Goal: Task Accomplishment & Management: Complete application form

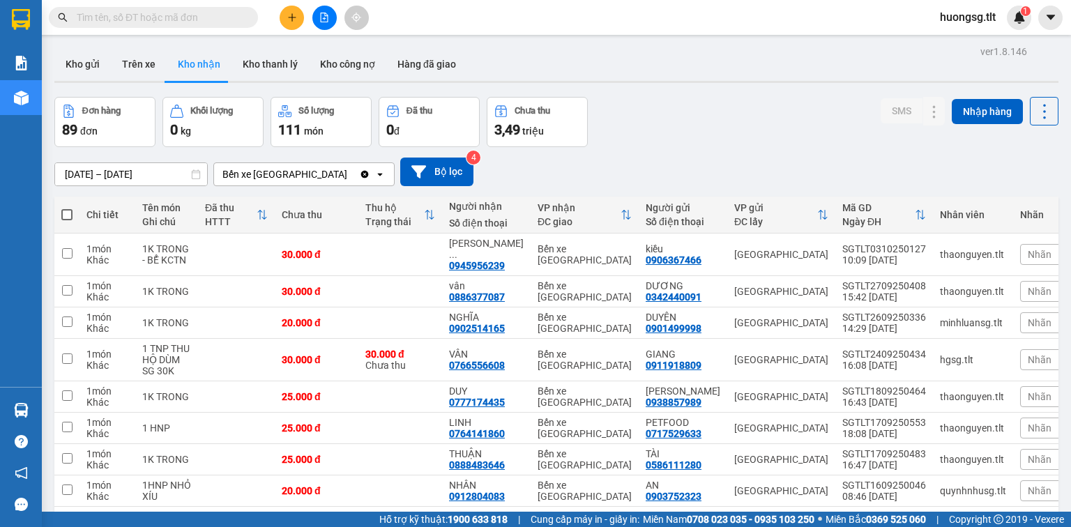
click at [283, 13] on button at bounding box center [292, 18] width 24 height 24
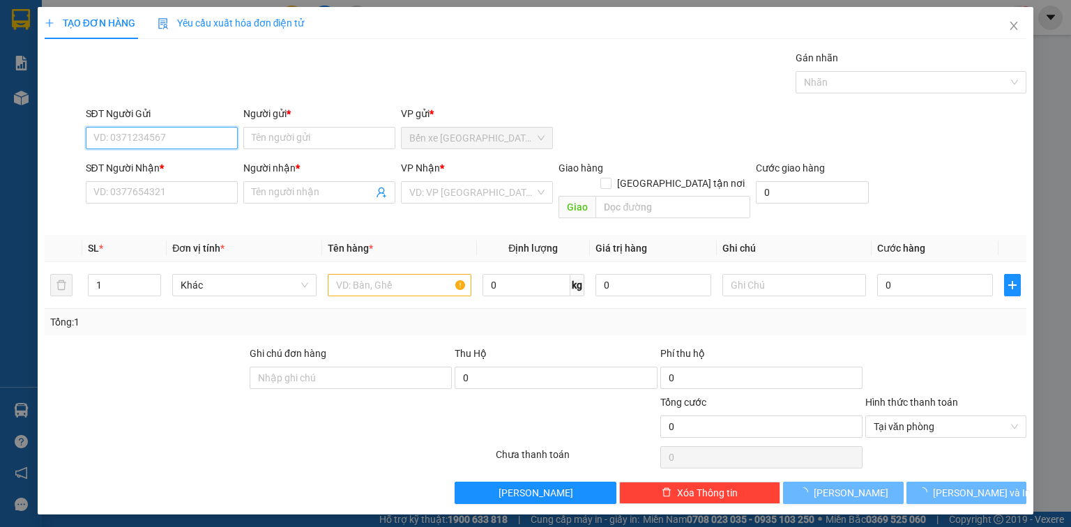
click at [190, 133] on input "SĐT Người Gửi" at bounding box center [162, 138] width 152 height 22
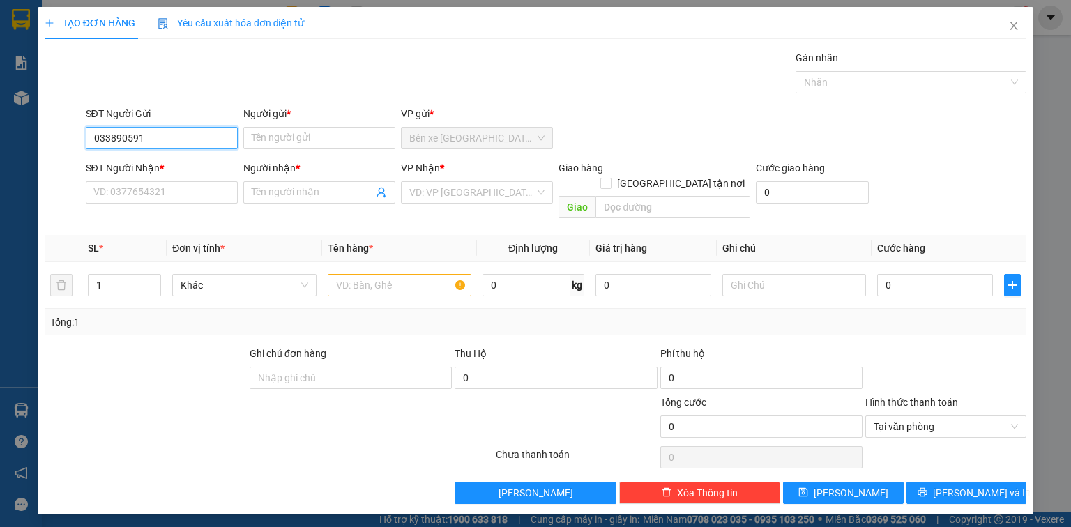
type input "0338905914"
click at [188, 131] on input "0338905914" at bounding box center [162, 138] width 152 height 22
click at [174, 162] on div "0338905914 - NHA KHOA MEKONG" at bounding box center [171, 165] width 155 height 15
type input "NHA KHOA MEKONG"
type input "0338905914"
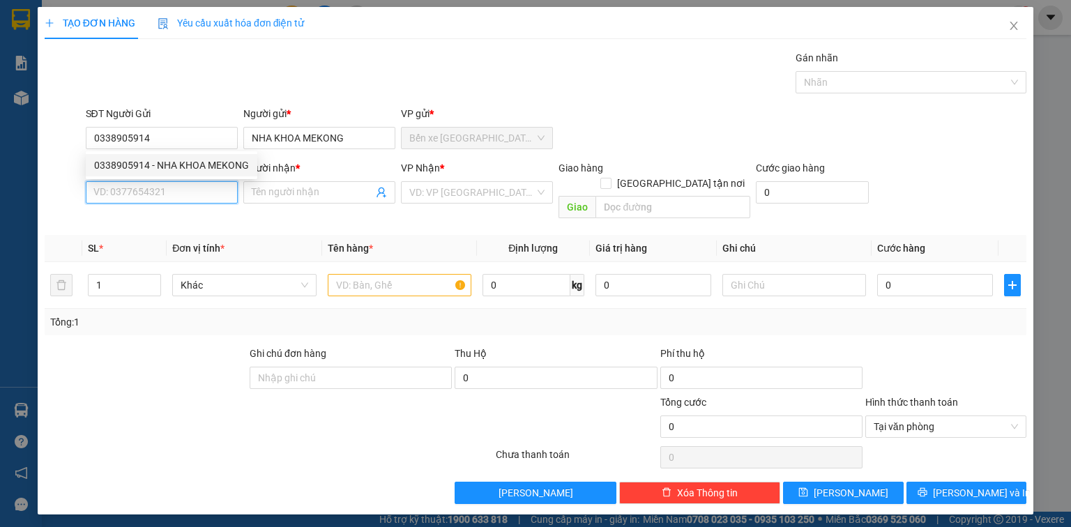
click at [165, 184] on input "SĐT Người Nhận *" at bounding box center [162, 192] width 152 height 22
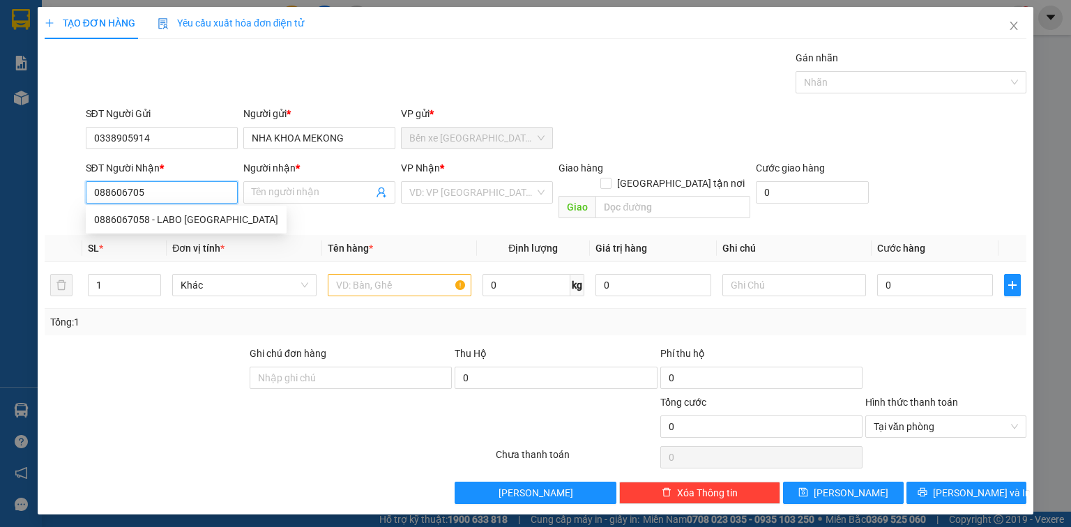
type input "0886067058"
click at [177, 214] on div "0886067058 - LABO SÀI GÒN" at bounding box center [186, 220] width 201 height 22
type input "LABO SÀI GÒN"
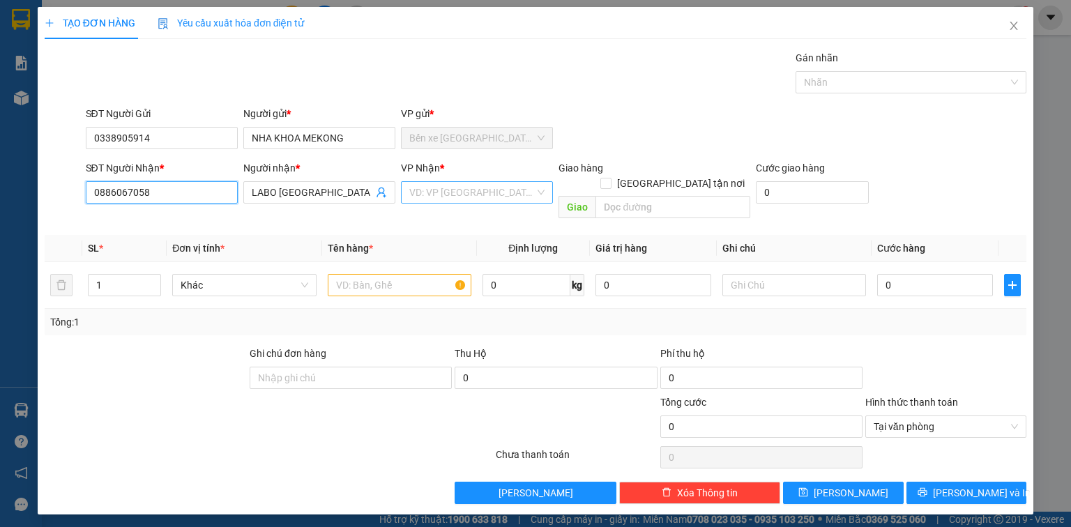
type input "0886067058"
click at [447, 197] on input "search" at bounding box center [472, 192] width 126 height 21
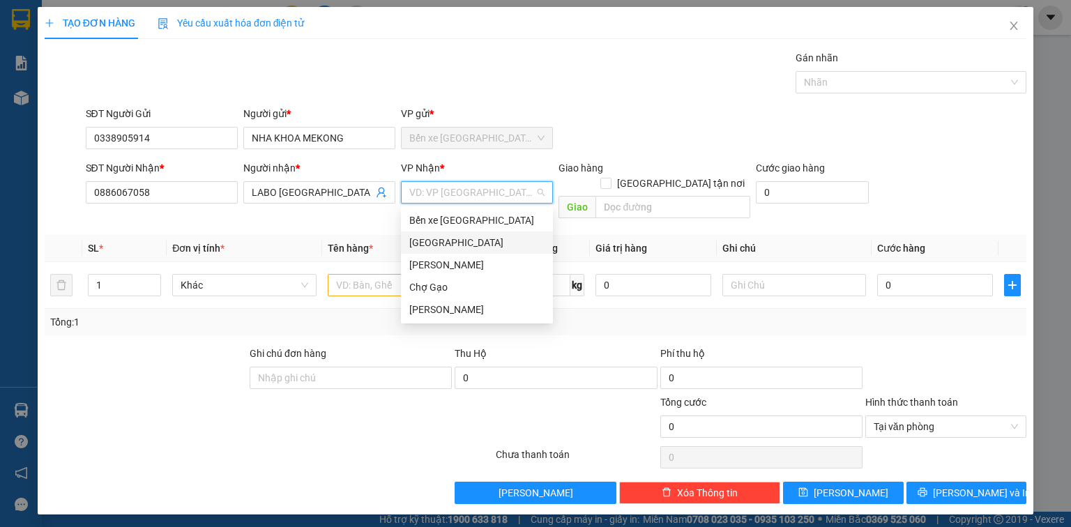
drag, startPoint x: 436, startPoint y: 239, endPoint x: 413, endPoint y: 243, distance: 23.5
click at [437, 239] on div "[GEOGRAPHIC_DATA]" at bounding box center [476, 242] width 135 height 15
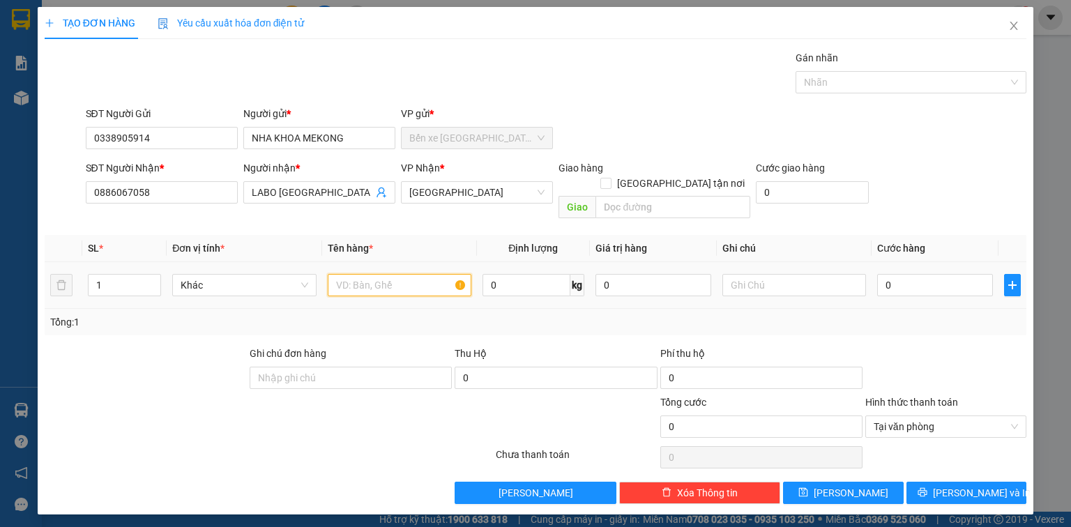
click at [377, 274] on input "text" at bounding box center [400, 285] width 144 height 22
type input "1HNP"
click at [894, 274] on input "0" at bounding box center [935, 285] width 116 height 22
type input "2"
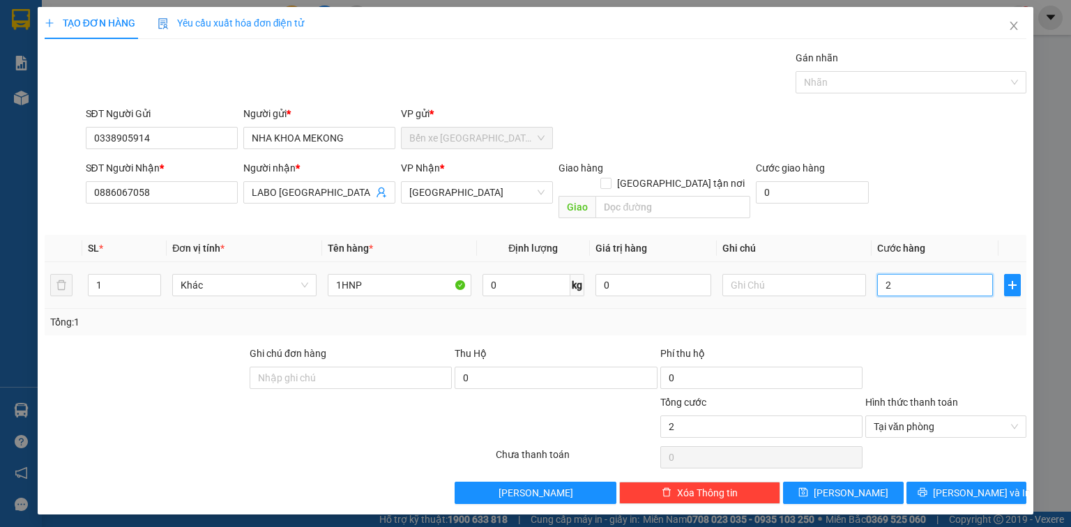
type input "20"
type input "20.000"
click at [974, 485] on span "Lưu và In" at bounding box center [982, 492] width 98 height 15
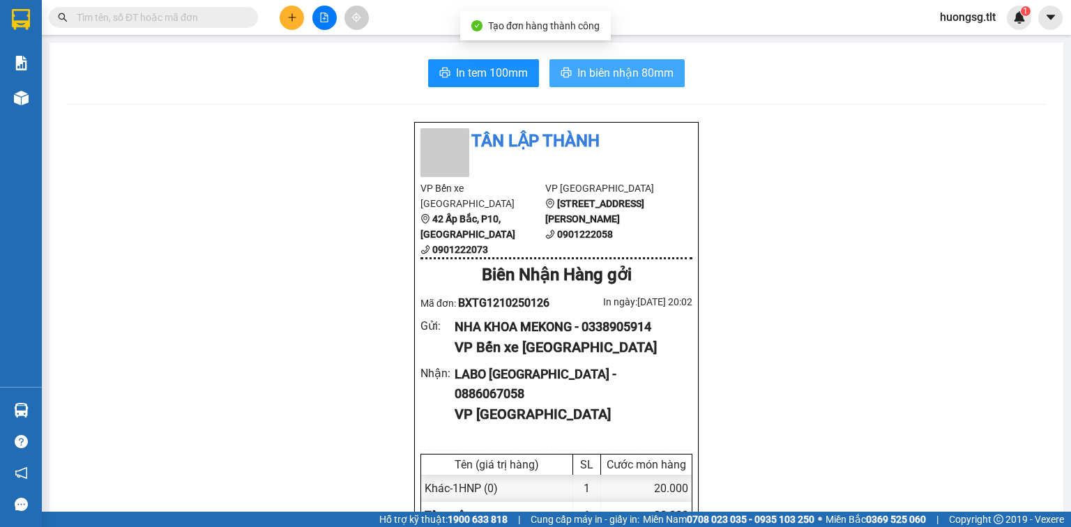
click at [588, 73] on span "In biên nhận 80mm" at bounding box center [626, 72] width 96 height 17
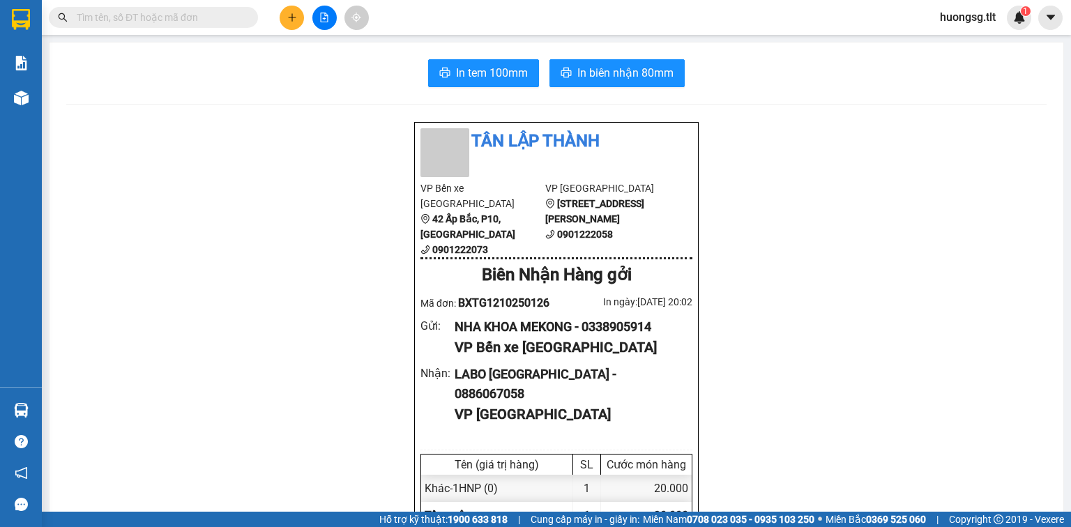
click at [620, 297] on div "Tân Lập Thành VP Bến xe Tiền Giang 42 Ấp Bắc, P10, Mỹ Tho 0901222073 VP Sài Gòn…" at bounding box center [556, 421] width 285 height 598
click at [625, 300] on div "Tân Lập Thành VP Bến xe Tiền Giang 42 Ấp Bắc, P10, Mỹ Tho 0901222073 VP Sài Gòn…" at bounding box center [556, 421] width 285 height 598
click at [626, 317] on div "NHA KHOA MEKONG - 0338905914" at bounding box center [568, 327] width 227 height 20
click at [627, 317] on div "NHA KHOA MEKONG - 0338905914" at bounding box center [568, 327] width 227 height 20
copy div "0338905914"
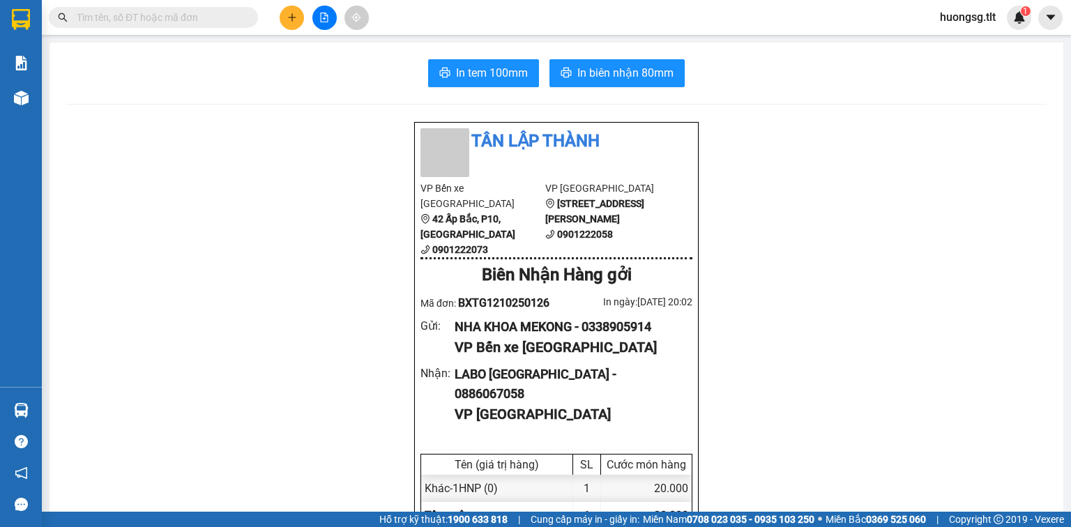
click at [195, 24] on input "text" at bounding box center [159, 17] width 165 height 15
paste input "0338905914"
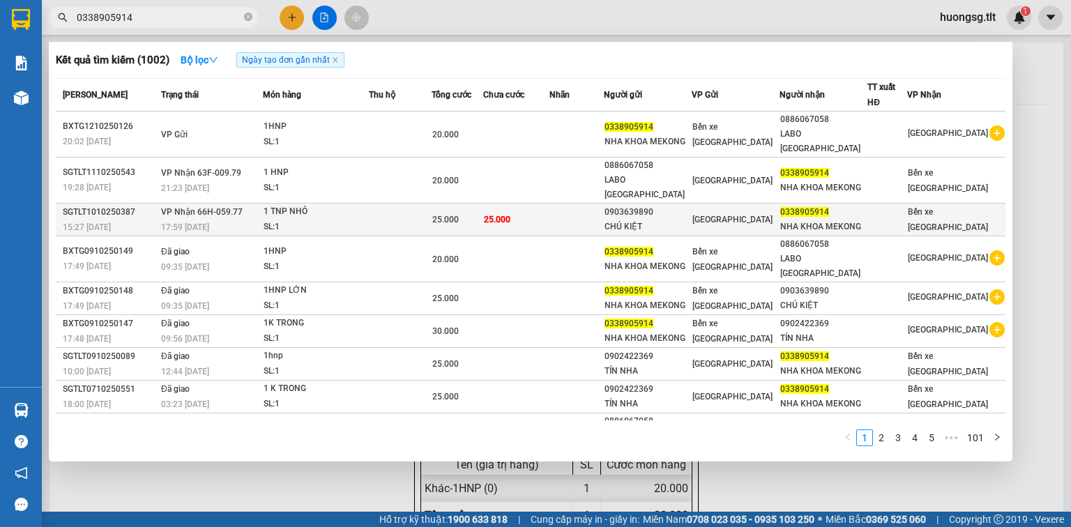
type input "0338905914"
click at [604, 223] on td at bounding box center [577, 220] width 54 height 33
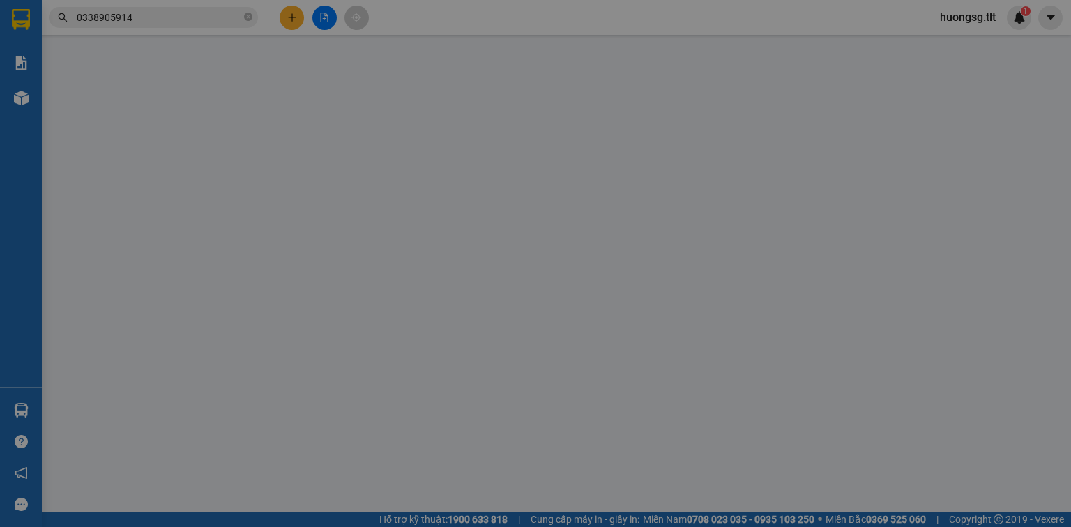
type input "0903639890"
type input "CHÚ KIỆT"
type input "0338905914"
type input "NHA KHOA MEKONG"
type input "0"
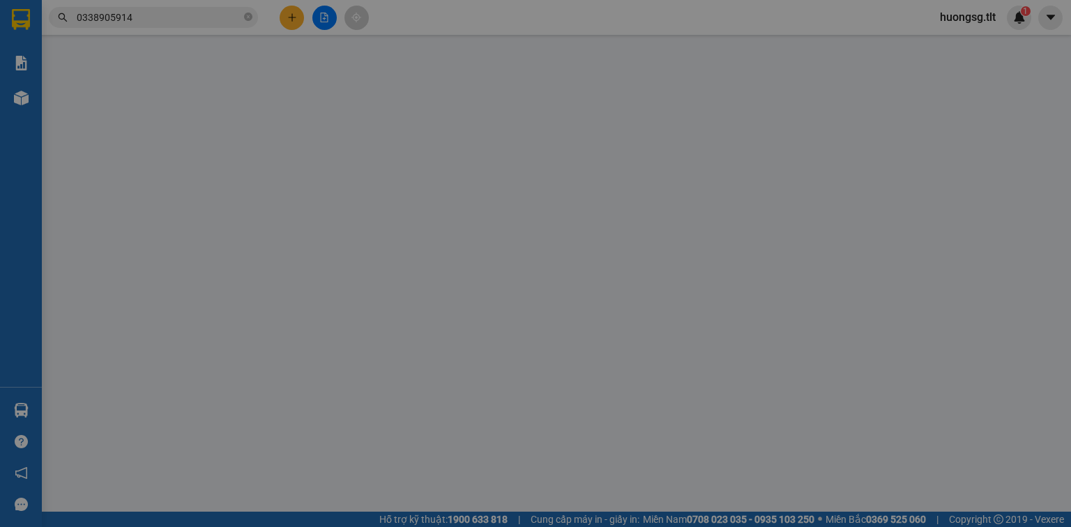
type input "25.000"
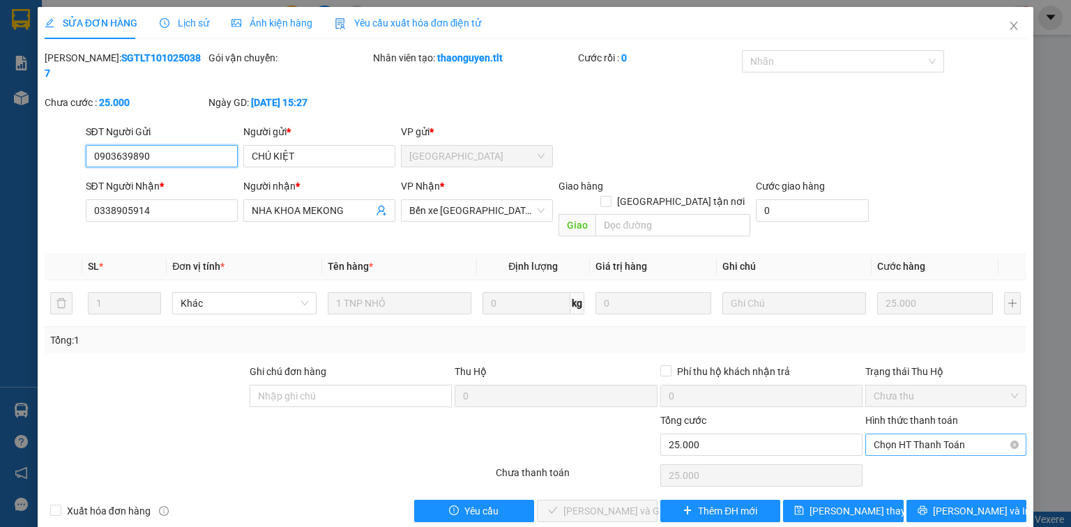
click at [932, 435] on span "Chọn HT Thanh Toán" at bounding box center [946, 445] width 144 height 21
click at [923, 437] on div "Tại văn phòng" at bounding box center [946, 441] width 144 height 15
type input "0"
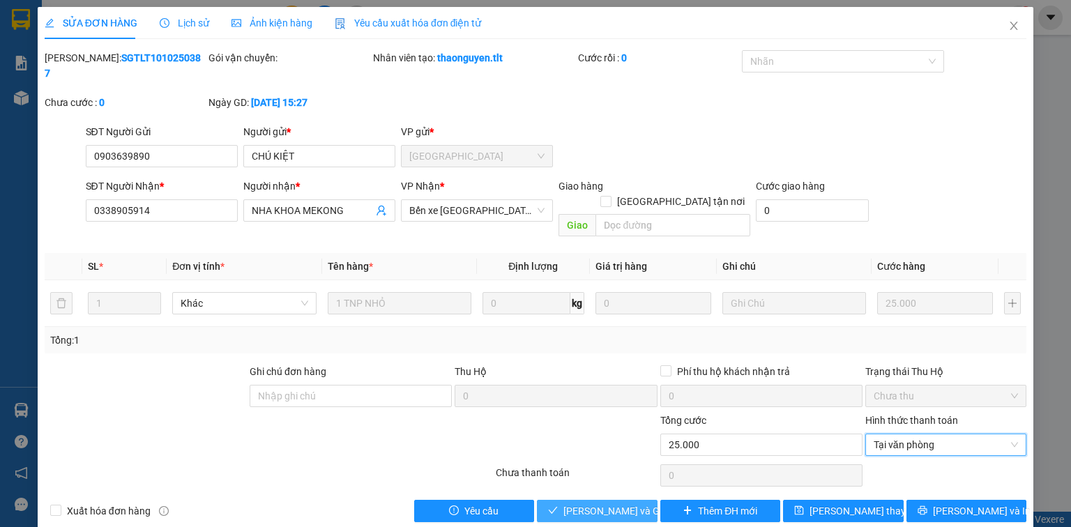
click at [605, 504] on span "Lưu và Giao hàng" at bounding box center [631, 511] width 134 height 15
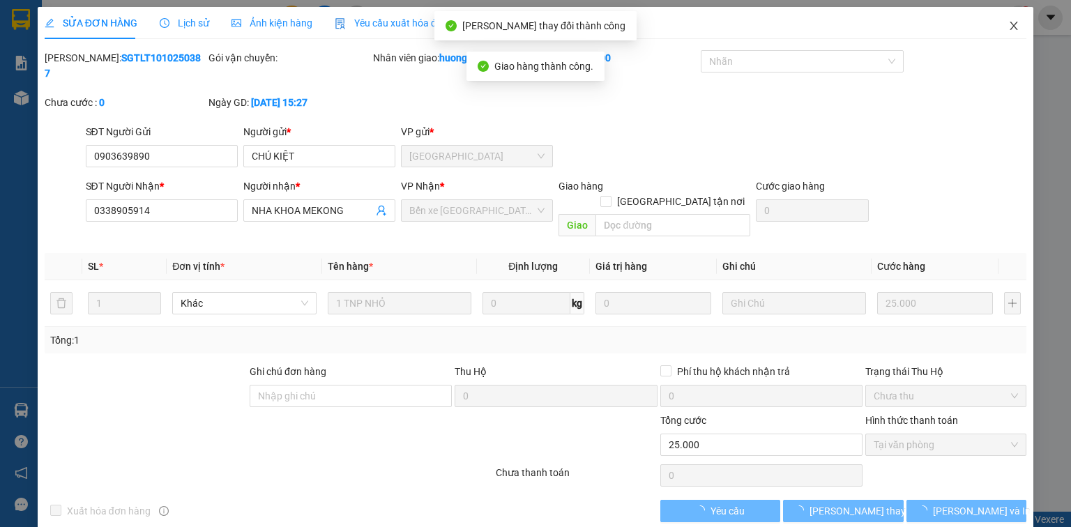
click at [1009, 25] on icon "close" at bounding box center [1014, 25] width 11 height 11
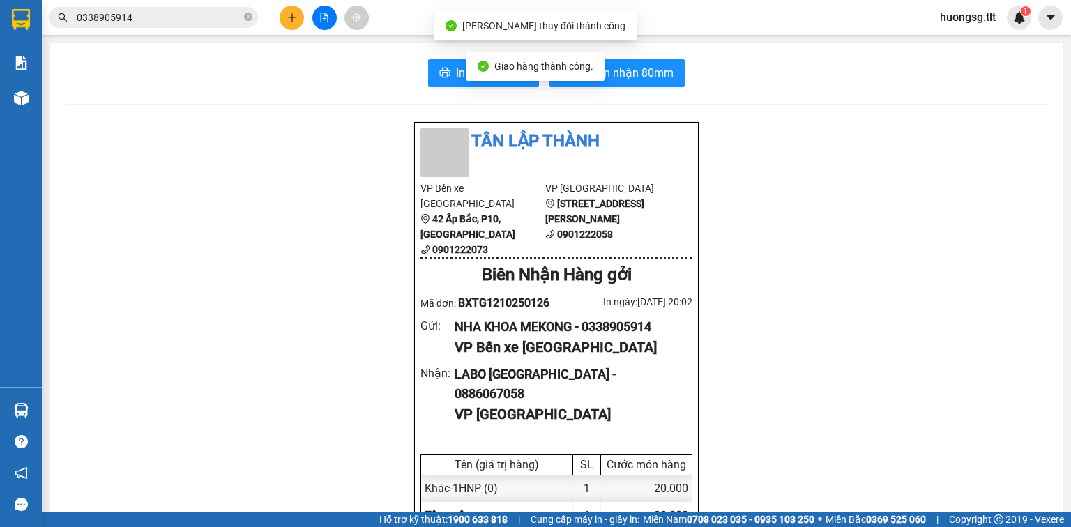
drag, startPoint x: 167, startPoint y: 17, endPoint x: 416, endPoint y: 111, distance: 266.0
click at [168, 17] on input "0338905914" at bounding box center [159, 17] width 165 height 15
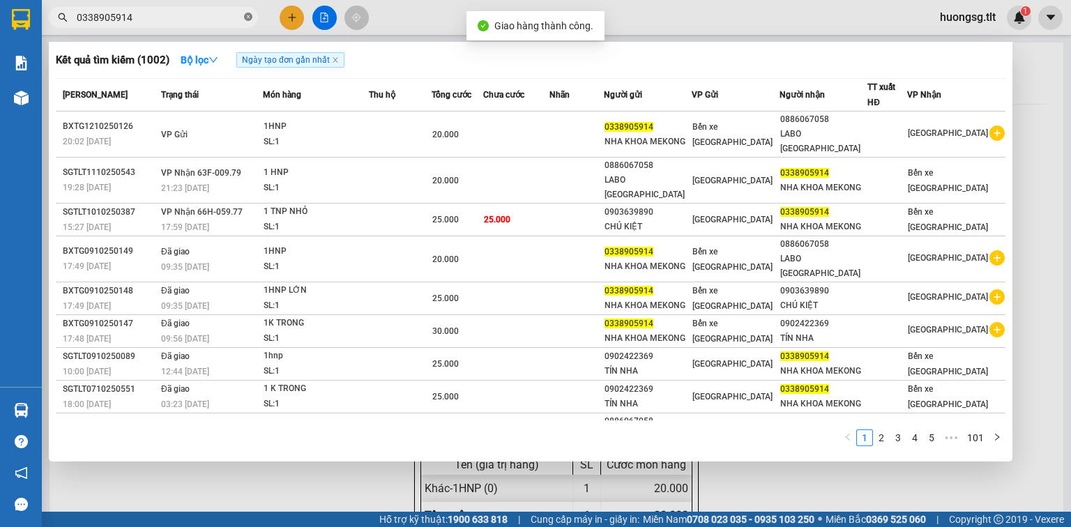
drag, startPoint x: 251, startPoint y: 17, endPoint x: 244, endPoint y: 18, distance: 7.1
click at [251, 17] on icon "close-circle" at bounding box center [248, 17] width 8 height 8
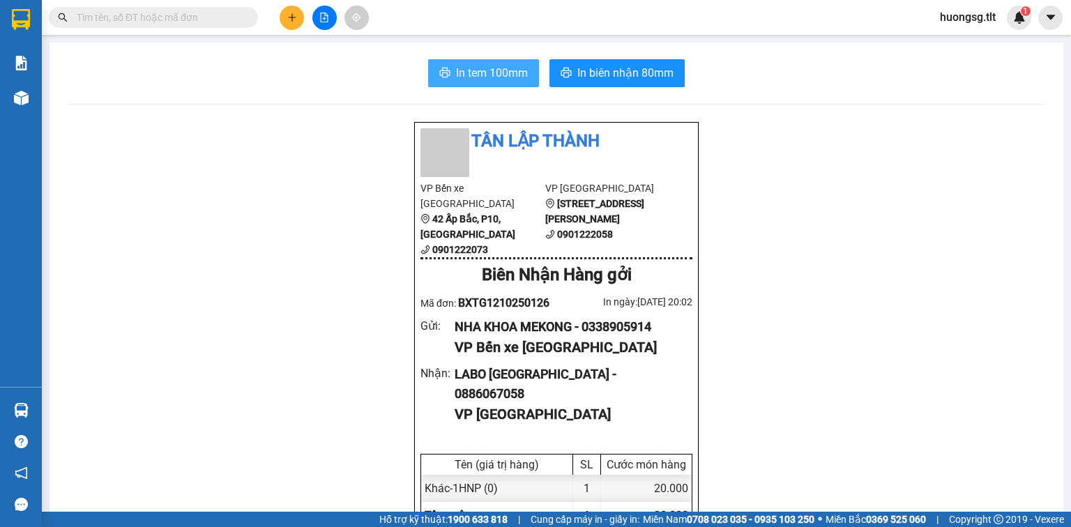
click at [494, 67] on span "In tem 100mm" at bounding box center [492, 72] width 72 height 17
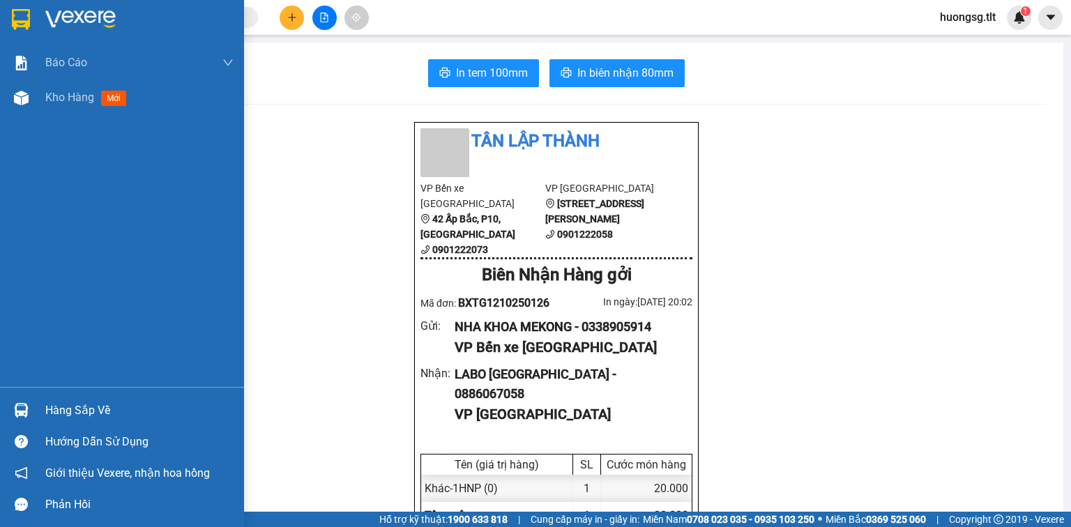
click at [92, 409] on div "Hàng sắp về" at bounding box center [139, 410] width 188 height 21
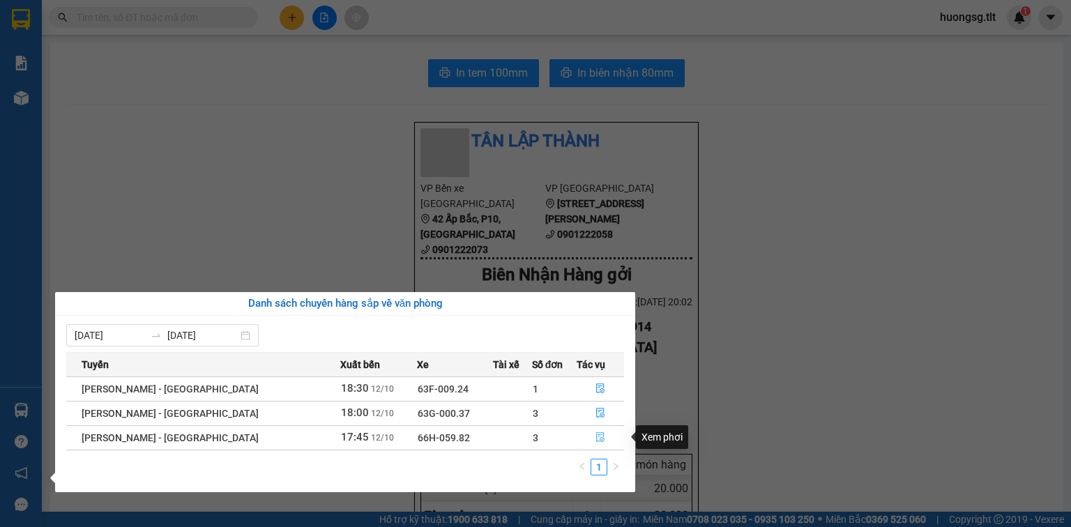
click at [578, 436] on button "button" at bounding box center [601, 438] width 46 height 22
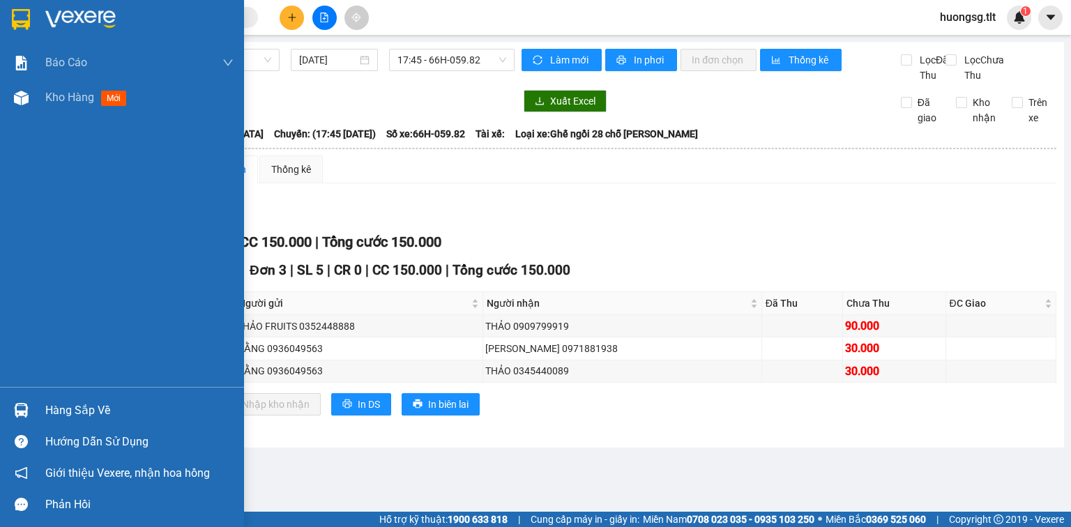
click at [25, 406] on img at bounding box center [21, 410] width 15 height 15
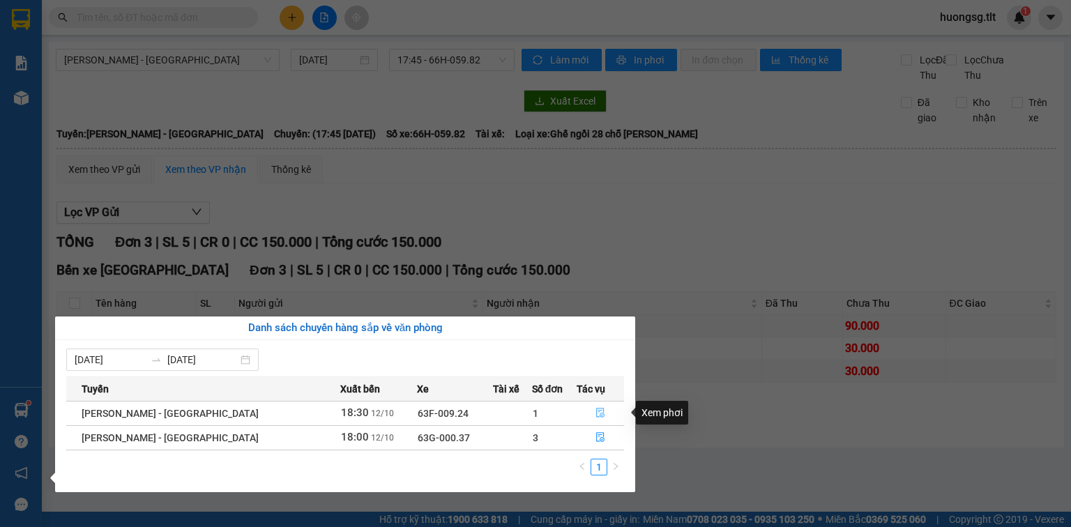
click at [581, 412] on button "button" at bounding box center [601, 413] width 46 height 22
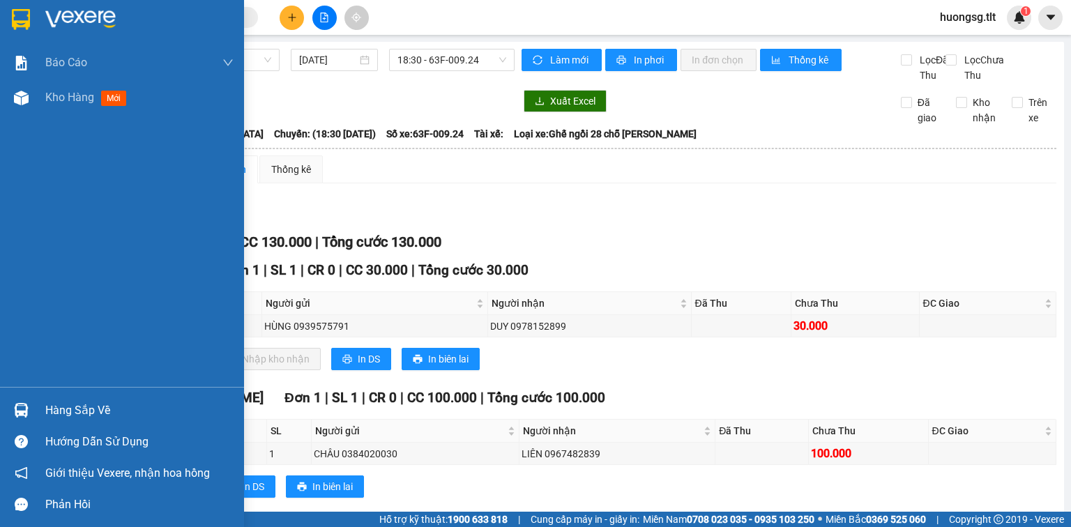
click at [3, 413] on div "Hàng sắp về" at bounding box center [122, 410] width 244 height 31
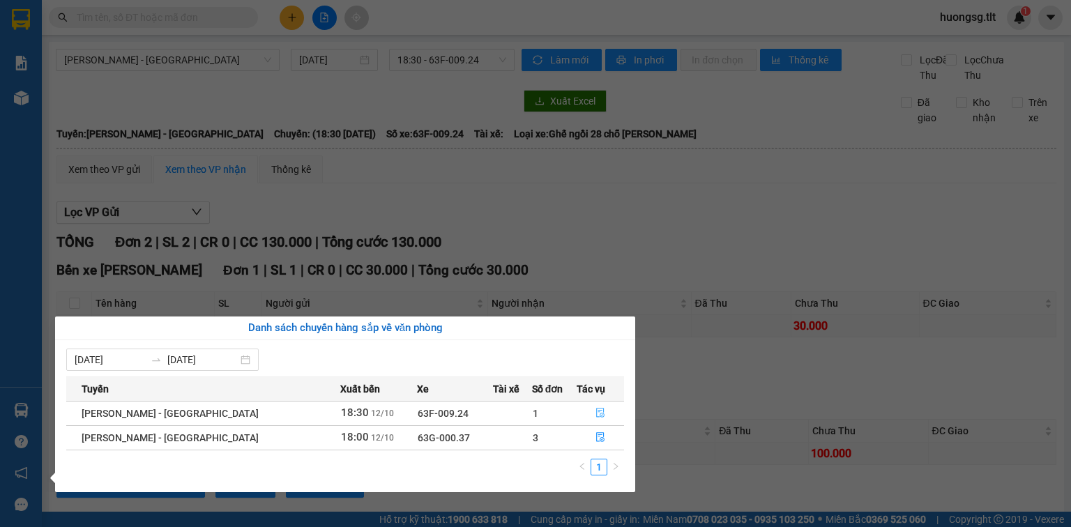
click at [578, 413] on button "button" at bounding box center [601, 413] width 46 height 22
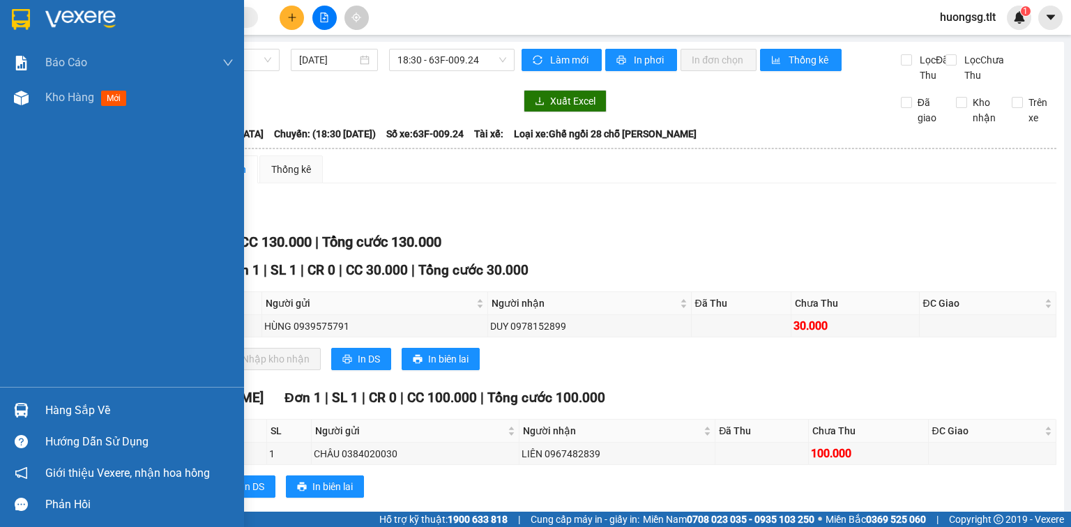
click at [36, 415] on div "Hàng sắp về" at bounding box center [122, 410] width 244 height 31
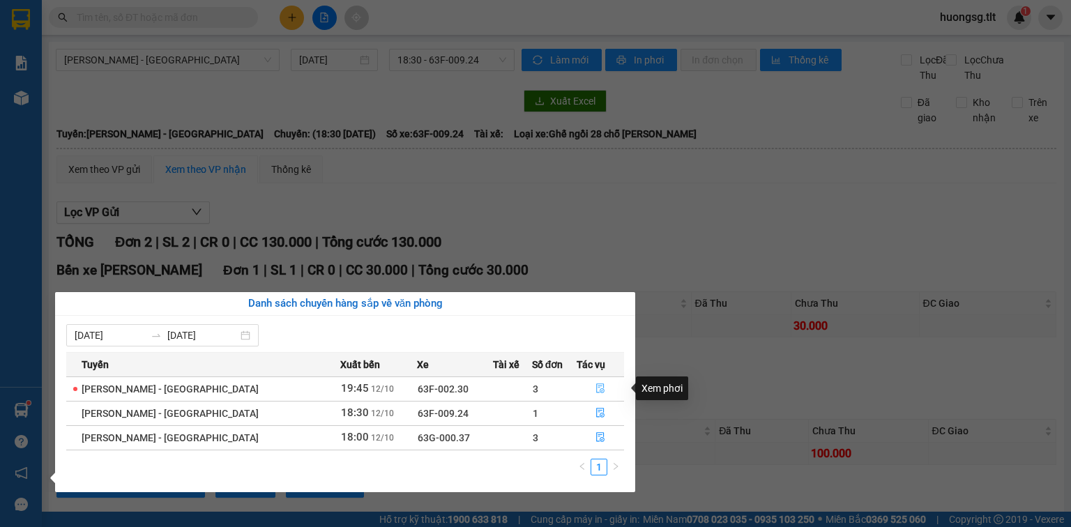
click at [578, 383] on button "button" at bounding box center [601, 389] width 46 height 22
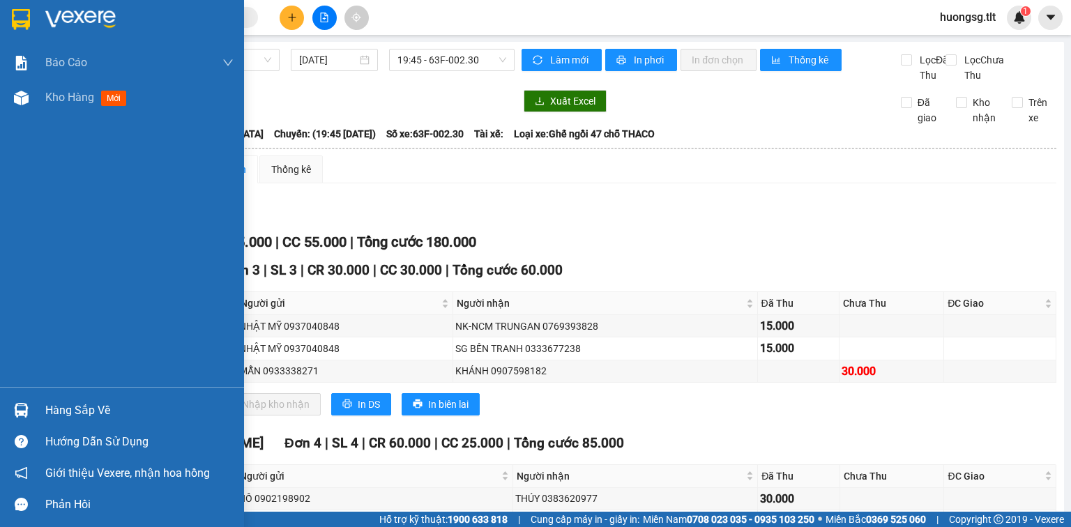
click at [0, 405] on div "Hàng sắp về" at bounding box center [122, 410] width 244 height 31
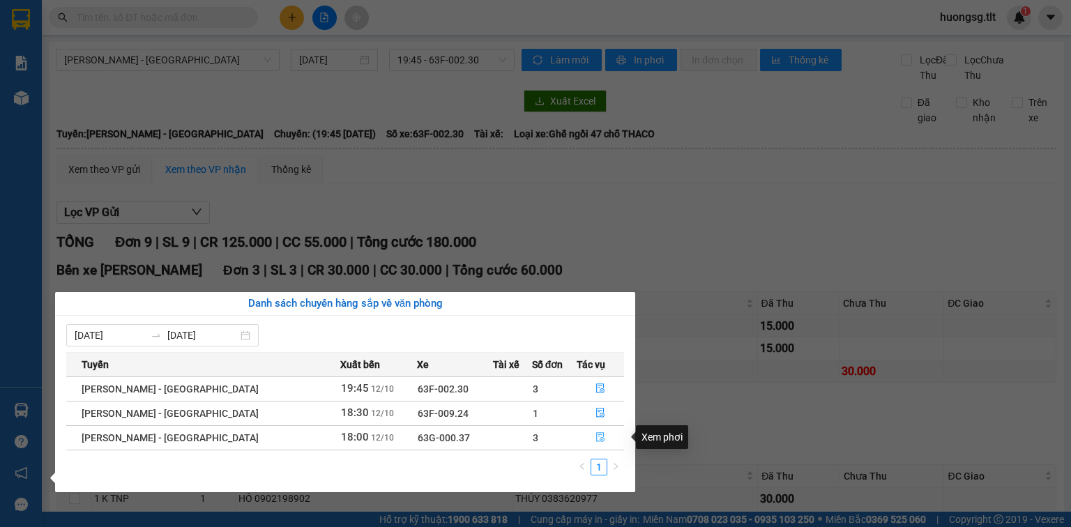
click at [596, 439] on icon "file-done" at bounding box center [601, 437] width 10 height 10
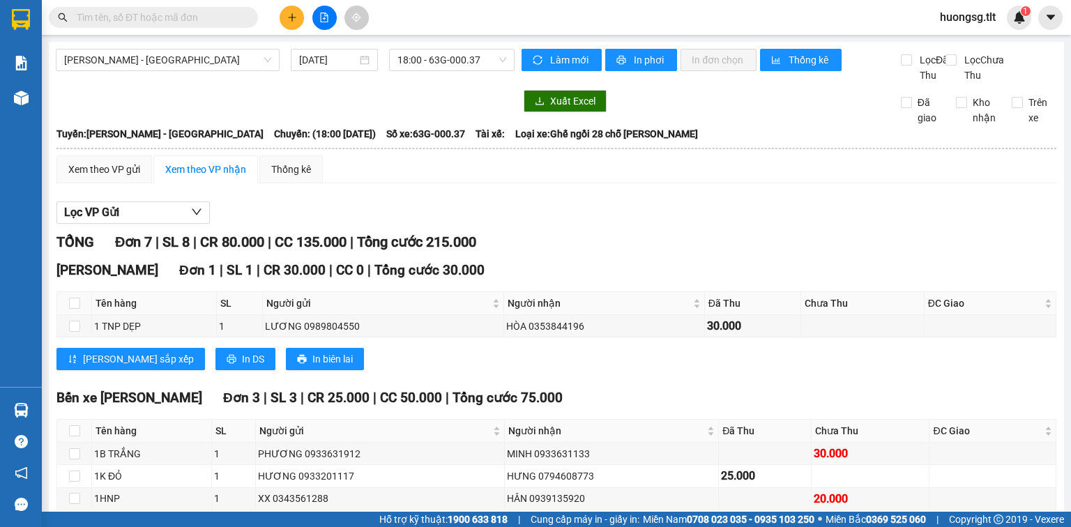
click at [513, 363] on div "Lưu sắp xếp In DS In biên lai" at bounding box center [556, 359] width 1000 height 22
drag, startPoint x: 513, startPoint y: 363, endPoint x: 543, endPoint y: 409, distance: 55.3
click at [543, 409] on div "Bến xe Tiền Giang Đơn 3 | SL 3 | CR 25.000 | CC 50.000 | Tổng cước 75.000" at bounding box center [556, 398] width 1000 height 21
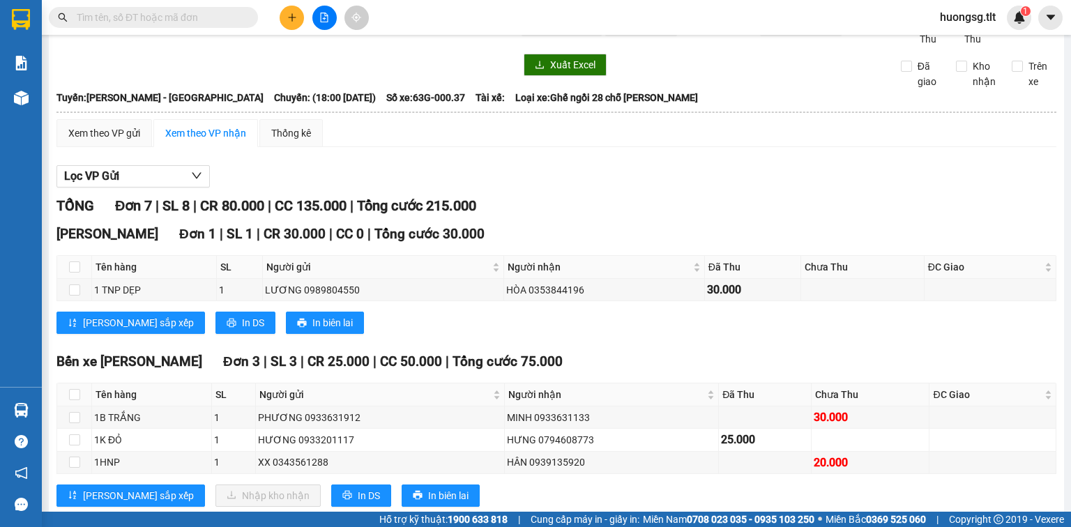
scroll to position [56, 0]
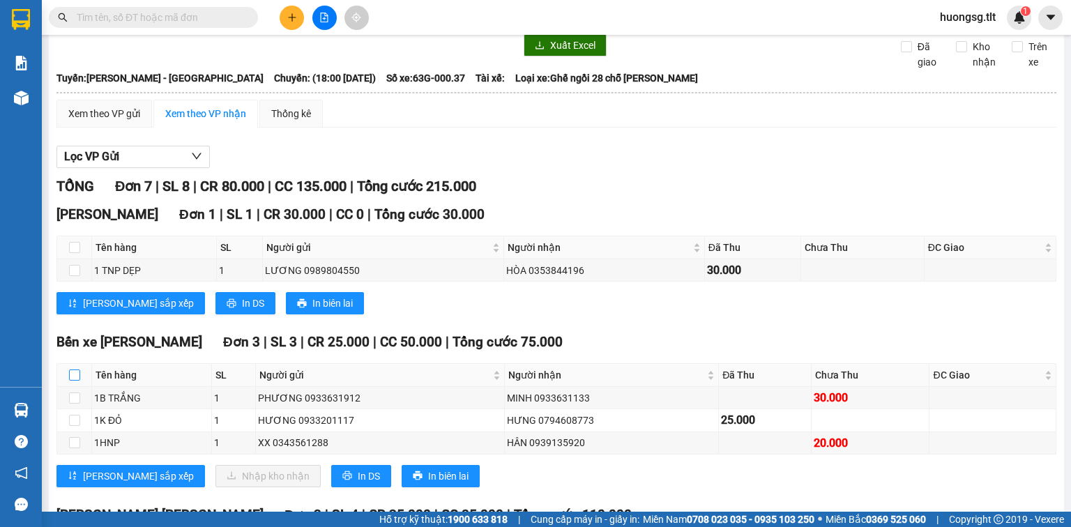
click at [70, 381] on input "checkbox" at bounding box center [74, 375] width 11 height 11
checkbox input "true"
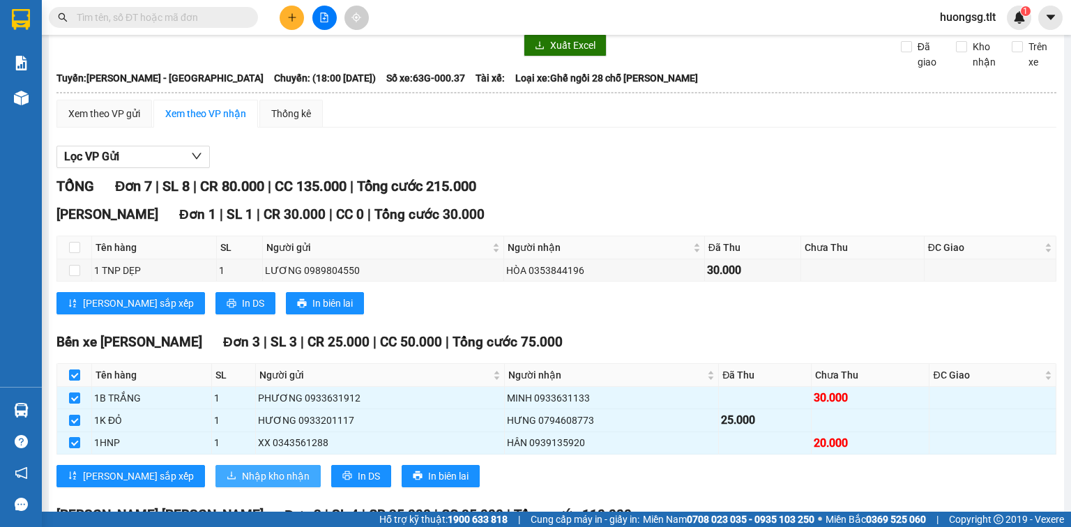
click at [227, 481] on icon "download" at bounding box center [232, 476] width 10 height 10
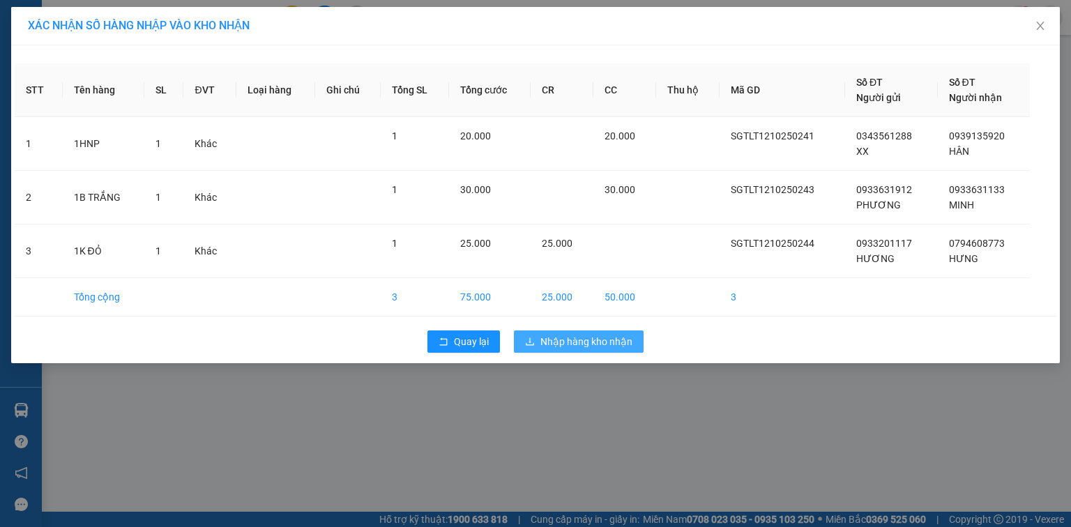
click at [580, 340] on span "Nhập hàng kho nhận" at bounding box center [587, 341] width 92 height 15
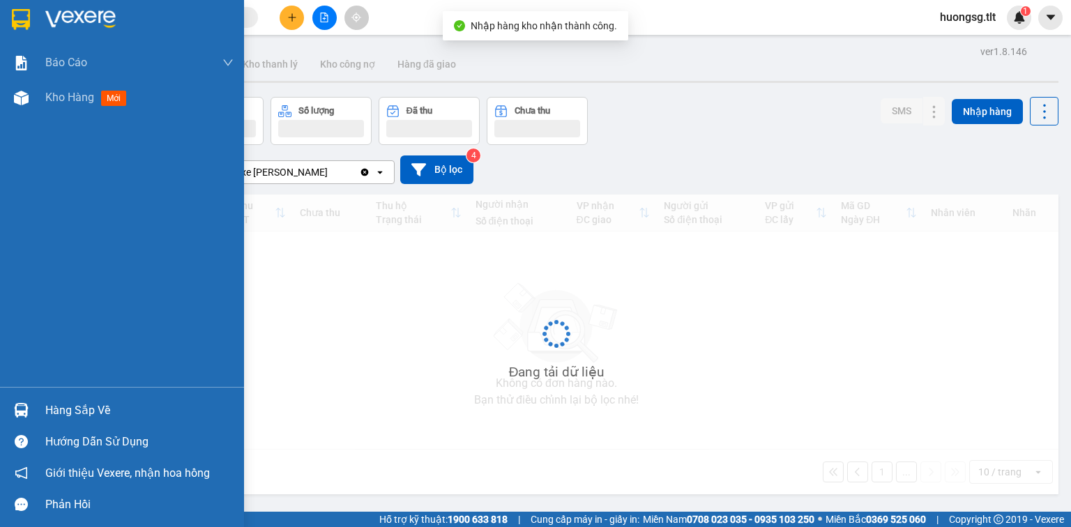
click at [11, 414] on div at bounding box center [21, 410] width 24 height 24
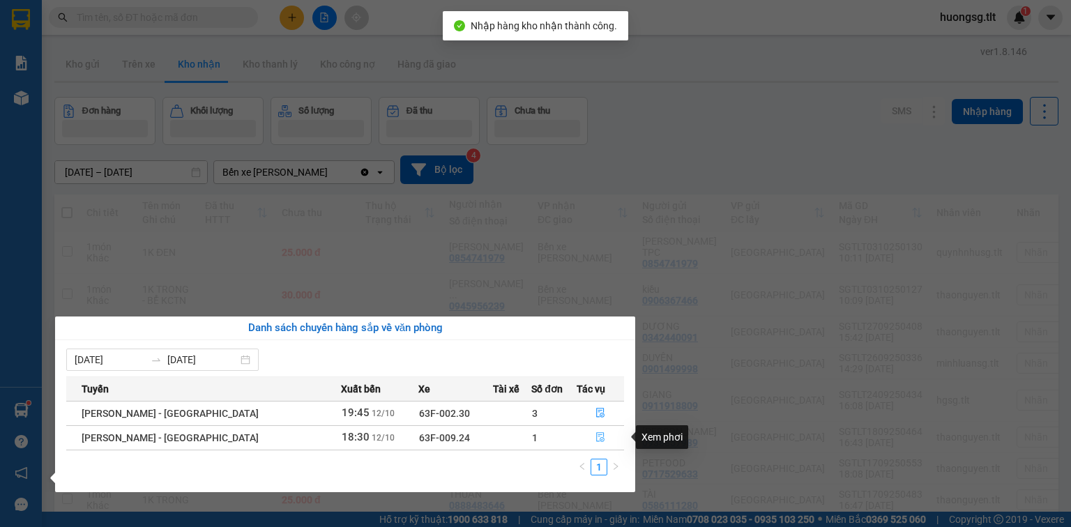
click at [590, 427] on button "button" at bounding box center [601, 438] width 46 height 22
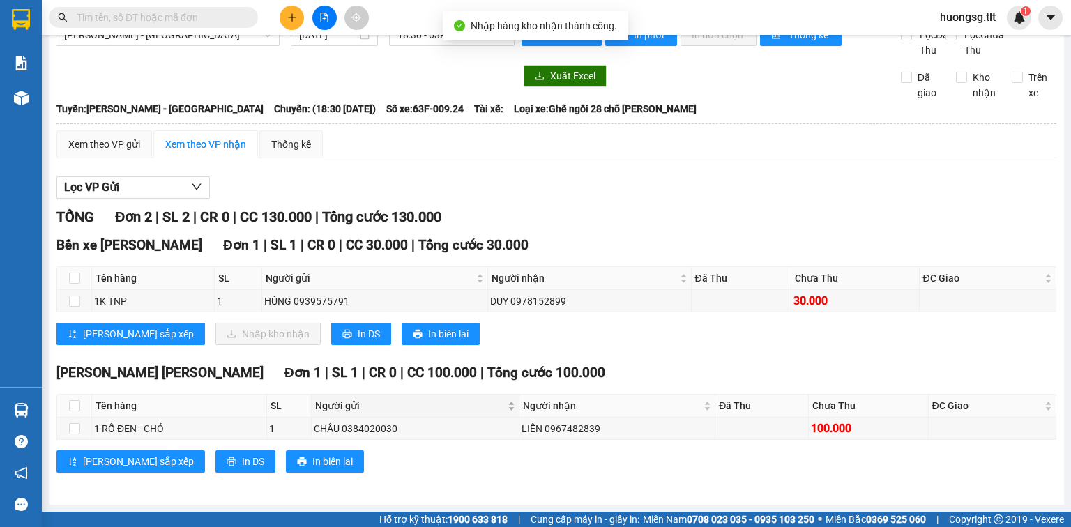
scroll to position [39, 0]
click at [216, 24] on input "text" at bounding box center [159, 17] width 165 height 15
click at [272, 63] on div "Hồ Chí Minh - Mỹ Tho 12/10/2025 18:30 - 63F-009.24 Làm mới In phơi In đơn chọn …" at bounding box center [557, 261] width 1016 height 488
click at [278, 14] on div at bounding box center [324, 18] width 105 height 24
click at [285, 15] on button at bounding box center [292, 18] width 24 height 24
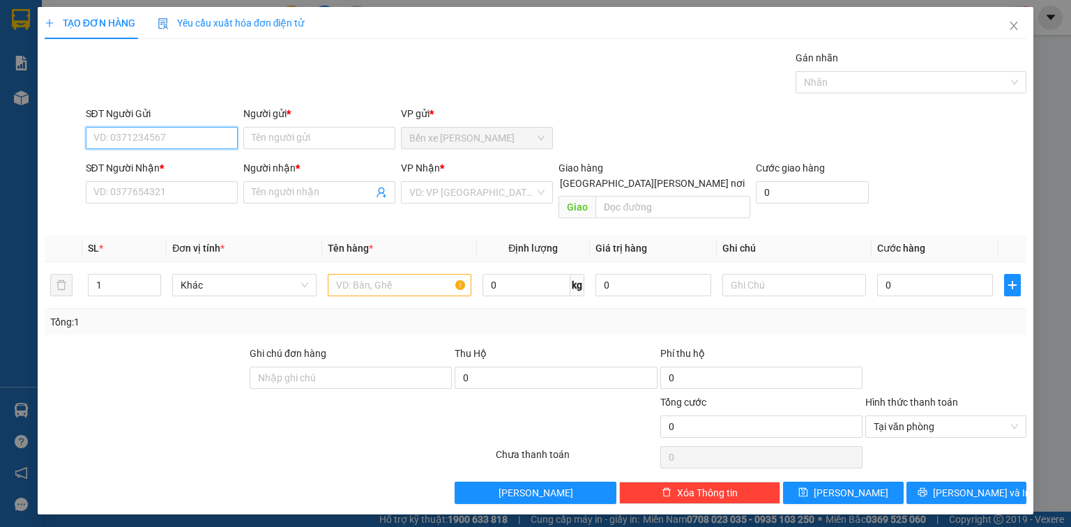
click at [167, 132] on input "SĐT Người Gửi" at bounding box center [162, 138] width 152 height 22
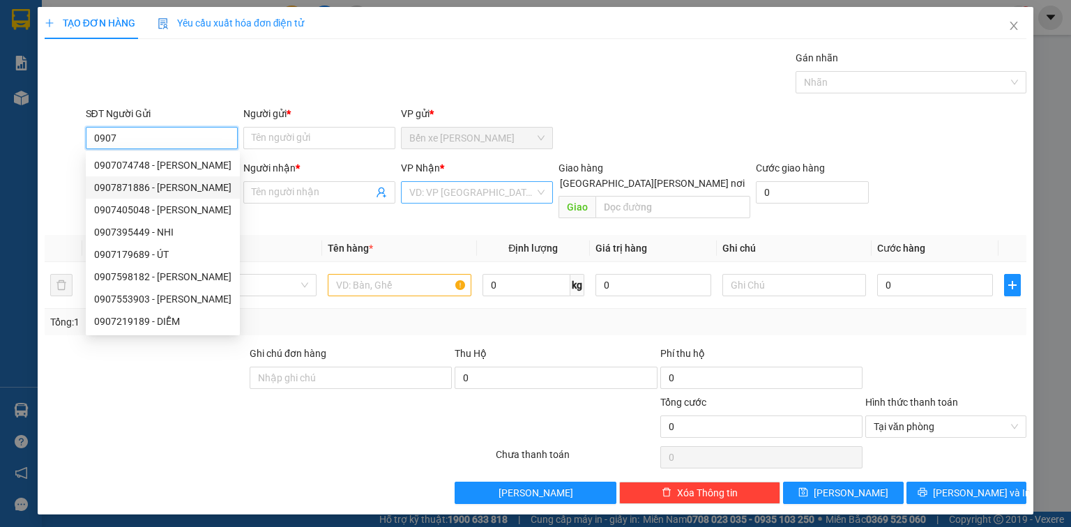
type input "0907"
click at [423, 194] on input "search" at bounding box center [472, 192] width 126 height 21
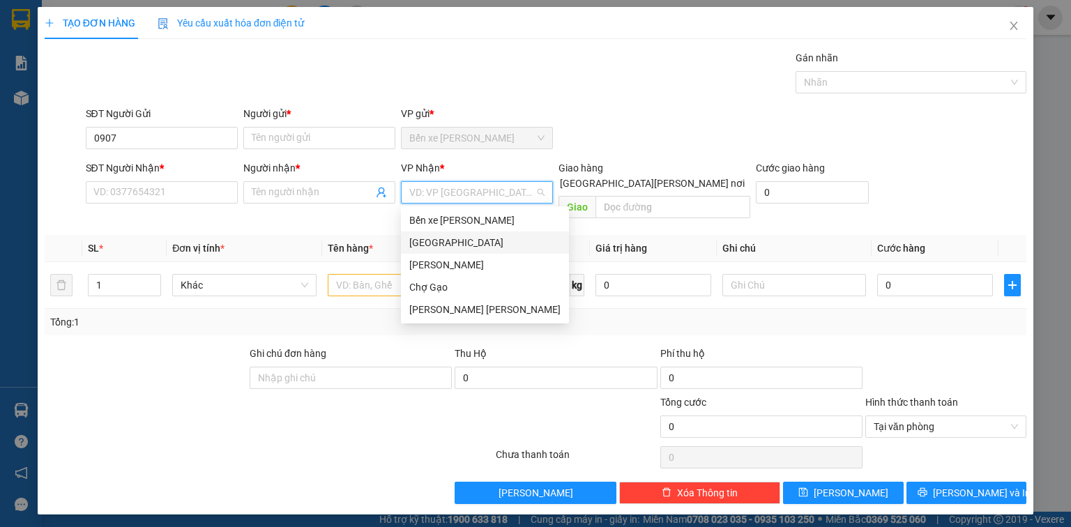
click at [438, 243] on div "[GEOGRAPHIC_DATA]" at bounding box center [484, 242] width 151 height 15
click at [373, 274] on input "text" at bounding box center [400, 285] width 144 height 22
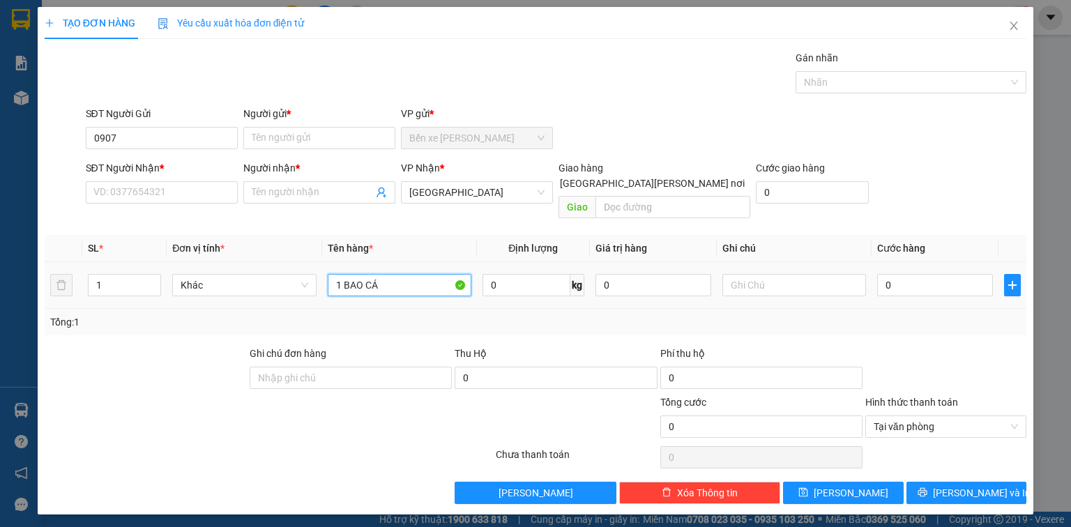
type input "1 BAO CÁ"
click at [958, 284] on td "0" at bounding box center [935, 285] width 127 height 47
click at [923, 274] on input "0" at bounding box center [935, 285] width 116 height 22
type input "2"
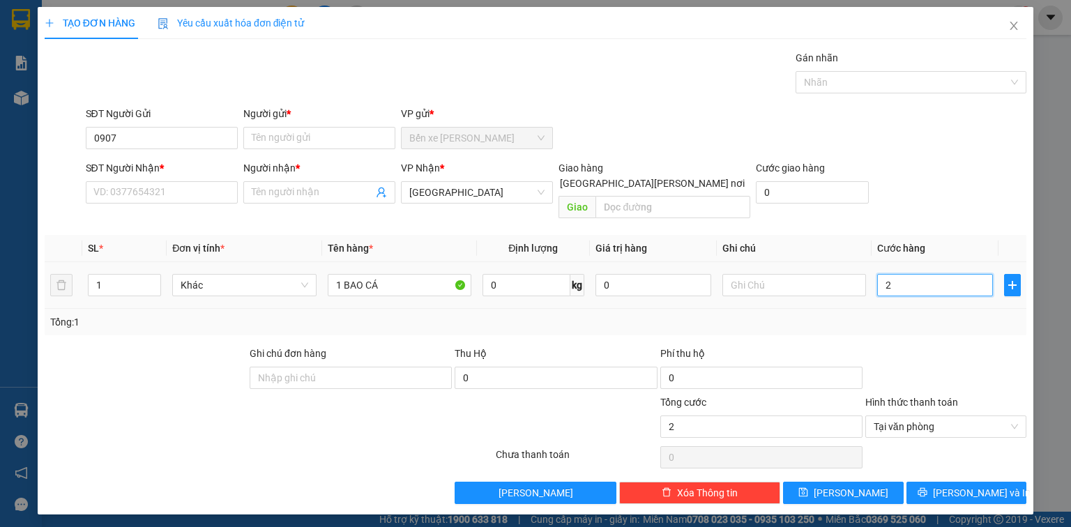
type input "25"
type input "25.000"
drag, startPoint x: 341, startPoint y: 214, endPoint x: 318, endPoint y: 202, distance: 25.9
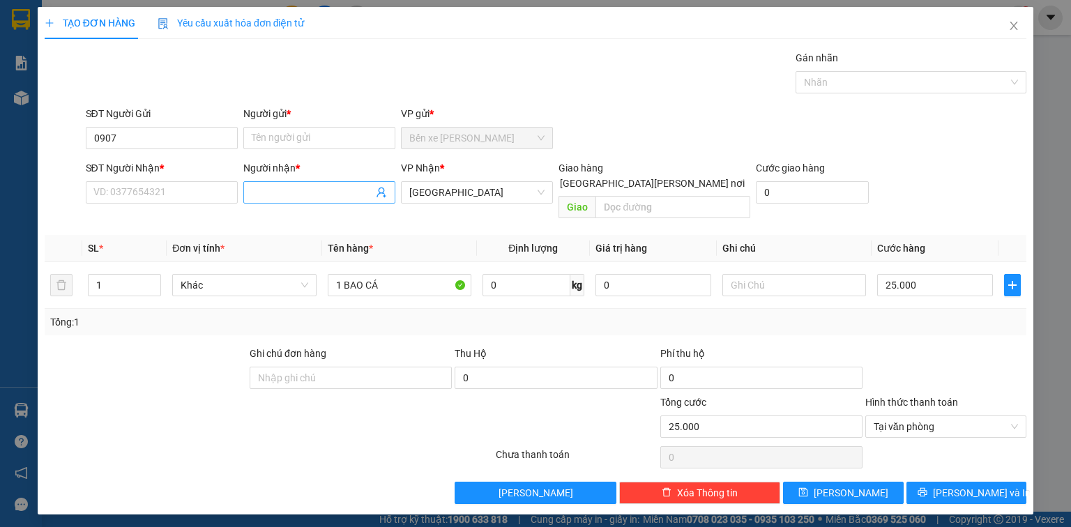
click at [342, 215] on div "Transit Pickup Surcharge Ids Transit Deliver Surcharge Ids Transit Deliver Surc…" at bounding box center [536, 277] width 982 height 454
click at [179, 139] on input "0907" at bounding box center [162, 138] width 152 height 22
type input "0907716195"
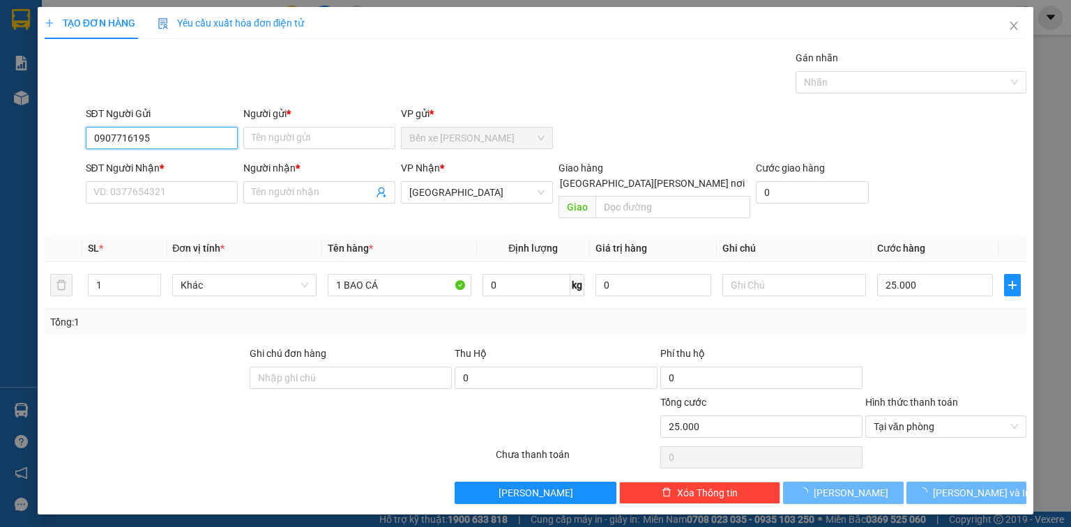
click at [176, 137] on input "0907716195" at bounding box center [162, 138] width 152 height 22
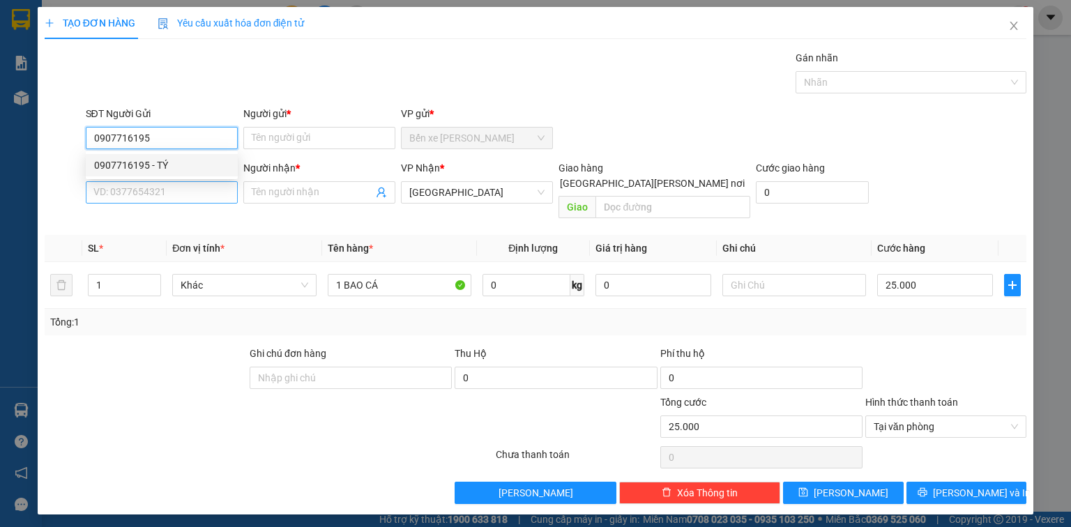
drag, startPoint x: 183, startPoint y: 163, endPoint x: 168, endPoint y: 194, distance: 34.0
click at [182, 163] on div "0907716195 - TÝ" at bounding box center [161, 165] width 135 height 15
type input "TÝ"
type input "0907716195"
click at [169, 197] on input "SĐT Người Nhận *" at bounding box center [162, 192] width 152 height 22
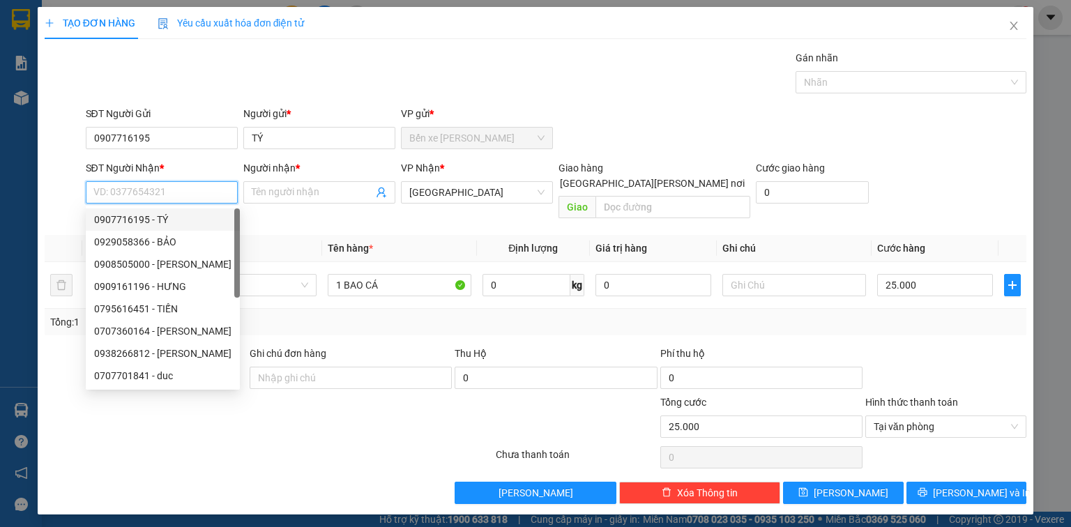
click at [181, 197] on input "SĐT Người Nhận *" at bounding box center [162, 192] width 152 height 22
click at [183, 194] on input "SĐT Người Nhận *" at bounding box center [162, 192] width 152 height 22
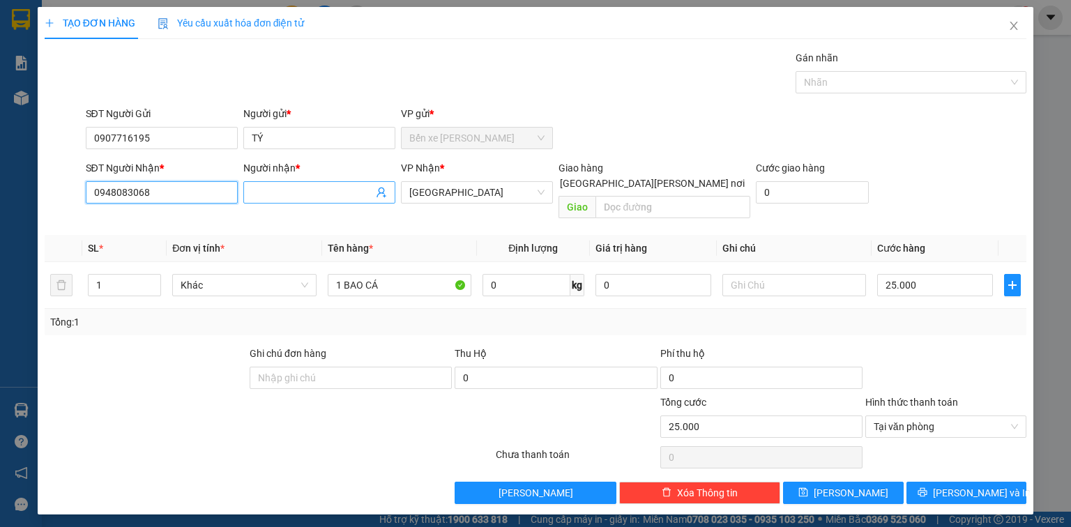
type input "0948083068"
click at [304, 190] on input "Người nhận *" at bounding box center [312, 192] width 121 height 15
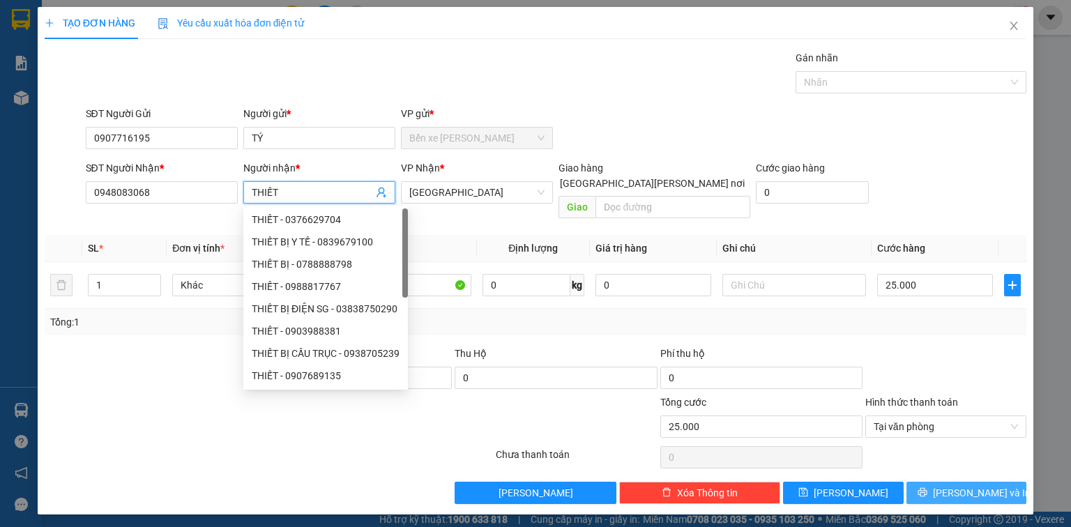
type input "THIẾT"
click at [967, 485] on span "Lưu và In" at bounding box center [982, 492] width 98 height 15
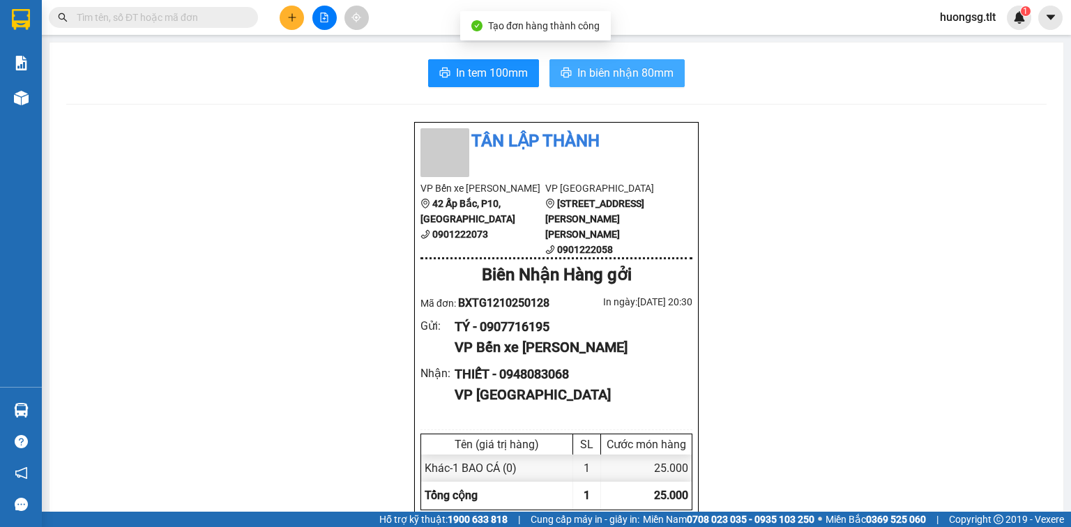
click at [561, 79] on span "printer" at bounding box center [566, 73] width 11 height 13
click at [448, 71] on button "In tem 100mm" at bounding box center [483, 73] width 111 height 28
click at [280, 18] on div at bounding box center [324, 18] width 105 height 24
click at [276, 14] on div at bounding box center [324, 18] width 105 height 24
click at [286, 22] on button at bounding box center [292, 18] width 24 height 24
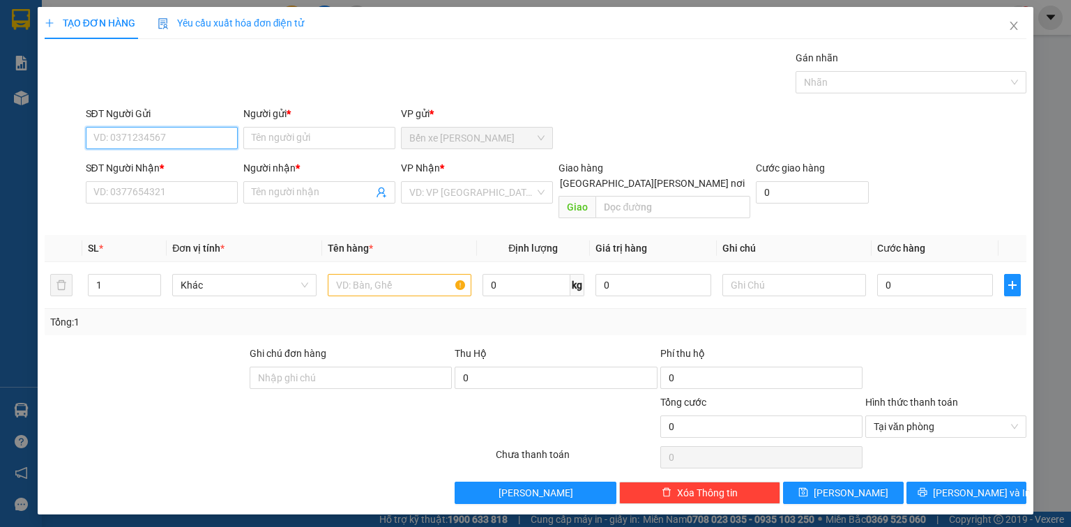
click at [154, 135] on input "SĐT Người Gửi" at bounding box center [162, 138] width 152 height 22
click at [170, 130] on input "0786025098" at bounding box center [162, 138] width 152 height 22
click at [168, 131] on input "078602509" at bounding box center [162, 138] width 152 height 22
click at [167, 136] on input "078602509" at bounding box center [162, 138] width 152 height 22
click at [166, 135] on input "07860250" at bounding box center [162, 138] width 152 height 22
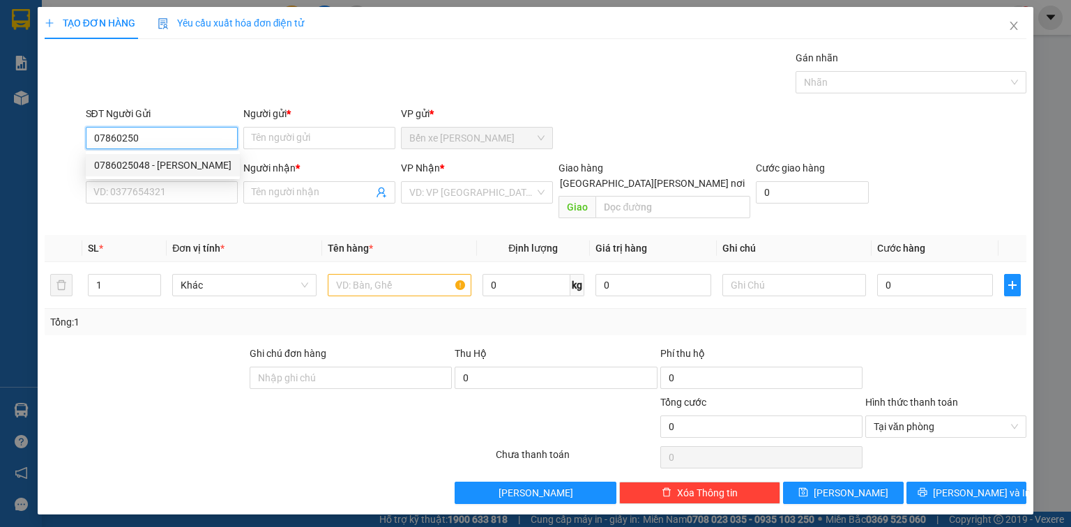
click at [174, 159] on div "0786025048 - THUẬN" at bounding box center [162, 165] width 137 height 15
type input "0786025048"
type input "THUẬN"
type input "0786025048"
click at [168, 188] on input "SĐT Người Nhận *" at bounding box center [162, 192] width 152 height 22
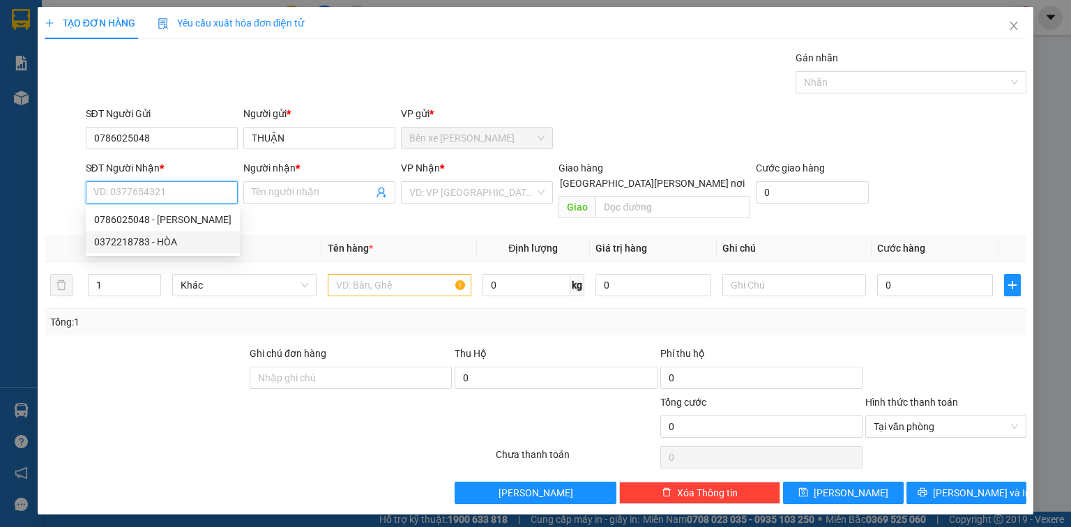
click at [173, 239] on div "0372218783 - HÒA" at bounding box center [162, 241] width 137 height 15
type input "0372218783"
type input "HÒA"
click at [491, 198] on input "search" at bounding box center [472, 192] width 126 height 21
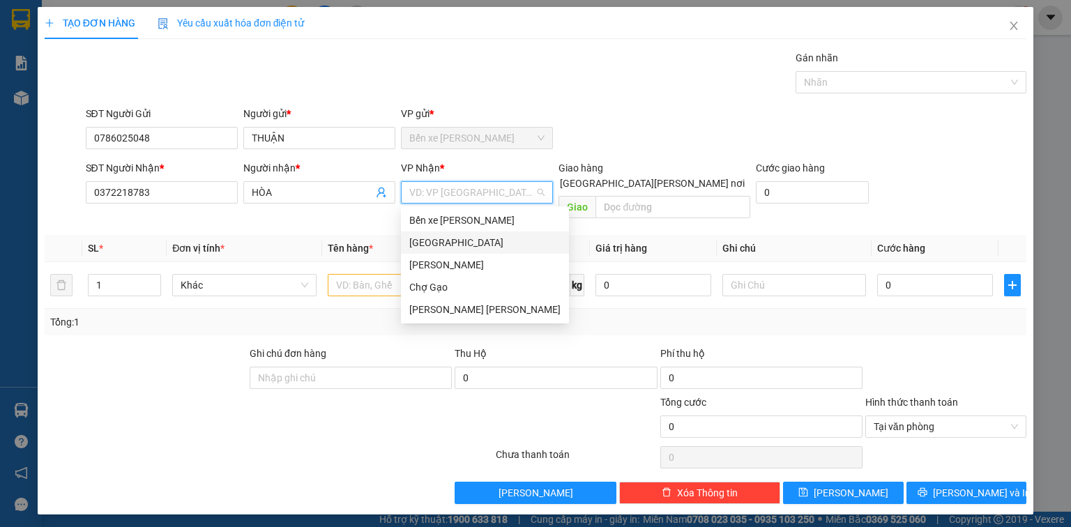
click at [428, 247] on div "[GEOGRAPHIC_DATA]" at bounding box center [484, 242] width 151 height 15
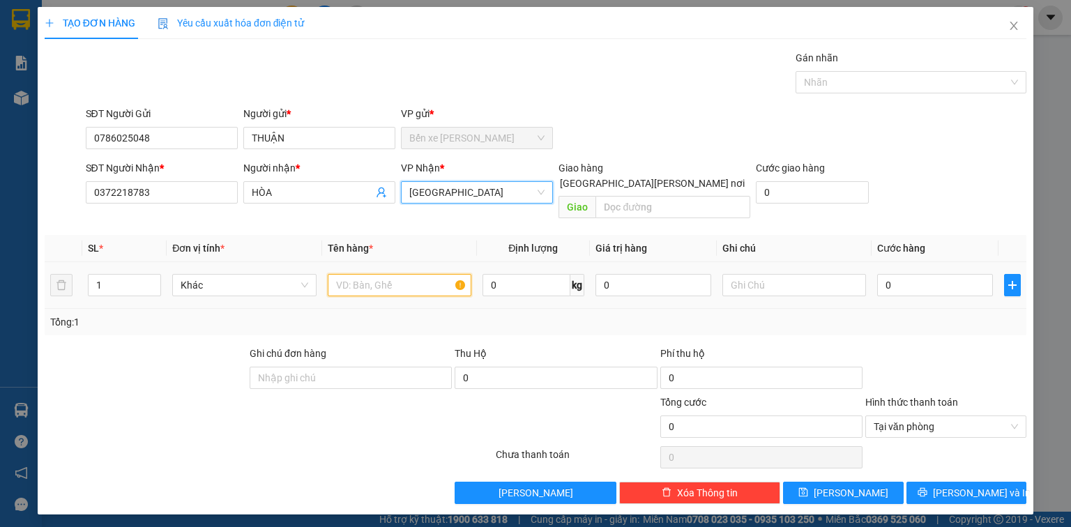
click at [403, 276] on input "text" at bounding box center [400, 285] width 144 height 22
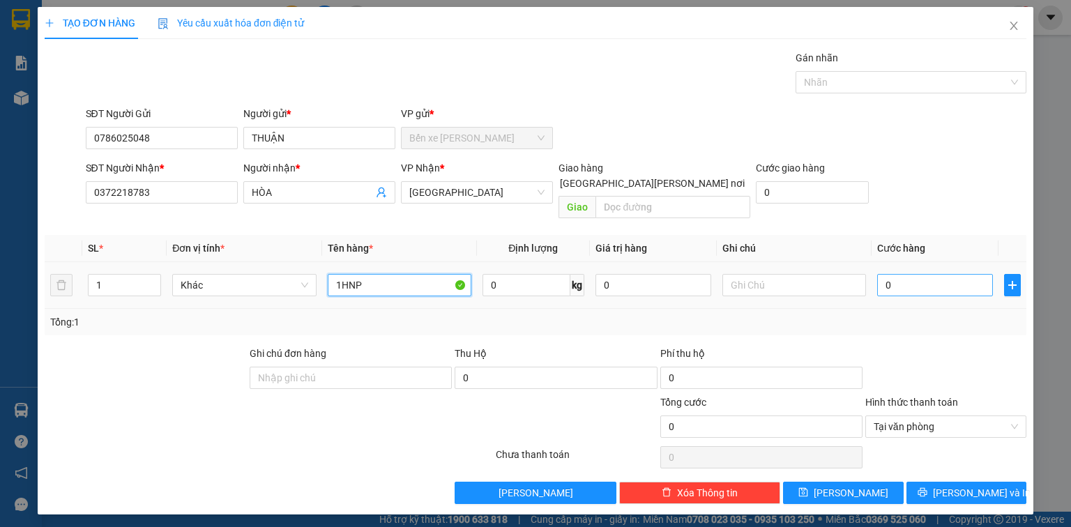
type input "1HNP"
click at [917, 274] on input "0" at bounding box center [935, 285] width 116 height 22
type input "2"
type input "20"
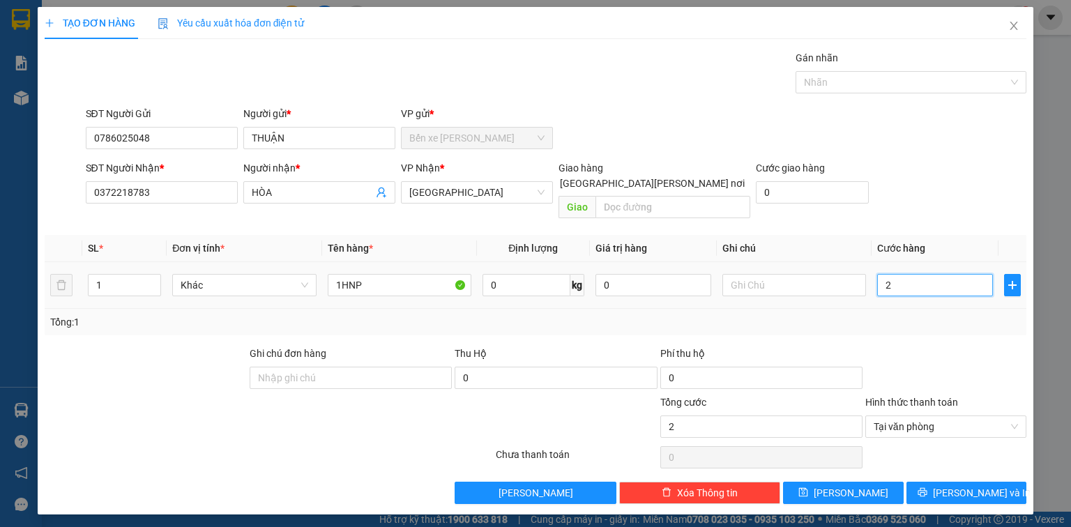
type input "20"
type input "20.000"
click at [952, 489] on div "TẠO ĐƠN HÀNG Yêu cầu xuất hóa đơn điện tử Transit Pickup Surcharge Ids Transit …" at bounding box center [536, 261] width 996 height 508
click at [960, 485] on span "Lưu và In" at bounding box center [982, 492] width 98 height 15
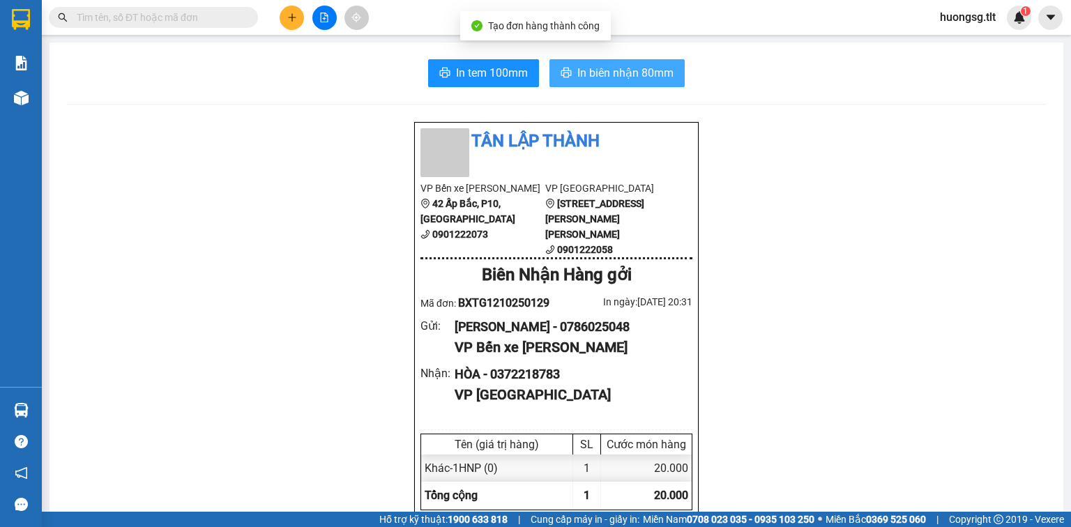
click at [619, 75] on span "In biên nhận 80mm" at bounding box center [626, 72] width 96 height 17
click at [419, 60] on div "In tem 100mm In biên nhận 80mm" at bounding box center [556, 73] width 981 height 28
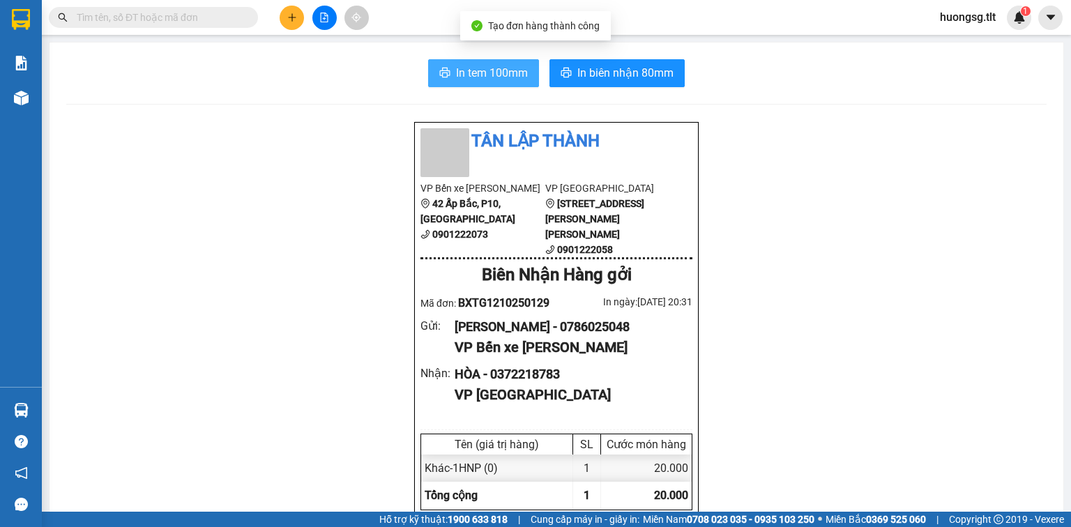
click at [461, 70] on span "In tem 100mm" at bounding box center [492, 72] width 72 height 17
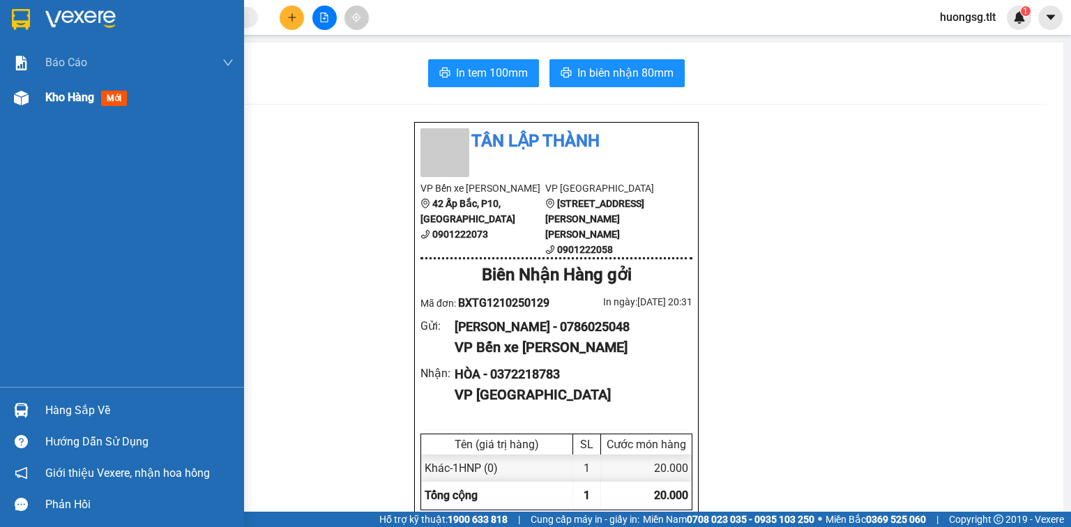
click at [82, 89] on div "Kho hàng mới" at bounding box center [139, 97] width 188 height 35
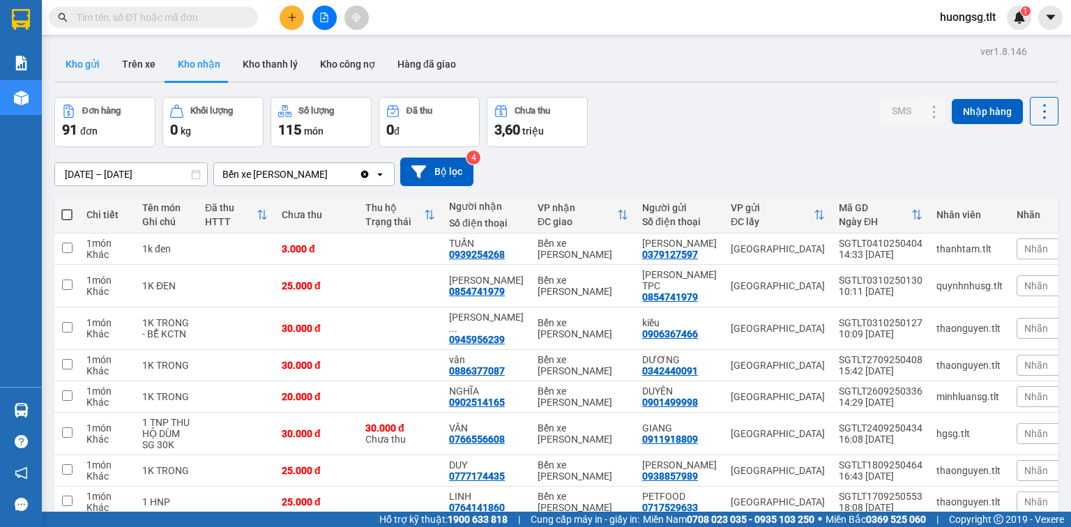
click at [82, 70] on button "Kho gửi" at bounding box center [82, 63] width 56 height 33
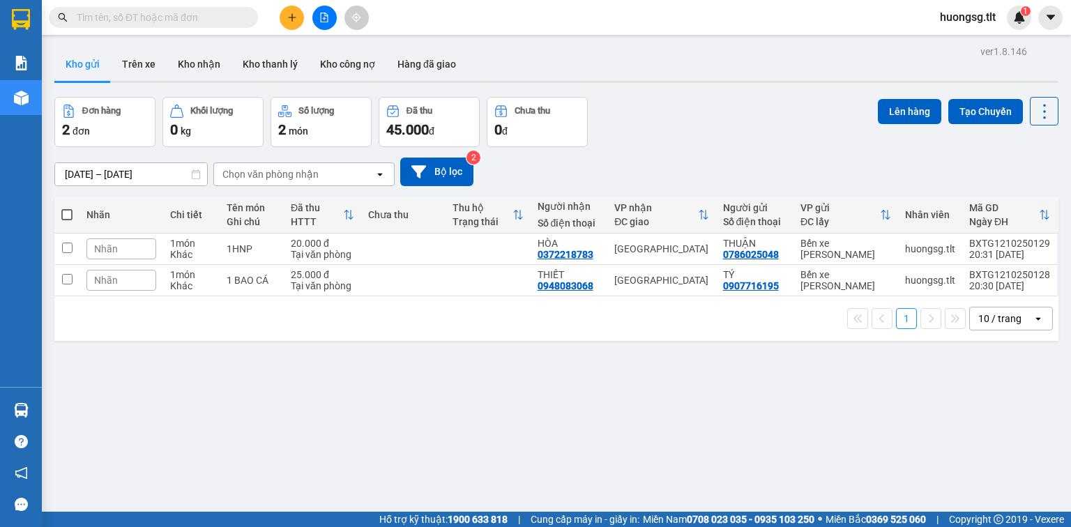
click at [167, 12] on input "text" at bounding box center [159, 17] width 165 height 15
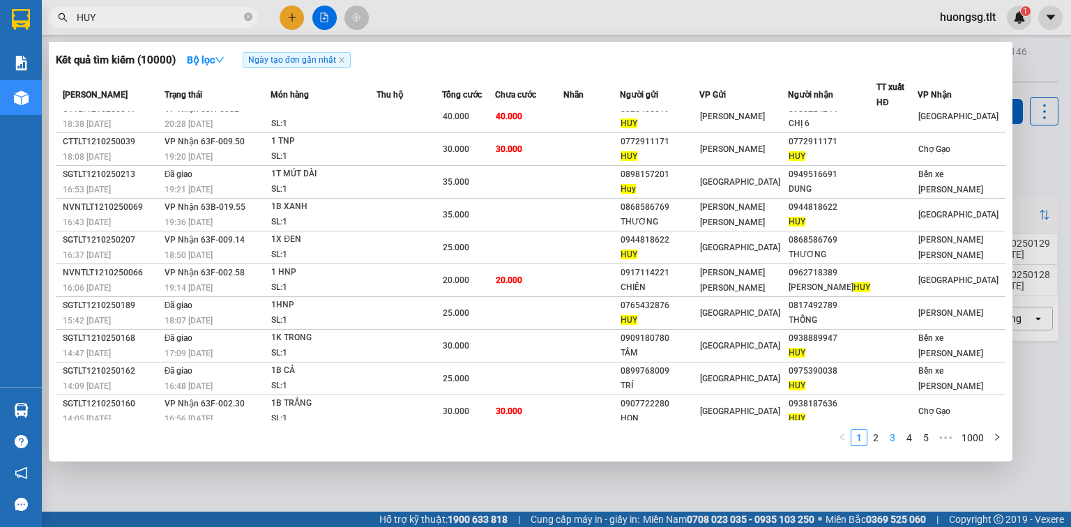
scroll to position [14, 0]
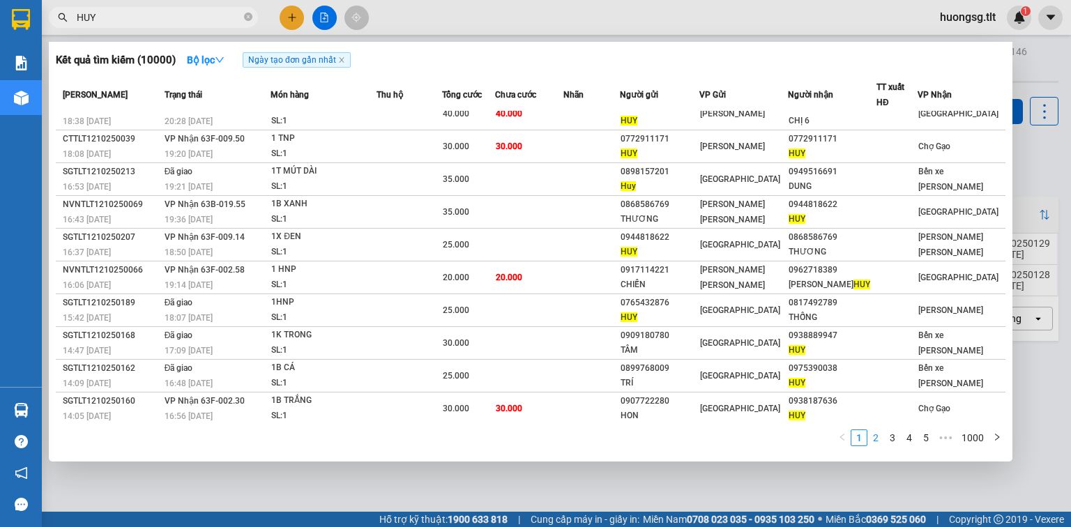
type input "HUY"
click at [880, 435] on link "2" at bounding box center [875, 437] width 15 height 15
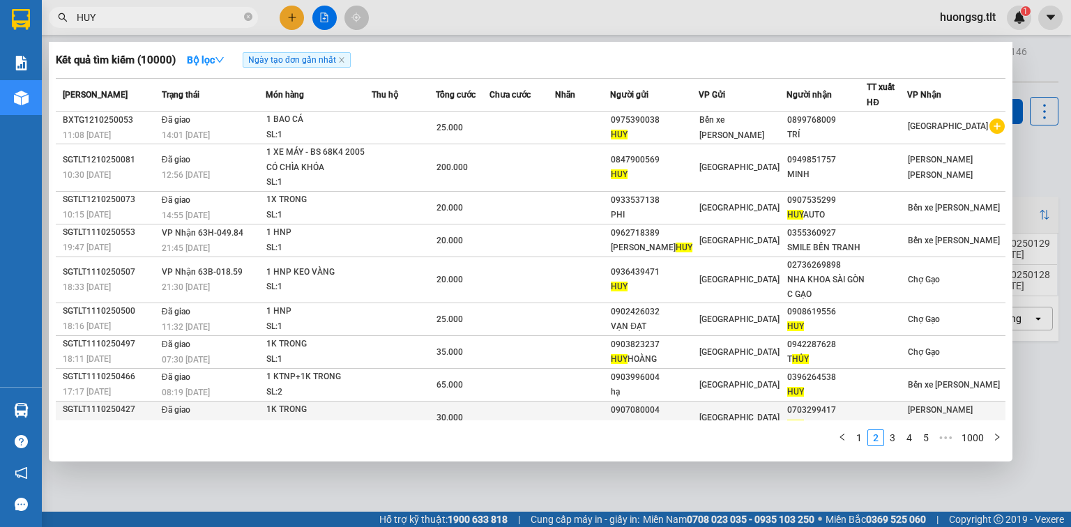
scroll to position [42, 0]
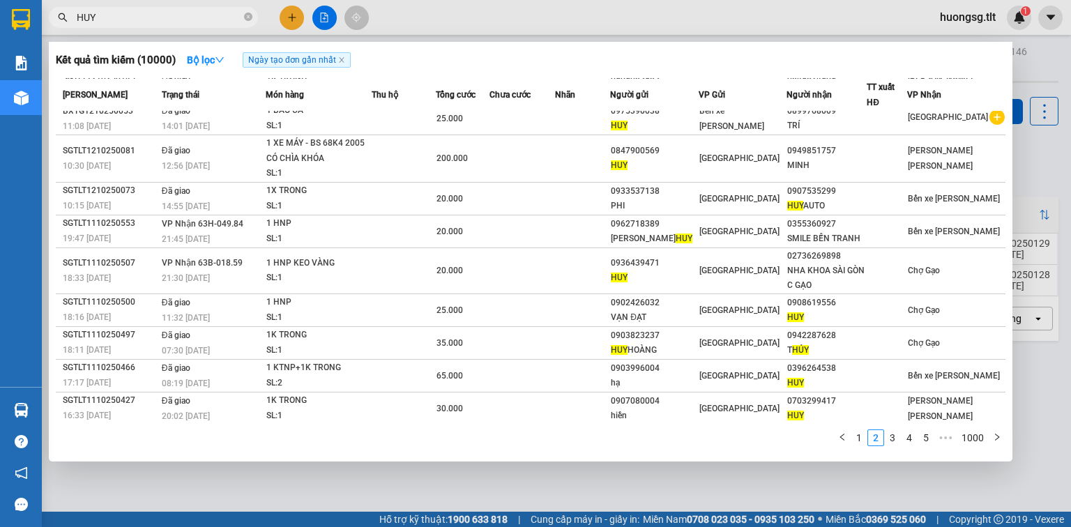
click at [889, 437] on link "3" at bounding box center [892, 437] width 15 height 15
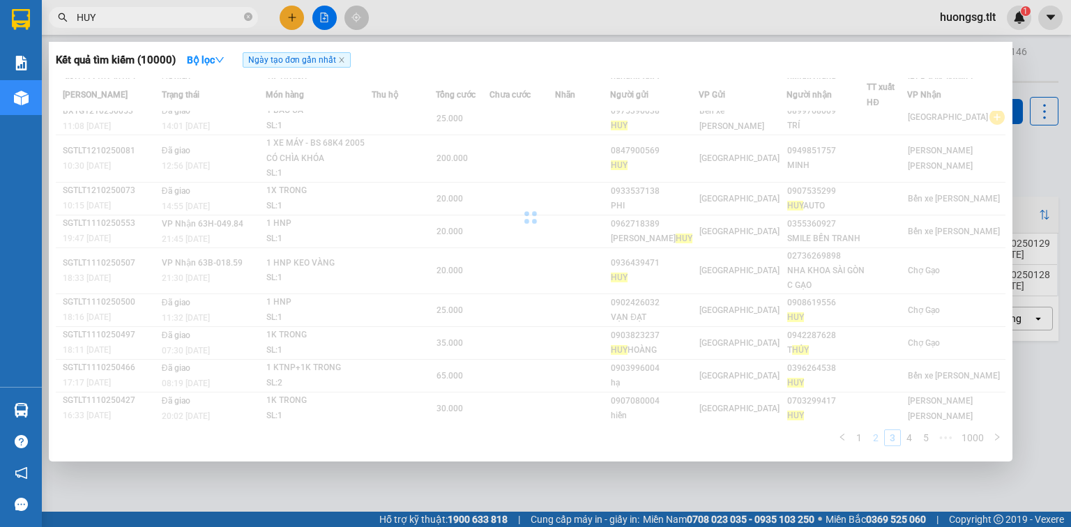
scroll to position [27, 0]
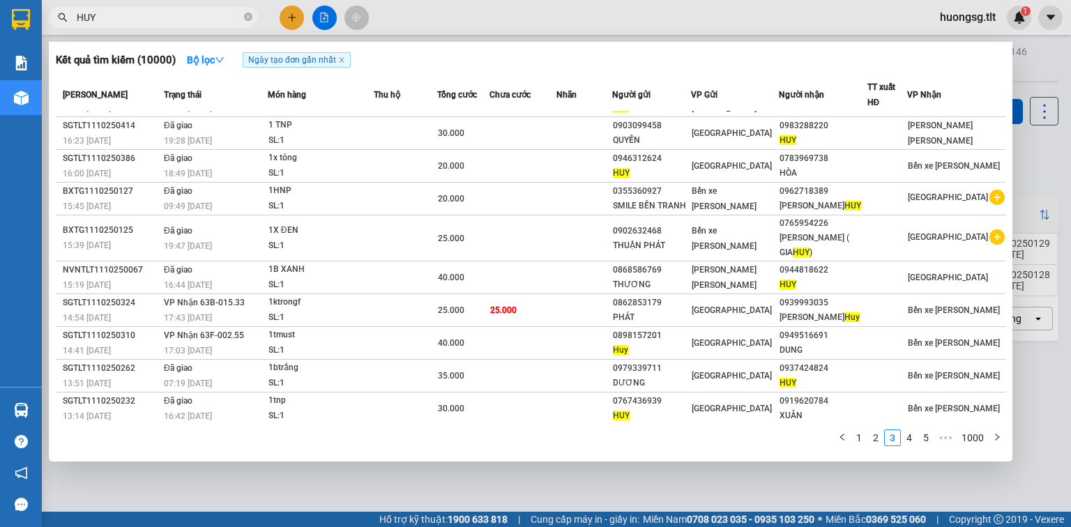
click at [915, 442] on link "4" at bounding box center [909, 437] width 15 height 15
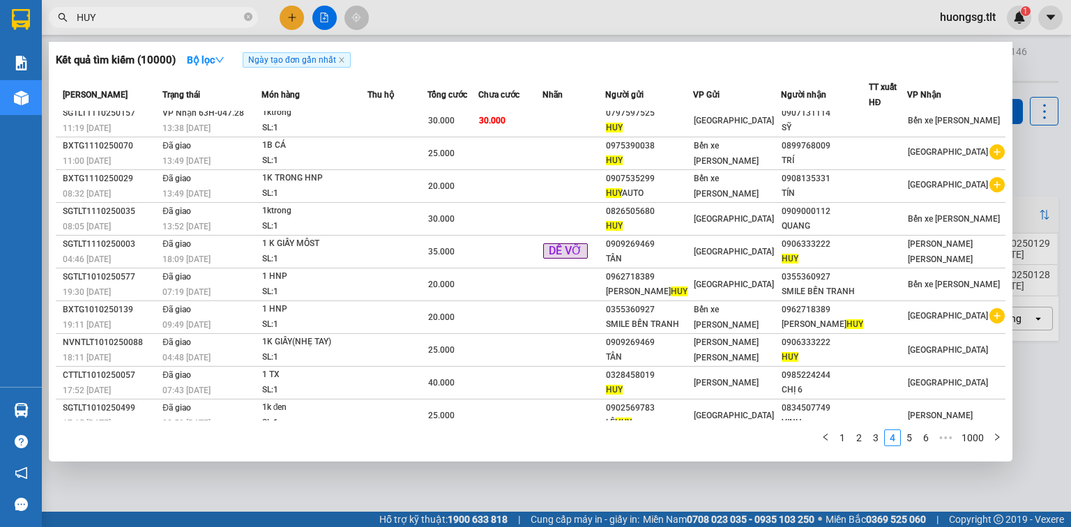
scroll to position [14, 0]
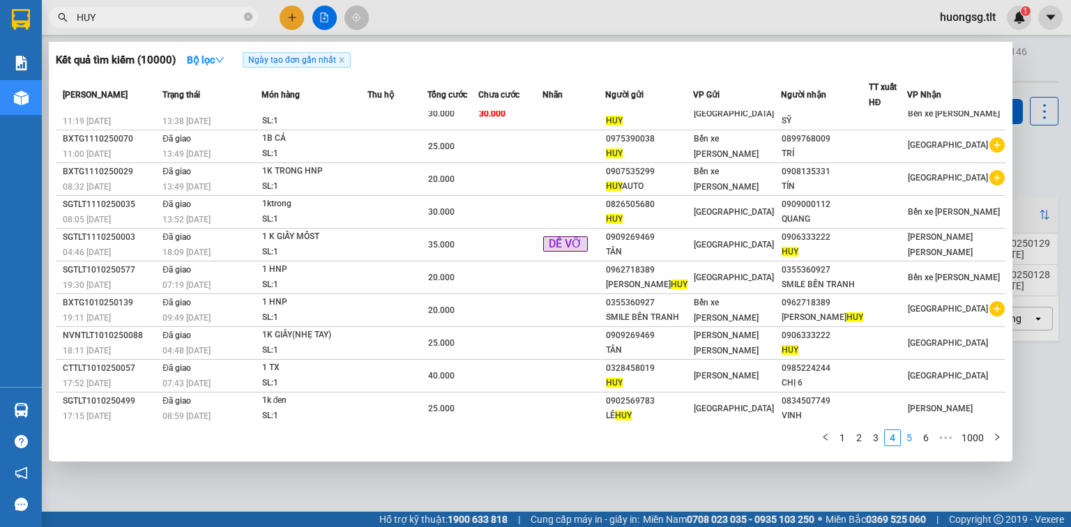
click at [912, 437] on link "5" at bounding box center [909, 437] width 15 height 15
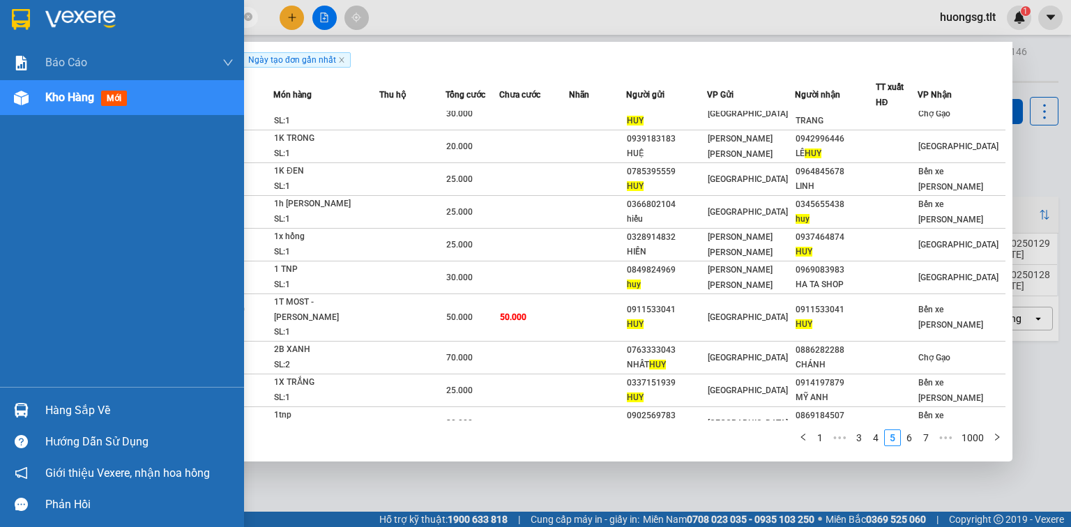
click at [2, 416] on div "Hàng sắp về" at bounding box center [122, 410] width 244 height 31
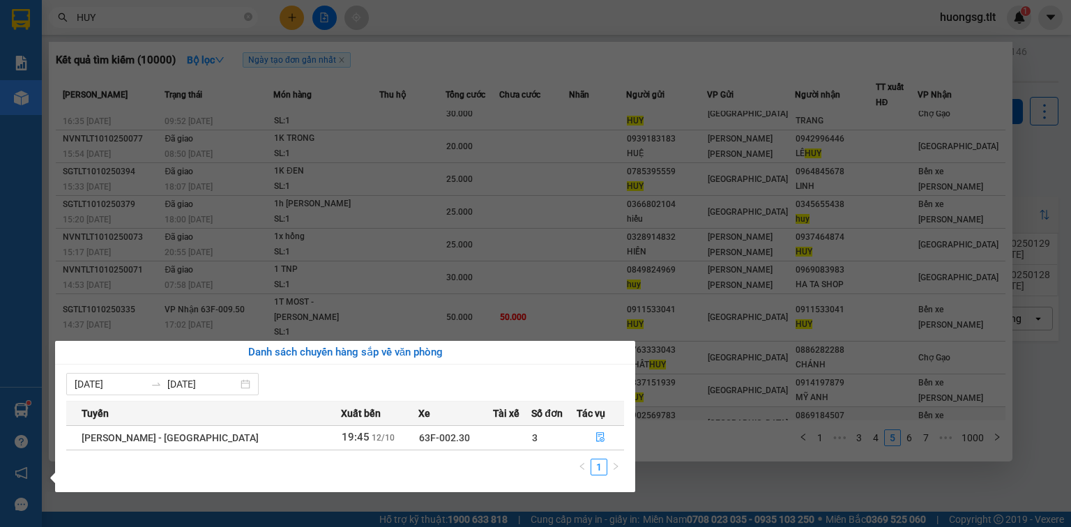
drag, startPoint x: 681, startPoint y: 483, endPoint x: 552, endPoint y: 389, distance: 159.9
click at [682, 483] on section "Kết quả tìm kiếm ( 10000 ) Bộ lọc Ngày tạo đơn gần nhất Mã ĐH Trạng thái Món hà…" at bounding box center [535, 263] width 1071 height 527
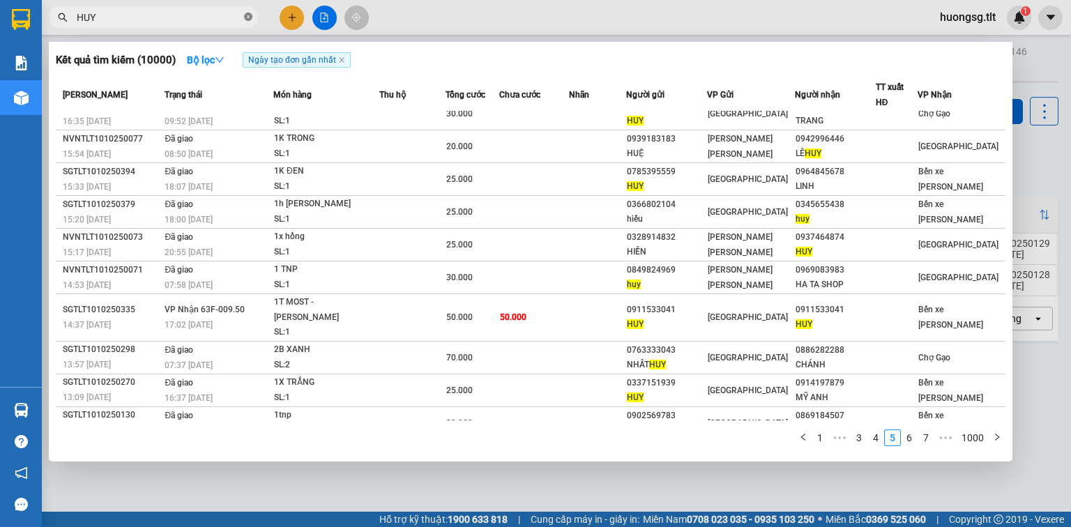
click at [248, 22] on span at bounding box center [248, 17] width 8 height 13
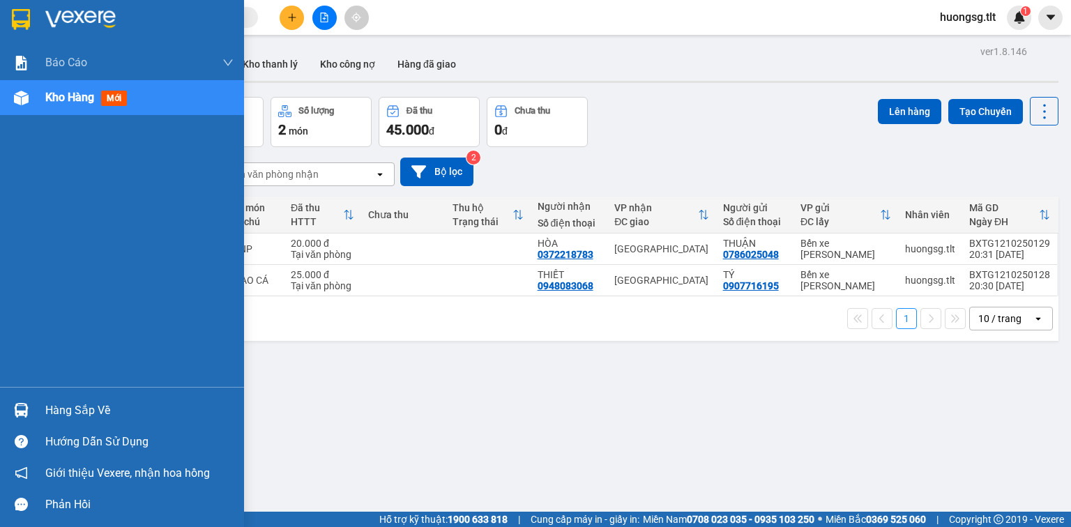
click at [37, 402] on div "Hàng sắp về" at bounding box center [122, 410] width 244 height 31
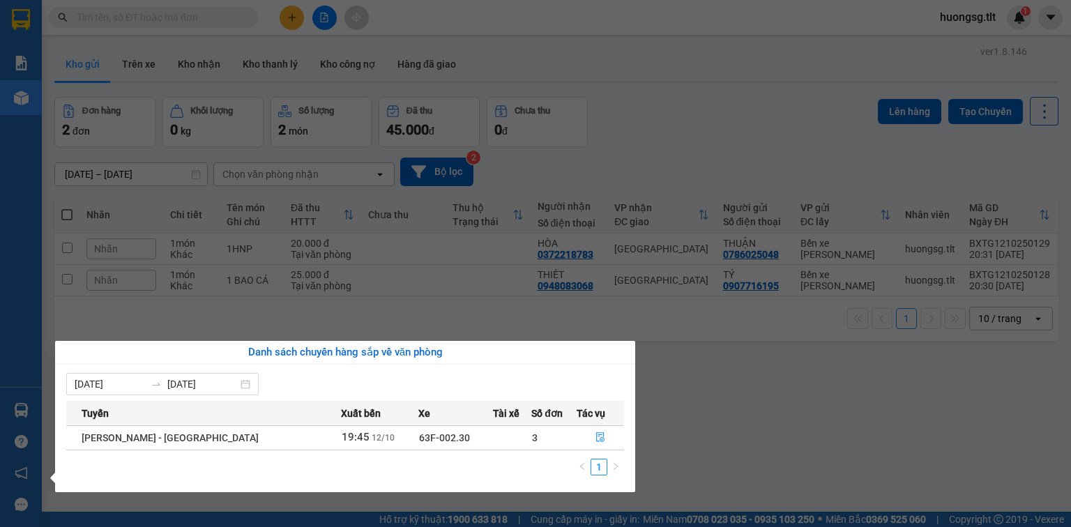
drag, startPoint x: 631, startPoint y: 444, endPoint x: 624, endPoint y: 443, distance: 7.8
click at [630, 444] on div "06/10/2025 12/10/2025 Tuyến Xuất bến Xe Tài xế Số đơn Tác vụ Hồ Chí Minh - Mỹ T…" at bounding box center [345, 429] width 580 height 128
click at [617, 442] on button "button" at bounding box center [601, 438] width 46 height 22
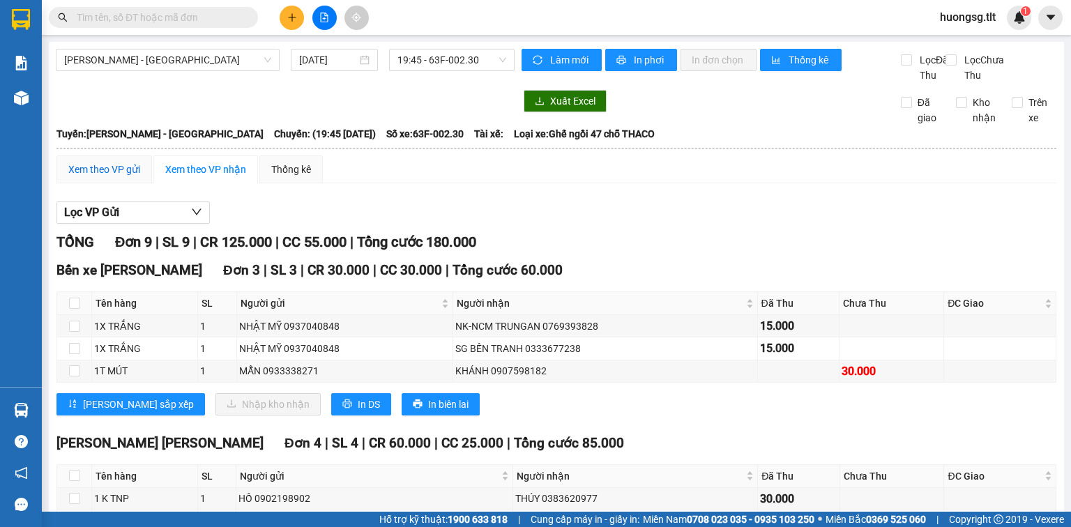
click at [137, 177] on div "Xem theo VP gửi" at bounding box center [104, 169] width 72 height 15
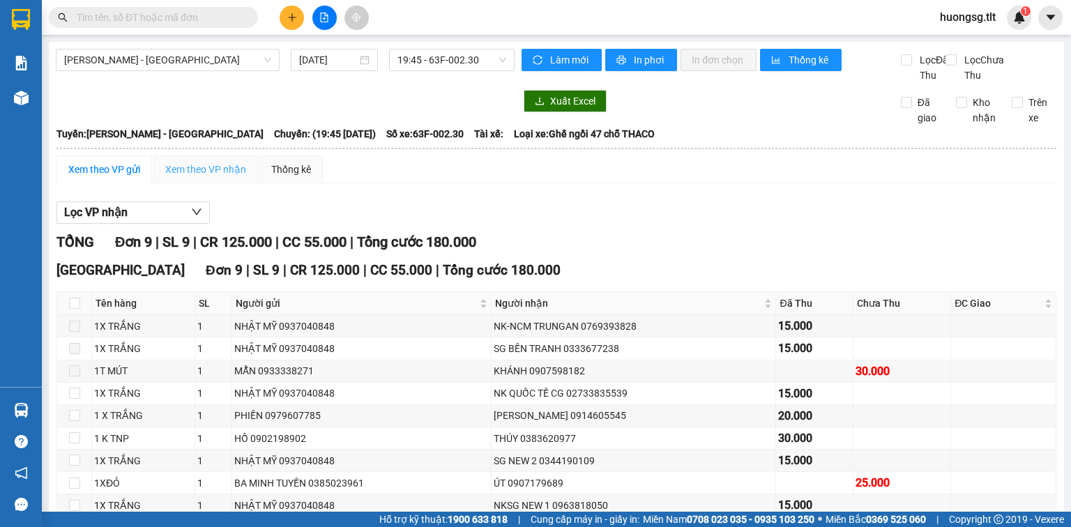
click at [180, 183] on div "Xem theo VP nhận" at bounding box center [205, 170] width 105 height 28
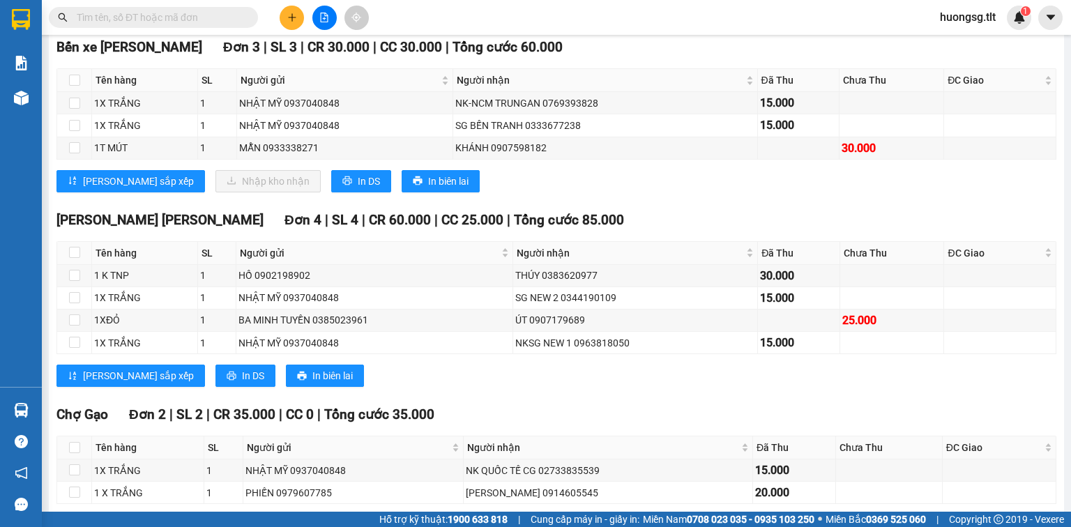
scroll to position [300, 0]
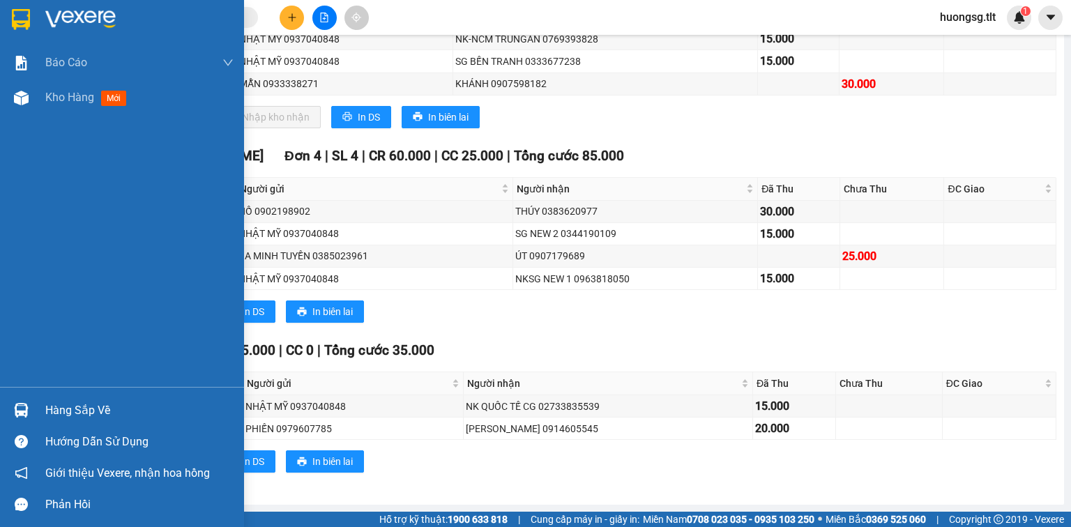
click at [17, 419] on div at bounding box center [21, 410] width 24 height 24
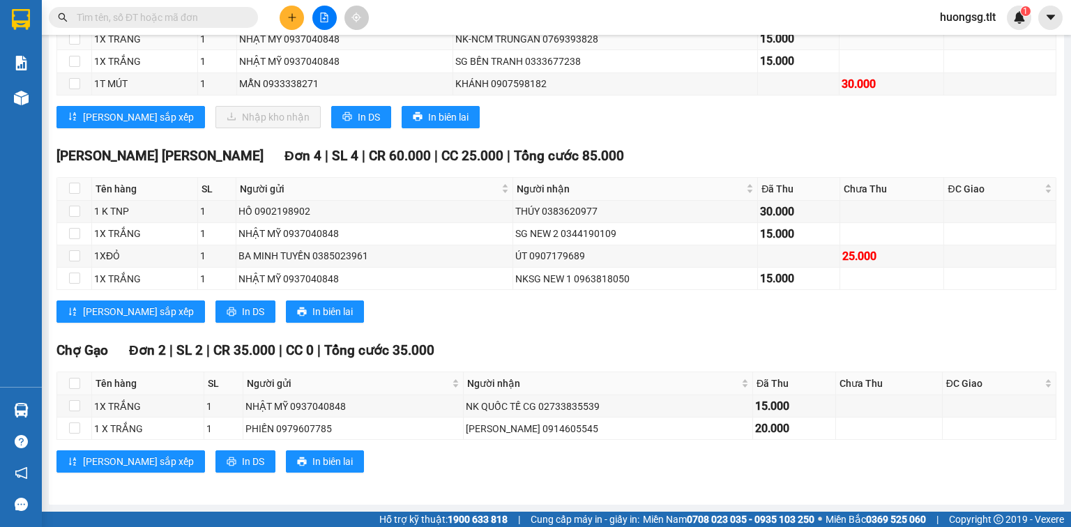
click at [283, 38] on section "Kết quả tìm kiếm ( 10000 ) Bộ lọc Ngày tạo đơn gần nhất Mã ĐH Trạng thái Món hà…" at bounding box center [535, 263] width 1071 height 527
click at [290, 20] on icon "plus" at bounding box center [292, 18] width 10 height 10
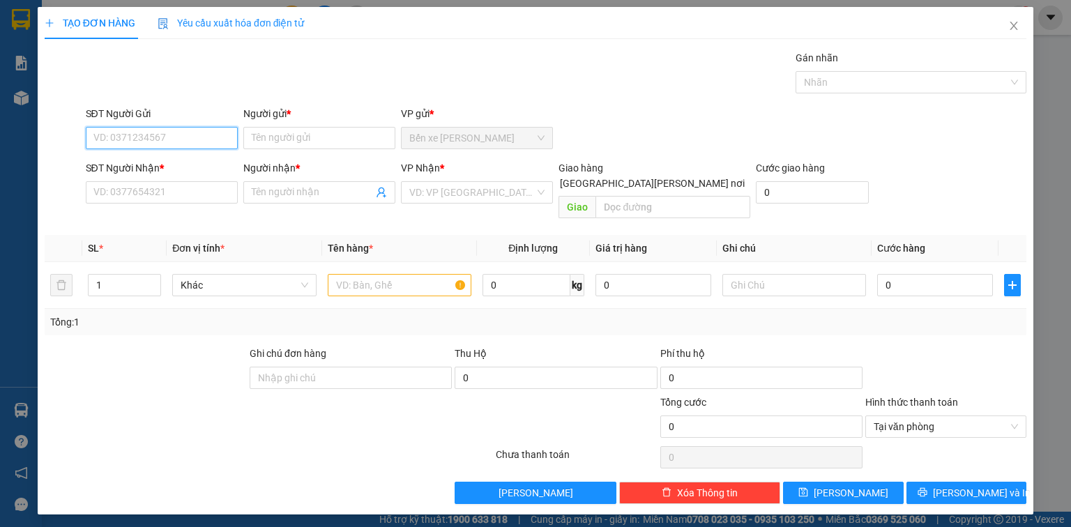
click at [190, 140] on input "SĐT Người Gửi" at bounding box center [162, 138] width 152 height 22
click at [115, 137] on input "SĐT Người Gửi" at bounding box center [162, 138] width 152 height 22
type input "0"
click at [458, 187] on input "search" at bounding box center [472, 192] width 126 height 21
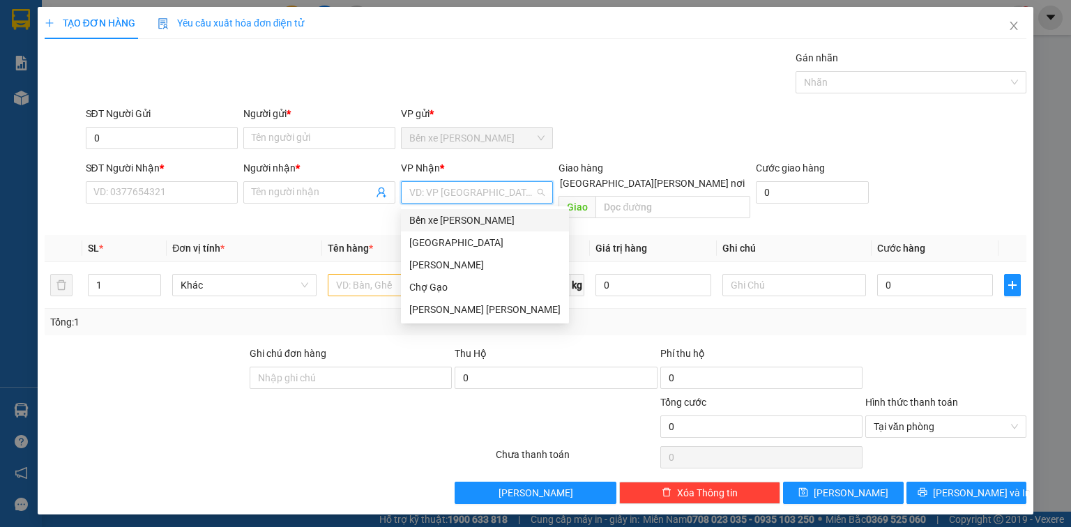
click at [434, 235] on div "[GEOGRAPHIC_DATA]" at bounding box center [484, 242] width 151 height 15
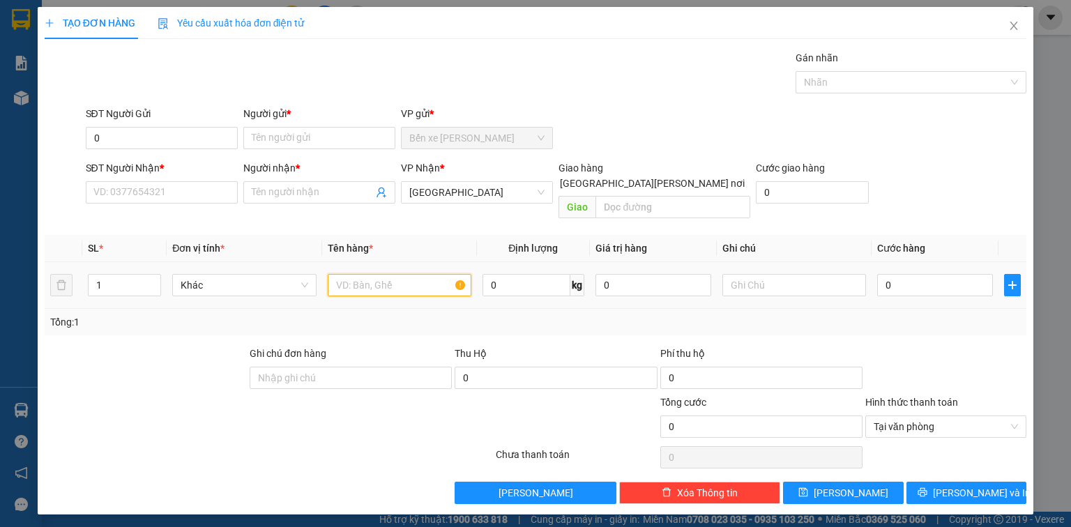
click at [384, 274] on input "text" at bounding box center [400, 285] width 144 height 22
type input "1X VÀNG"
click at [928, 276] on input "0" at bounding box center [935, 285] width 116 height 22
type input "2"
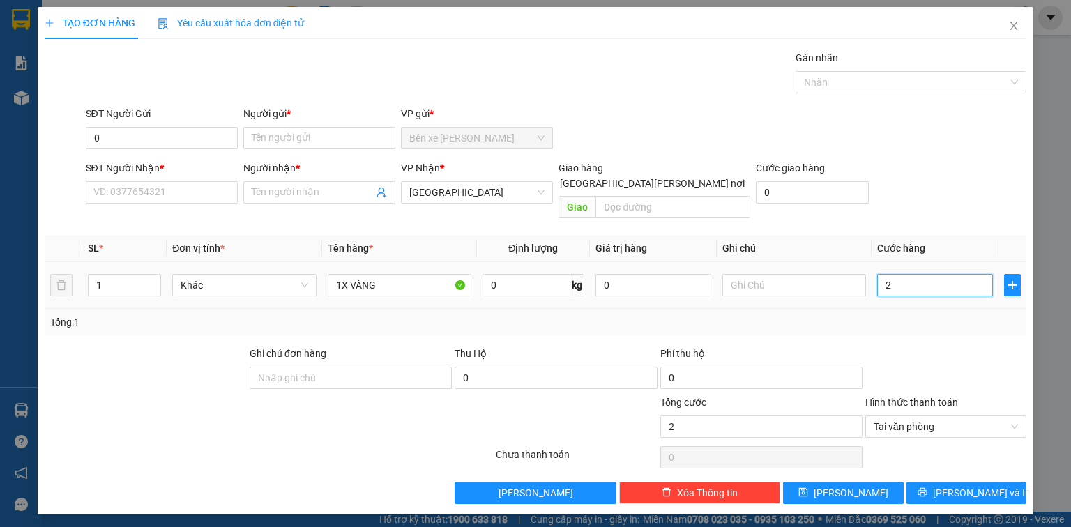
type input "25"
type input "25.000"
click at [151, 139] on input "0" at bounding box center [162, 138] width 152 height 22
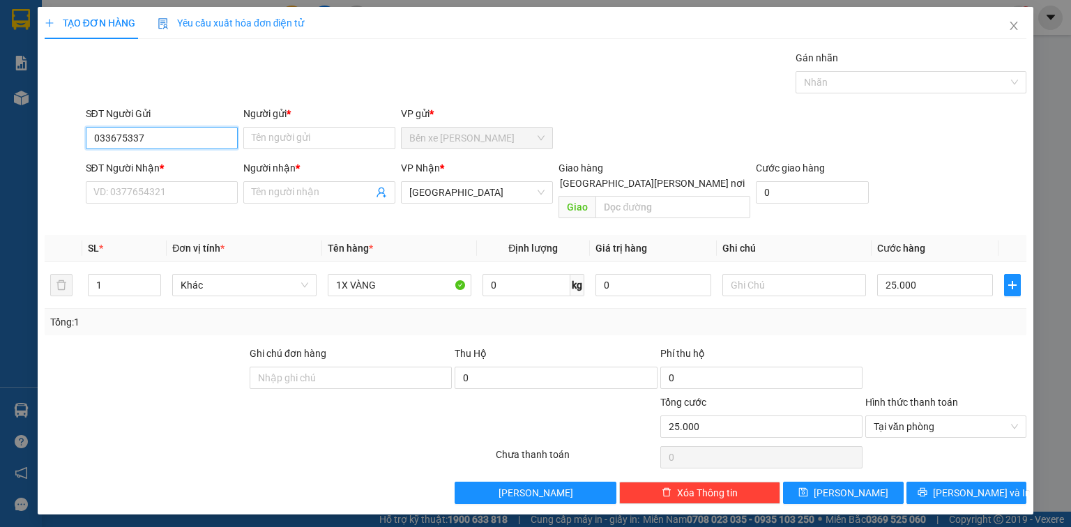
click at [187, 129] on input "033675337" at bounding box center [162, 138] width 152 height 22
type input "033675337"
click at [307, 137] on input "Người gửi *" at bounding box center [319, 138] width 152 height 22
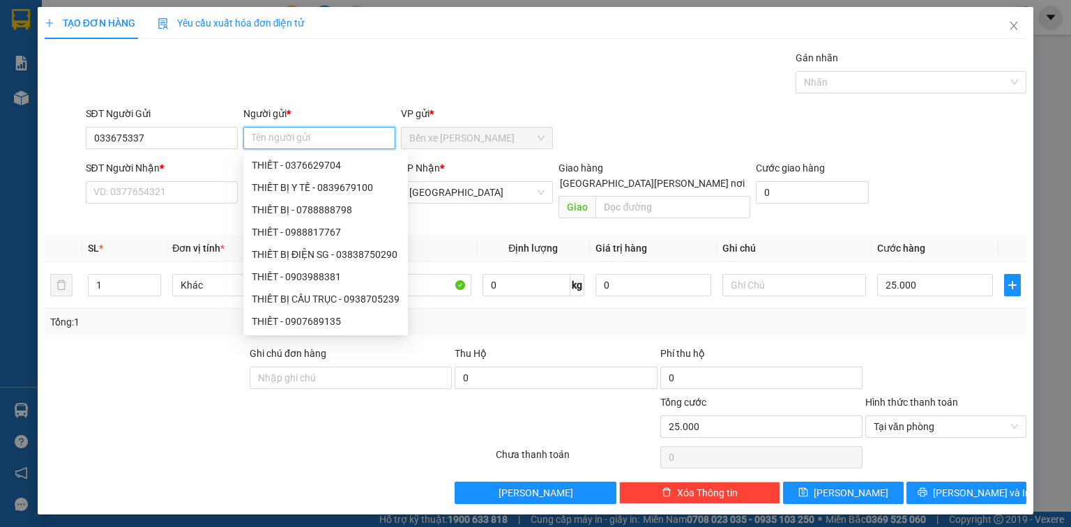
type input "M"
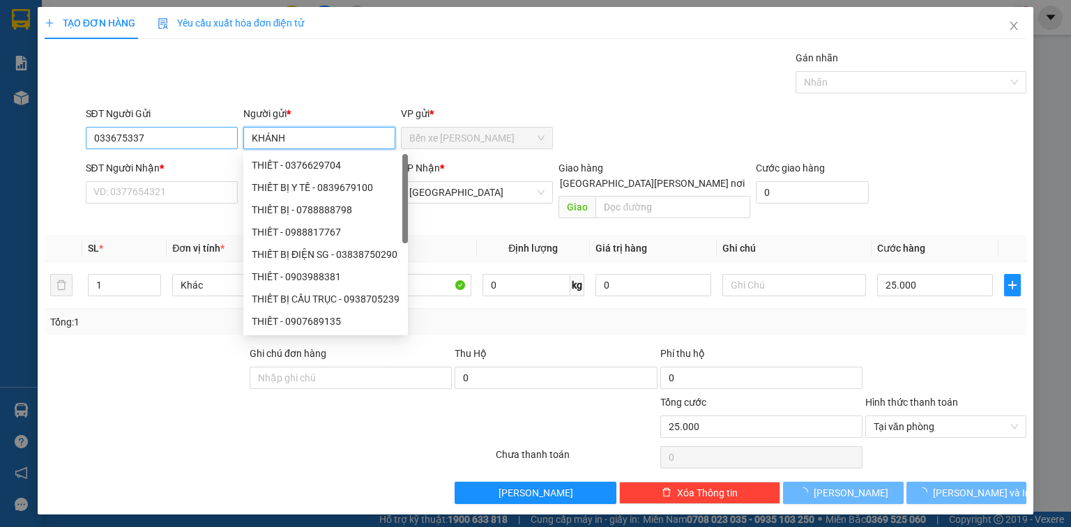
type input "KHÁNH"
click at [170, 132] on input "033675337" at bounding box center [162, 138] width 152 height 22
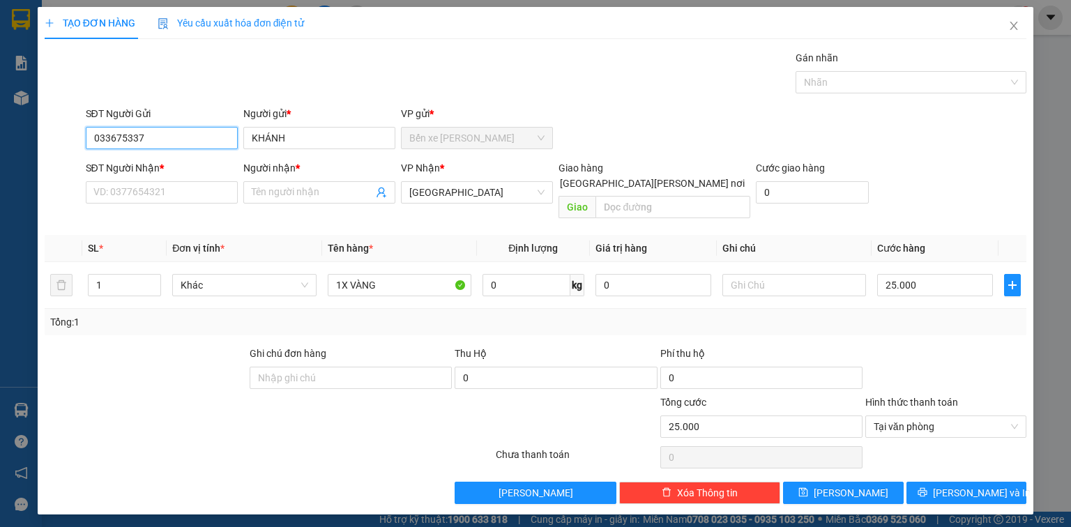
click at [125, 135] on input "033675337" at bounding box center [162, 138] width 152 height 22
click at [178, 138] on input "0336753537" at bounding box center [162, 138] width 152 height 22
type input "0336753537"
click at [169, 190] on input "SĐT Người Nhận *" at bounding box center [162, 192] width 152 height 22
click at [121, 191] on input "SĐT Người Nhận *" at bounding box center [162, 192] width 152 height 22
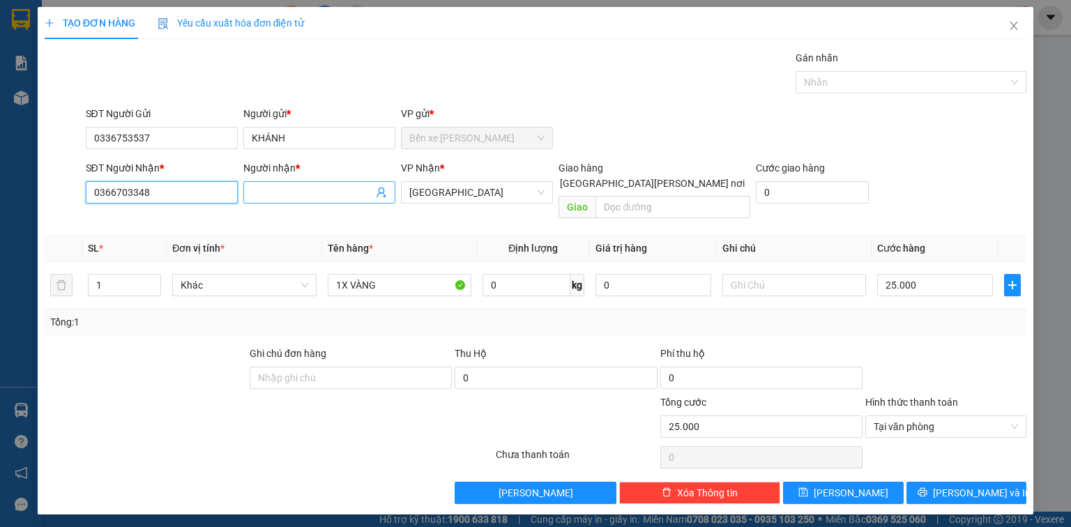
drag, startPoint x: 233, startPoint y: 184, endPoint x: 259, endPoint y: 189, distance: 27.0
click at [241, 190] on div "SĐT Người Nhận * 0366703348 0366703348 Người nhận * Tên người nhận VP Nhận * Sà…" at bounding box center [556, 192] width 947 height 64
type input "0366703348"
click at [282, 186] on input "Người nhận *" at bounding box center [312, 192] width 121 height 15
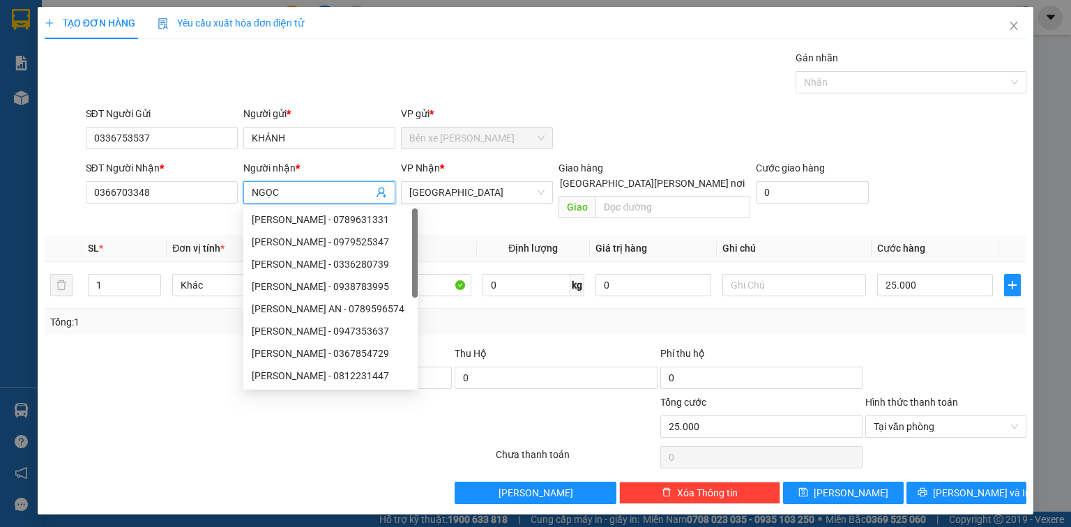
type input "NGỌC"
click at [491, 235] on th "Định lượng" at bounding box center [533, 248] width 113 height 27
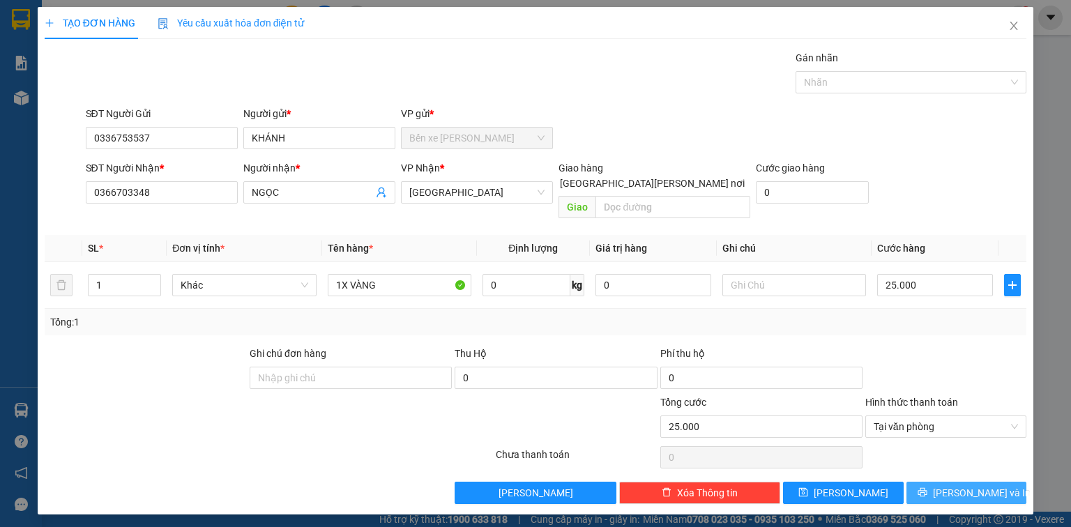
click at [951, 482] on button "Lưu và In" at bounding box center [967, 493] width 121 height 22
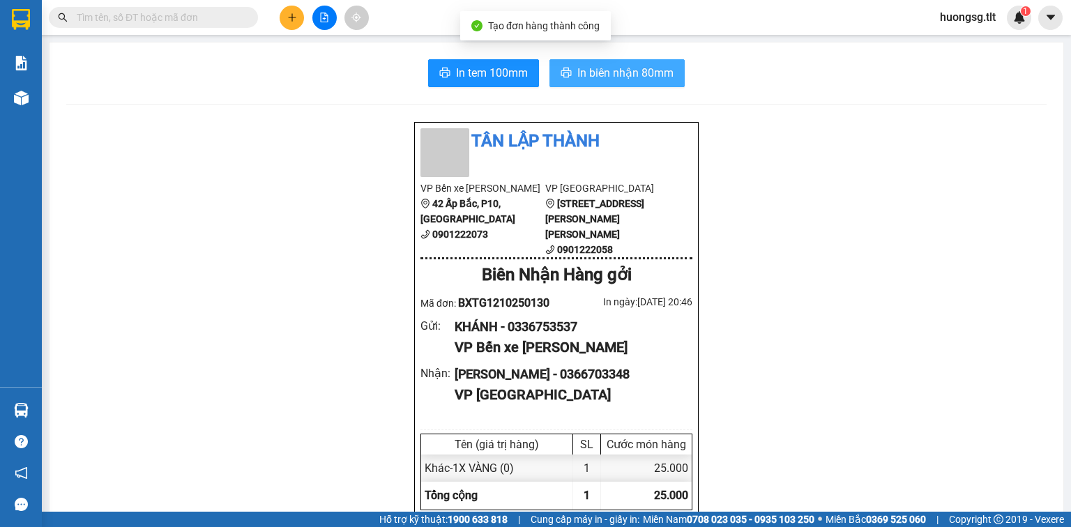
click at [618, 80] on span "In biên nhận 80mm" at bounding box center [626, 72] width 96 height 17
click at [614, 72] on span "In biên nhận 80mm" at bounding box center [626, 72] width 96 height 17
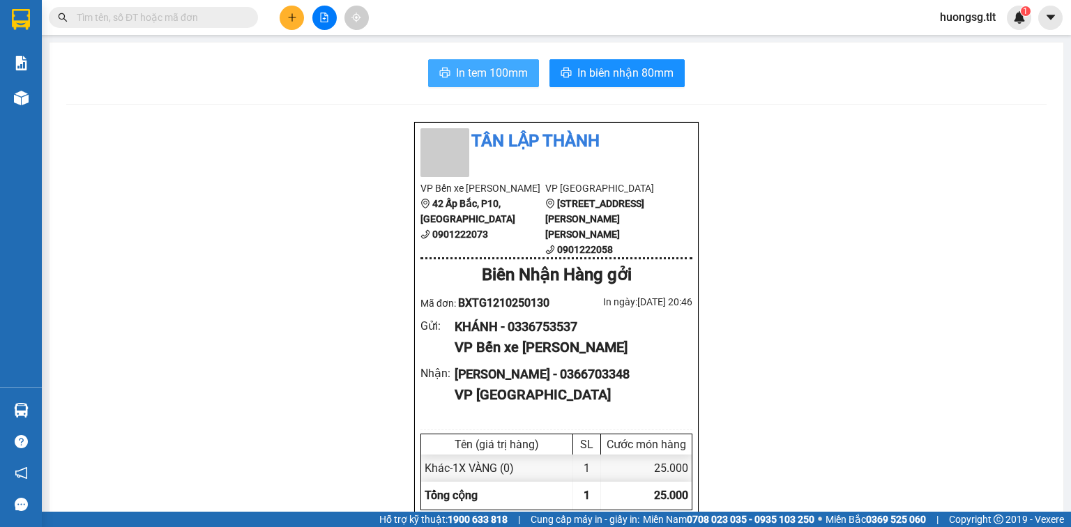
click at [456, 84] on button "In tem 100mm" at bounding box center [483, 73] width 111 height 28
click at [215, 16] on input "text" at bounding box center [159, 17] width 165 height 15
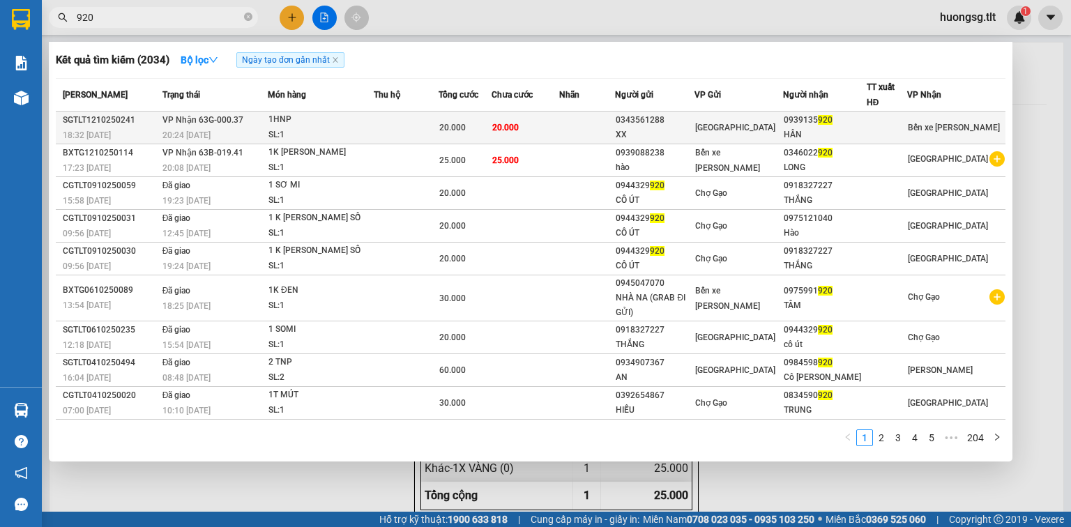
type input "920"
click at [739, 130] on span "[GEOGRAPHIC_DATA]" at bounding box center [735, 128] width 80 height 10
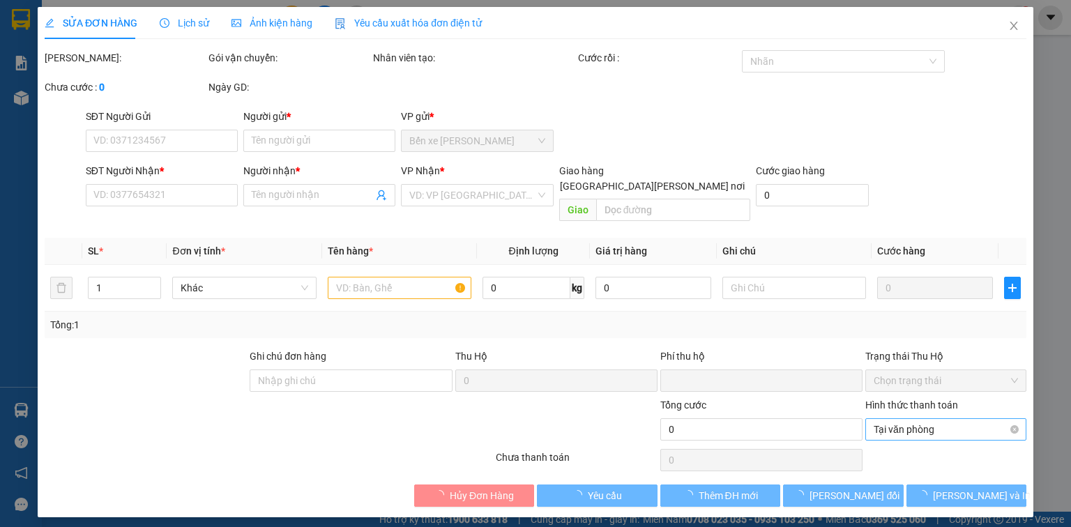
type input "0343561288"
type input "XX"
type input "0939135920"
type input "HÂN"
type input "0"
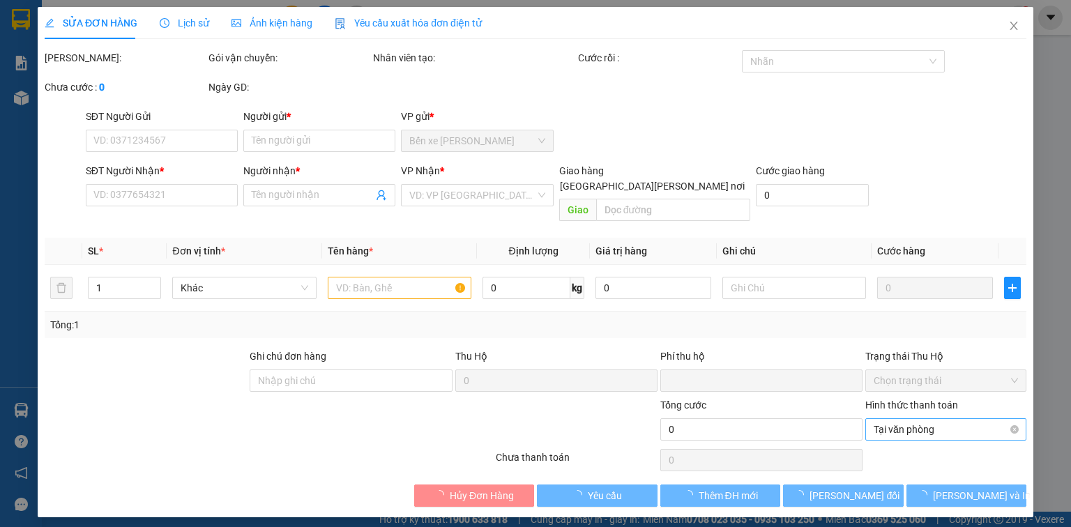
type input "20.000"
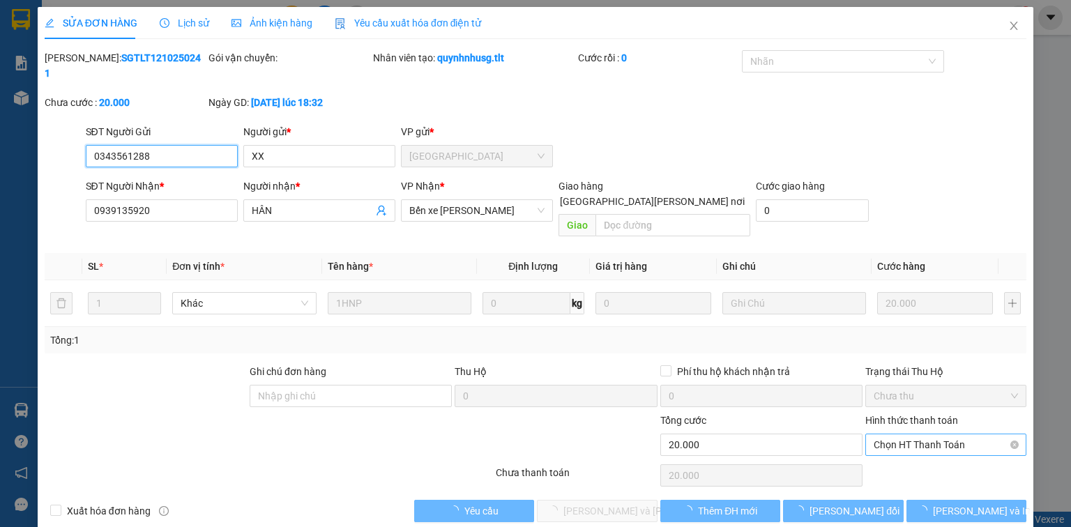
click at [910, 435] on span "Chọn HT Thanh Toán" at bounding box center [946, 445] width 144 height 21
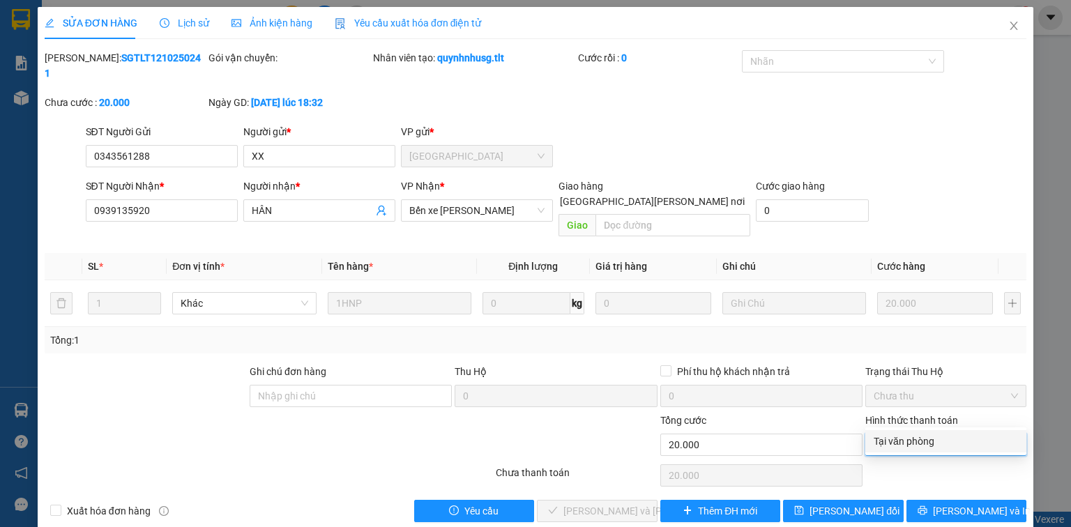
click at [915, 438] on div "Tại văn phòng" at bounding box center [946, 441] width 144 height 15
type input "0"
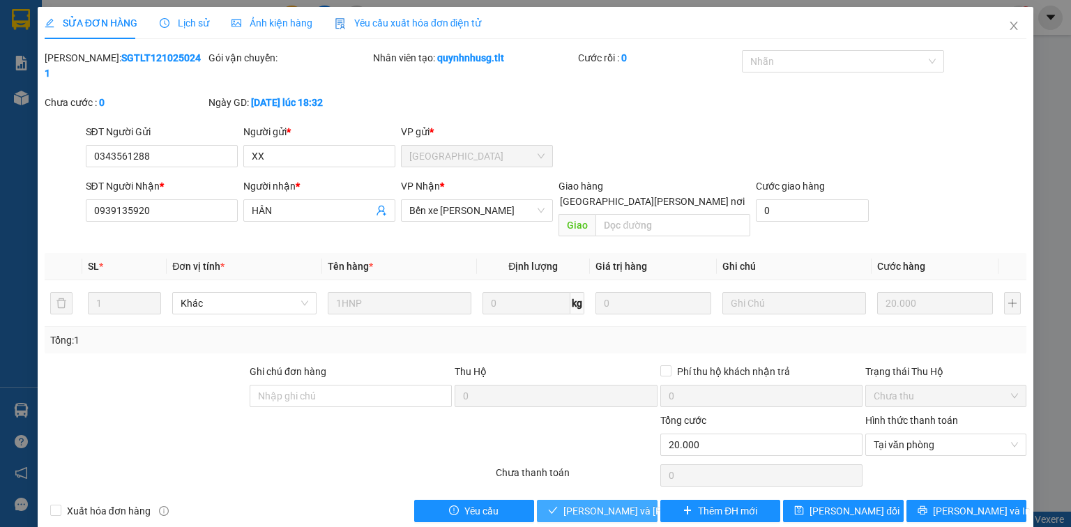
click at [623, 504] on span "Lưu và Giao hàng" at bounding box center [658, 511] width 188 height 15
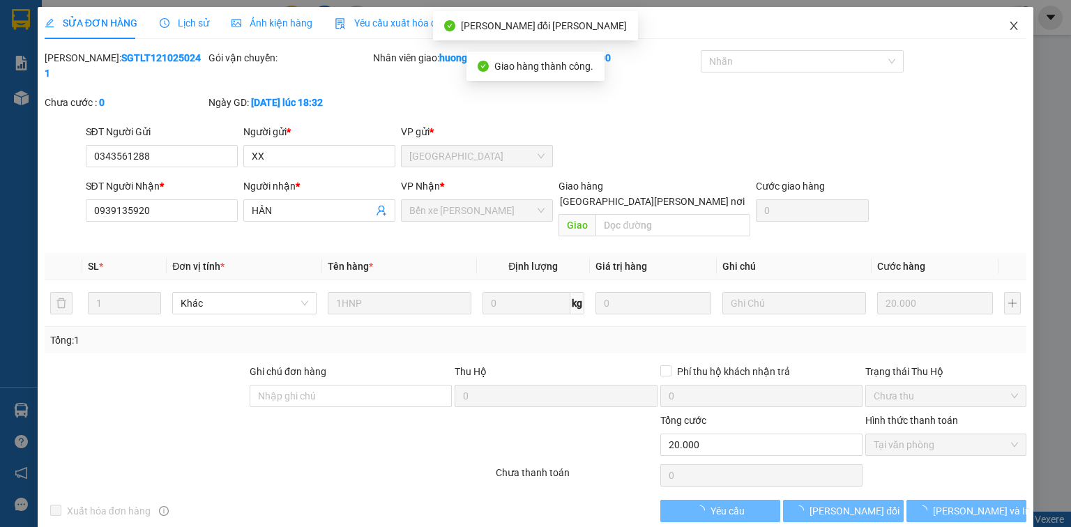
click at [1013, 26] on icon "close" at bounding box center [1014, 25] width 11 height 11
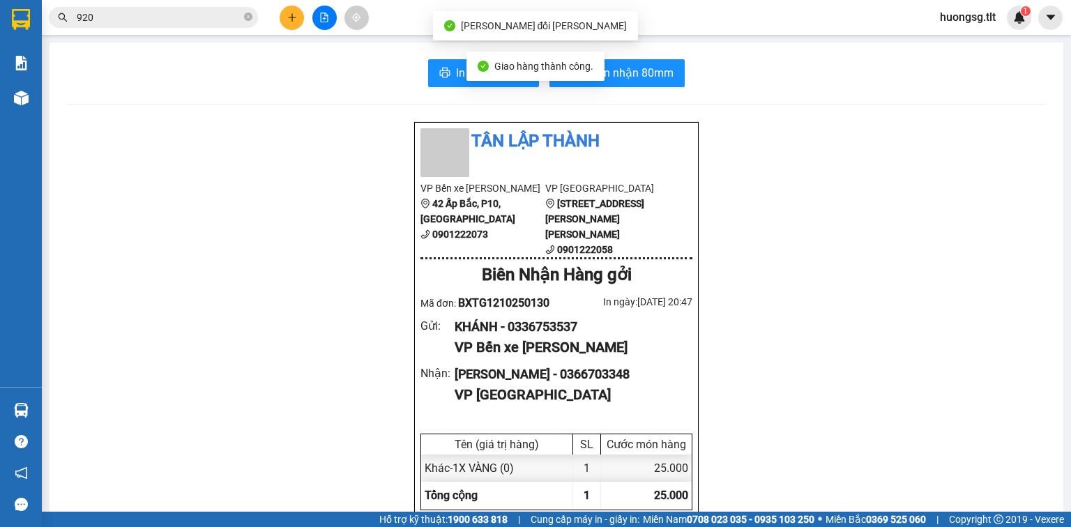
click at [241, 19] on span "920" at bounding box center [153, 17] width 209 height 21
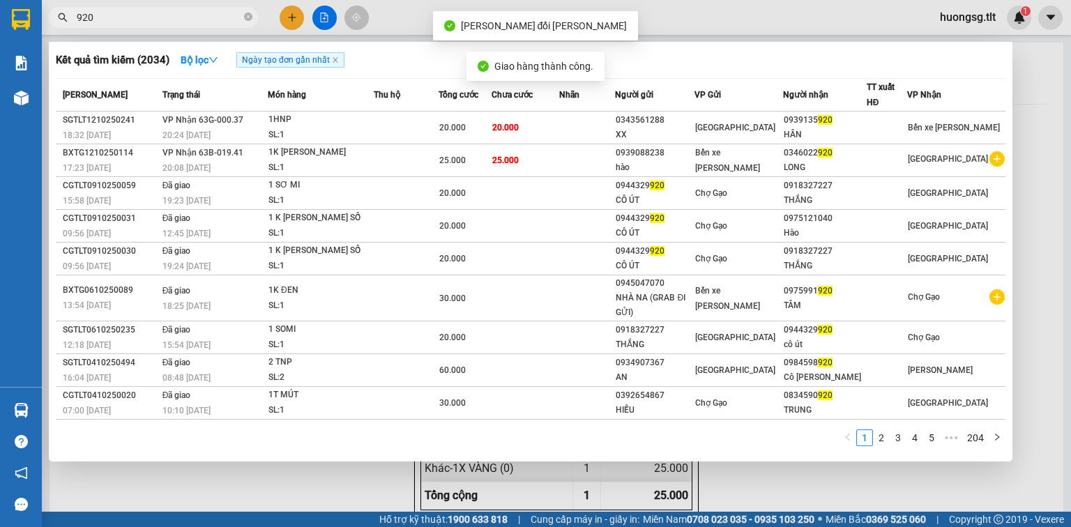
drag, startPoint x: 247, startPoint y: 17, endPoint x: 234, endPoint y: 0, distance: 21.5
click at [248, 17] on icon "close-circle" at bounding box center [248, 17] width 8 height 8
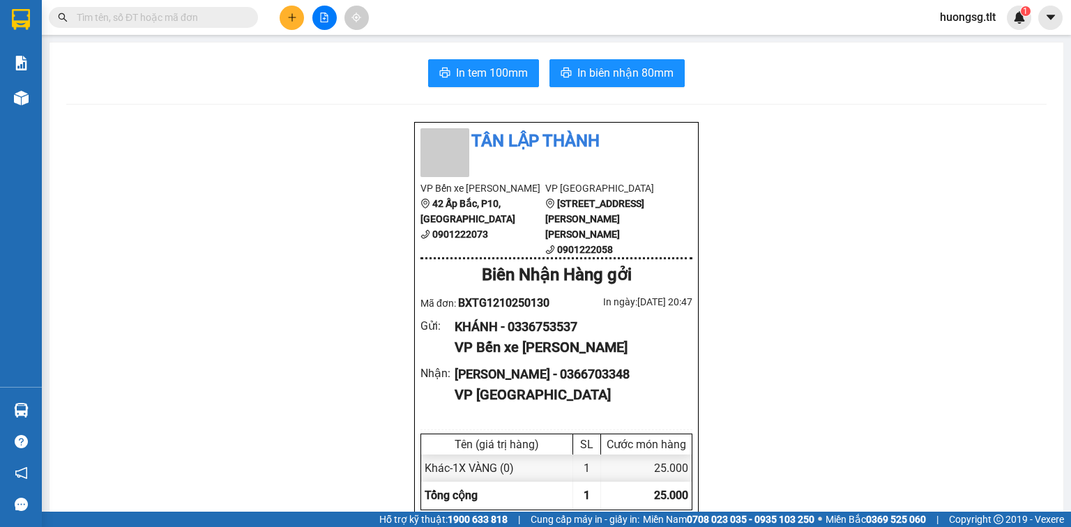
click at [232, 17] on input "text" at bounding box center [159, 17] width 165 height 15
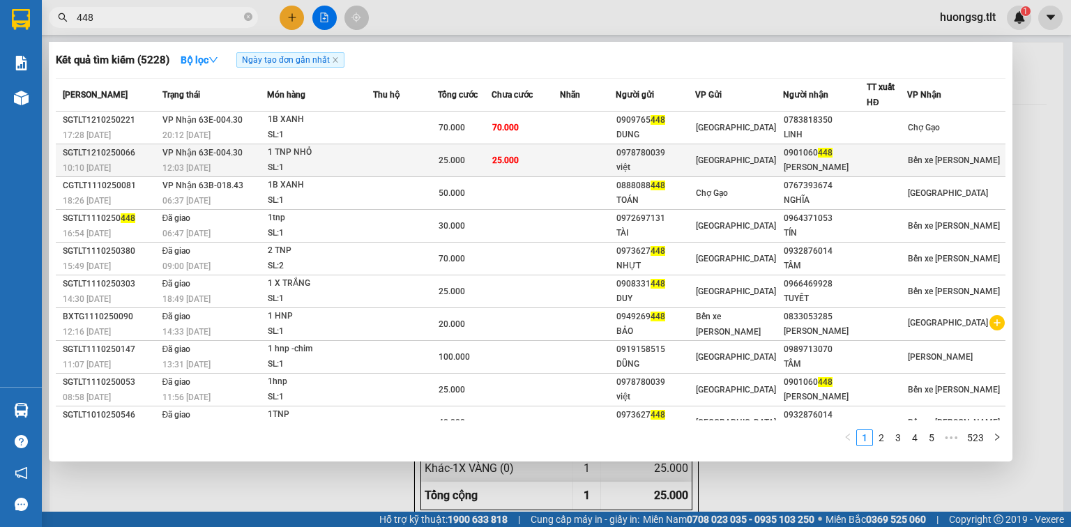
type input "448"
click at [384, 158] on td at bounding box center [405, 160] width 64 height 33
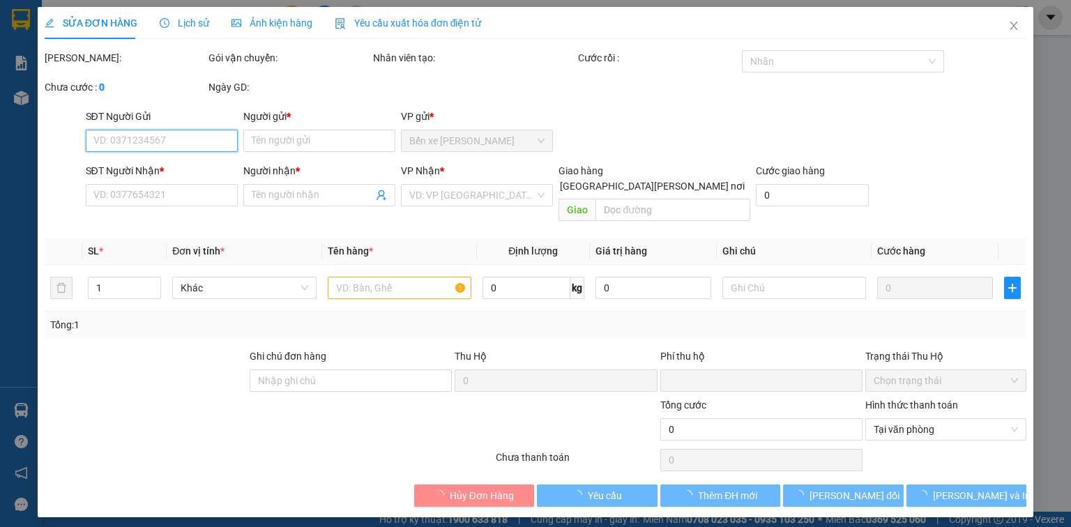
type input "0978780039"
type input "việt"
type input "0901060448"
type input "minh quân"
type input "0"
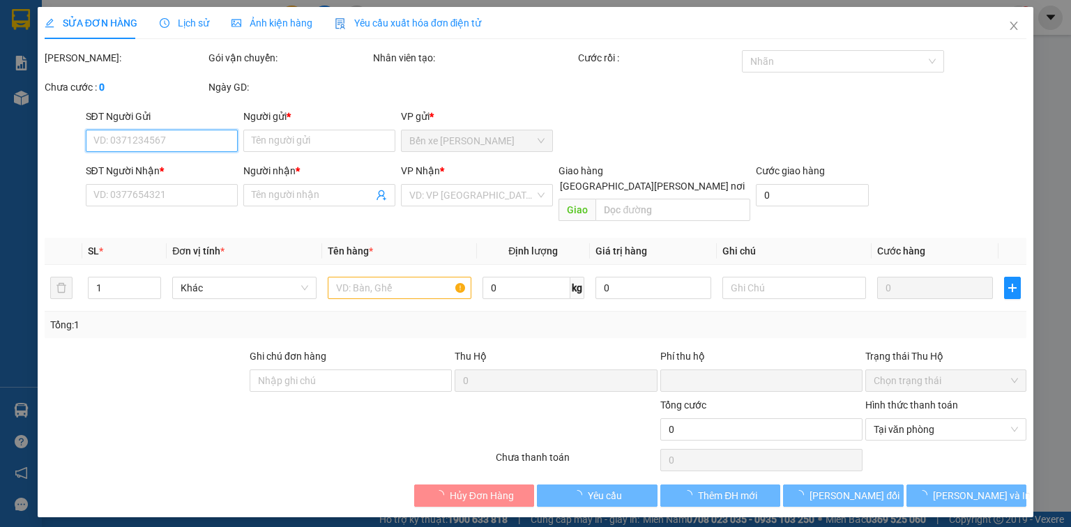
type input "25.000"
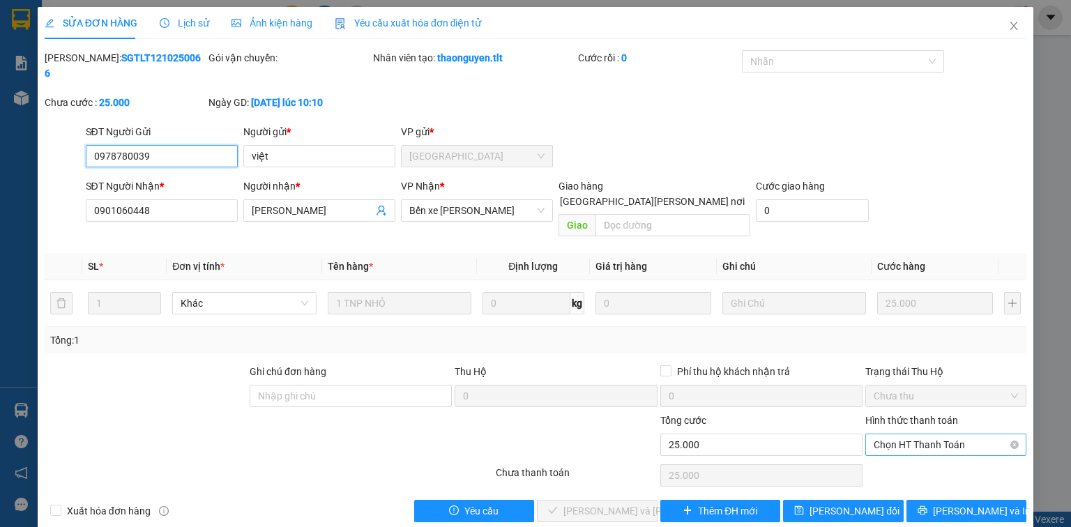
drag, startPoint x: 893, startPoint y: 414, endPoint x: 890, endPoint y: 422, distance: 8.2
click at [891, 435] on span "Chọn HT Thanh Toán" at bounding box center [946, 445] width 144 height 21
drag, startPoint x: 889, startPoint y: 439, endPoint x: 860, endPoint y: 446, distance: 30.1
click at [888, 438] on div "Tại văn phòng" at bounding box center [946, 441] width 144 height 15
type input "0"
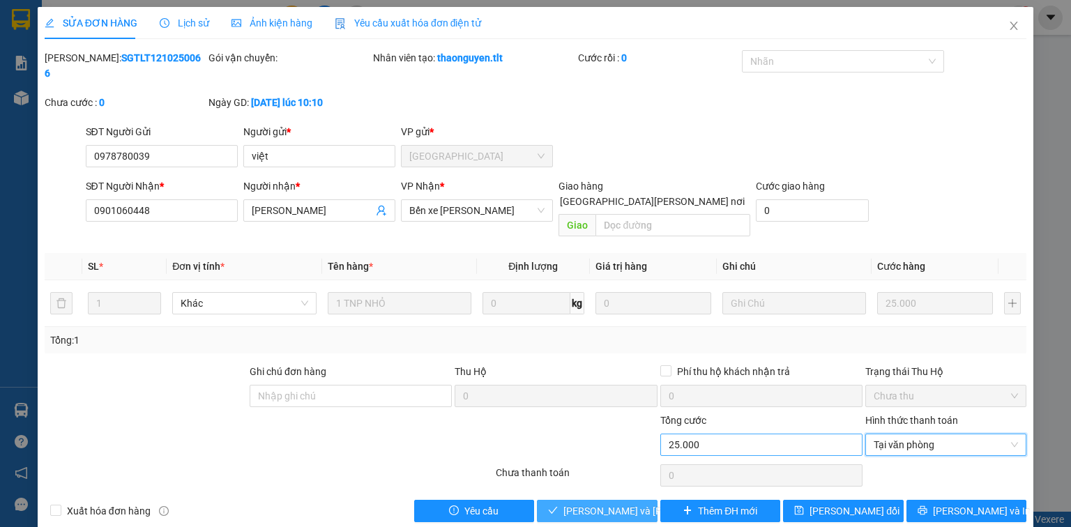
click at [615, 500] on button "Lưu và Giao hàng" at bounding box center [597, 511] width 121 height 22
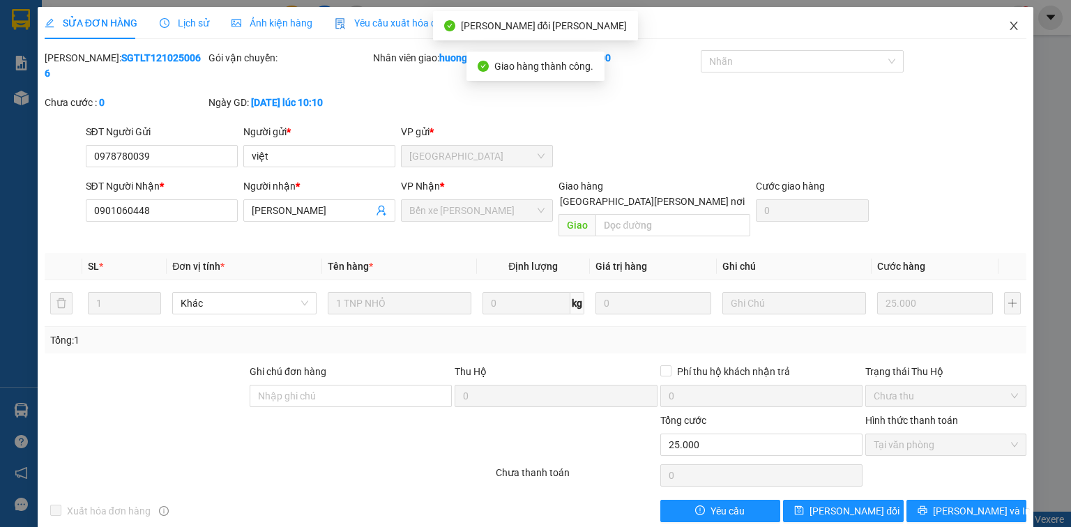
click at [1013, 25] on icon "close" at bounding box center [1014, 25] width 11 height 11
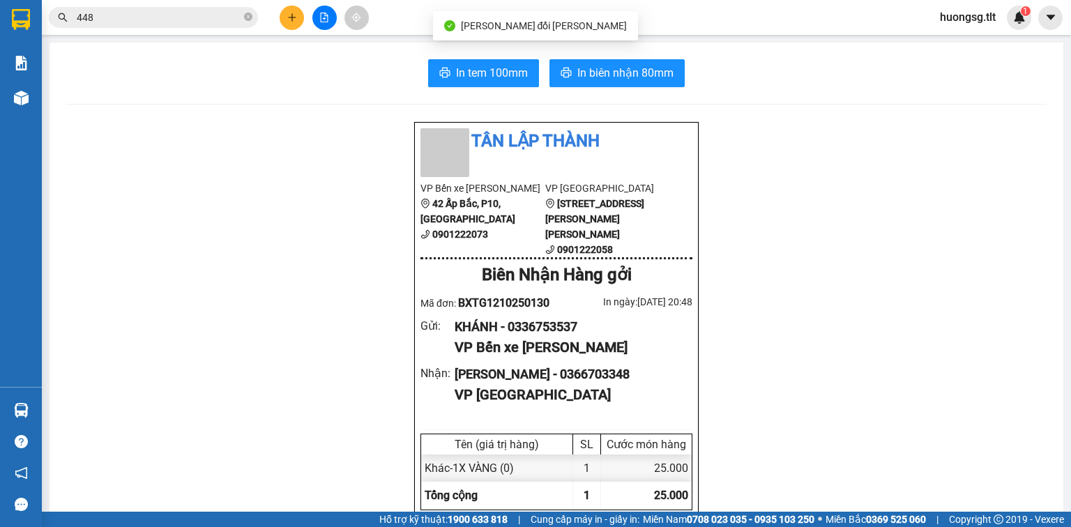
click at [233, 16] on input "448" at bounding box center [159, 17] width 165 height 15
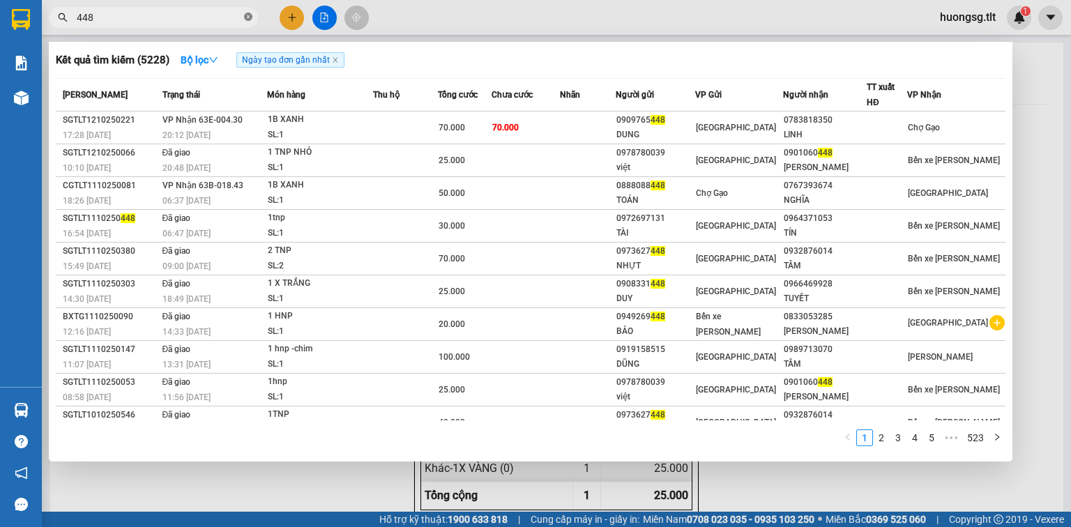
click at [251, 16] on icon "close-circle" at bounding box center [248, 17] width 8 height 8
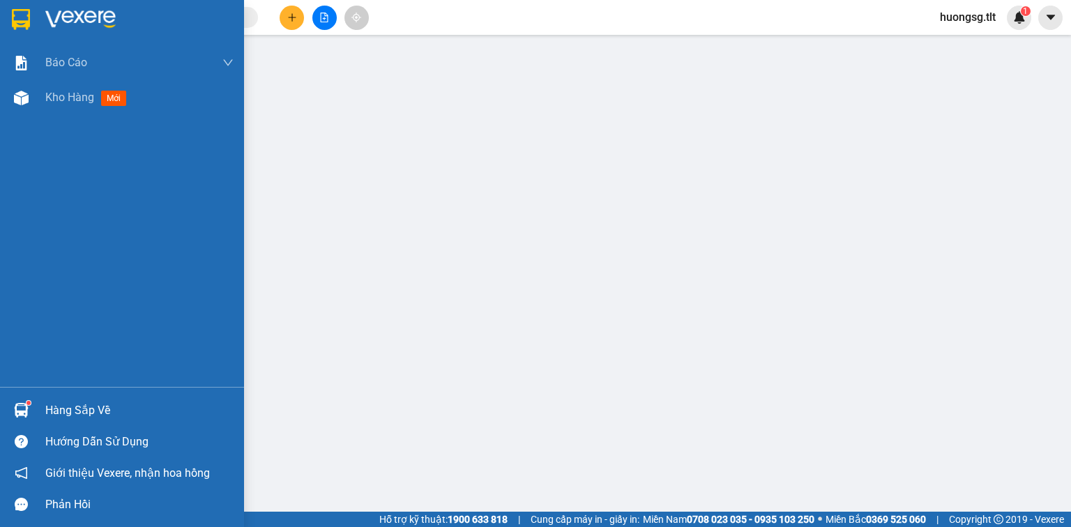
click at [0, 411] on div "Hàng sắp về" at bounding box center [122, 410] width 244 height 31
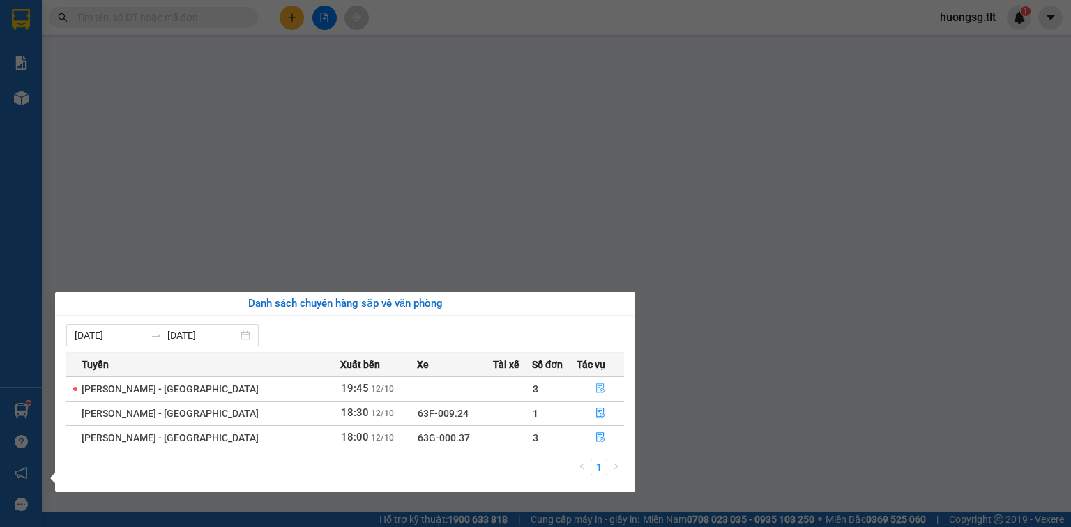
click at [603, 386] on button "button" at bounding box center [601, 389] width 46 height 22
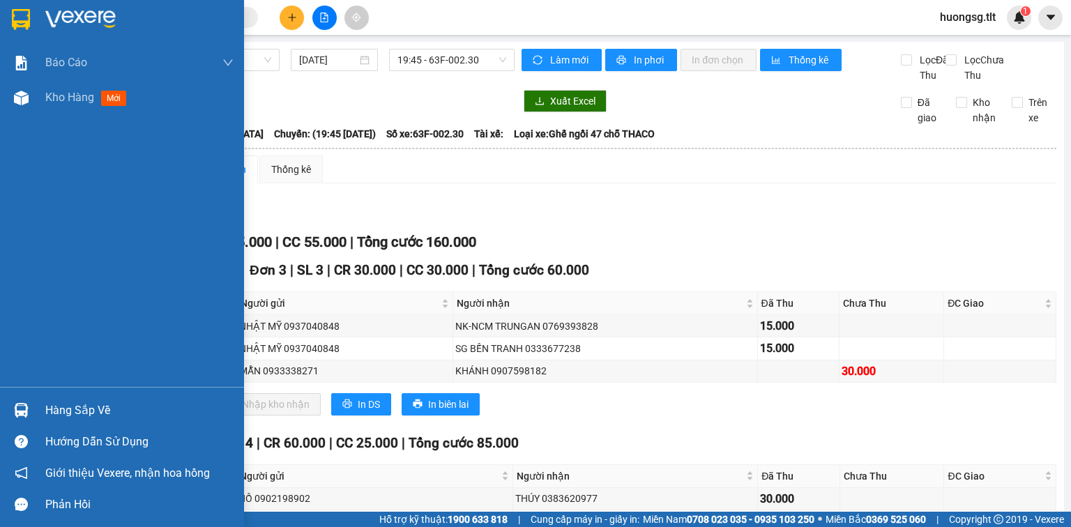
click at [35, 408] on div "Hàng sắp về" at bounding box center [122, 410] width 244 height 31
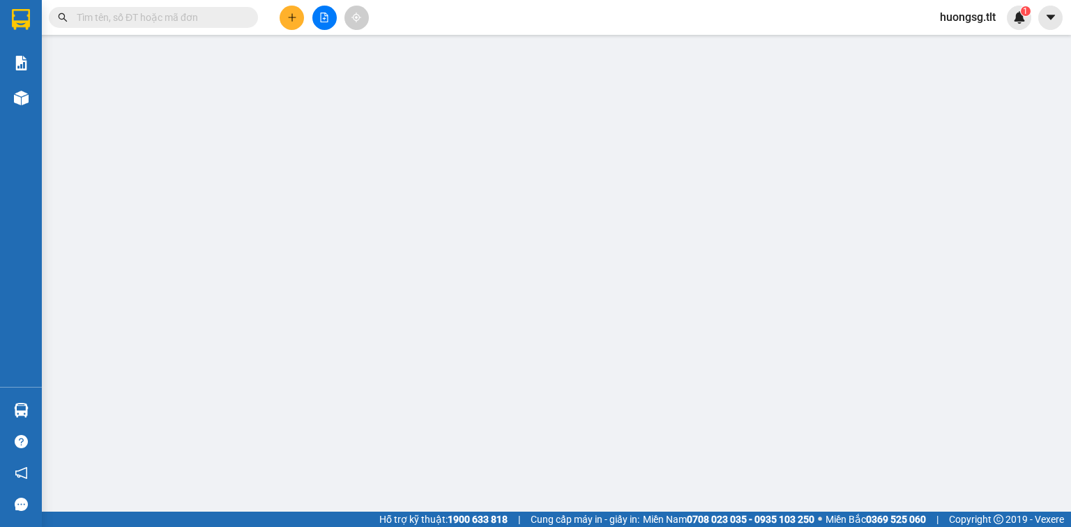
click at [187, 23] on input "text" at bounding box center [159, 17] width 165 height 15
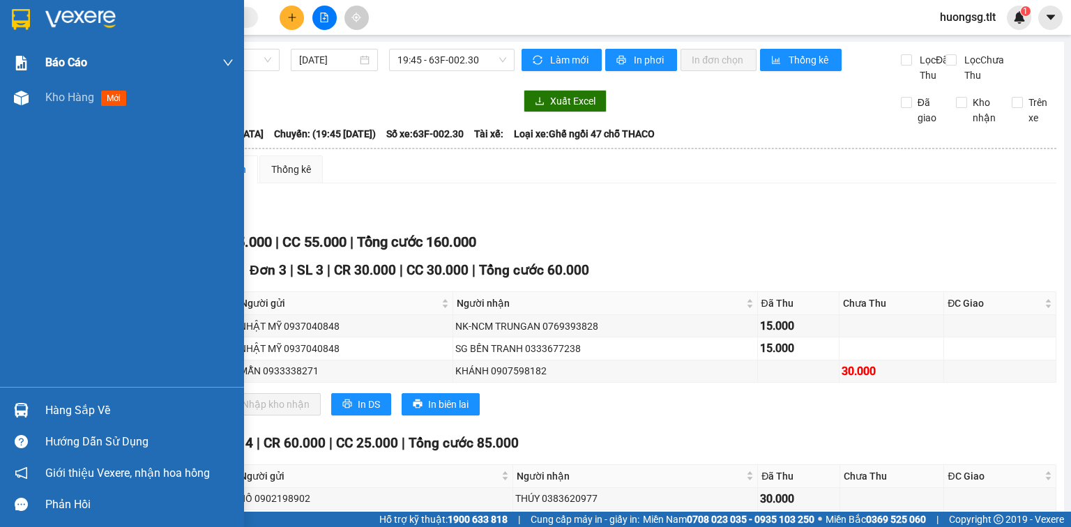
drag, startPoint x: 4, startPoint y: 75, endPoint x: 40, endPoint y: 100, distance: 43.5
click at [6, 77] on div "Báo cáo" at bounding box center [122, 62] width 244 height 35
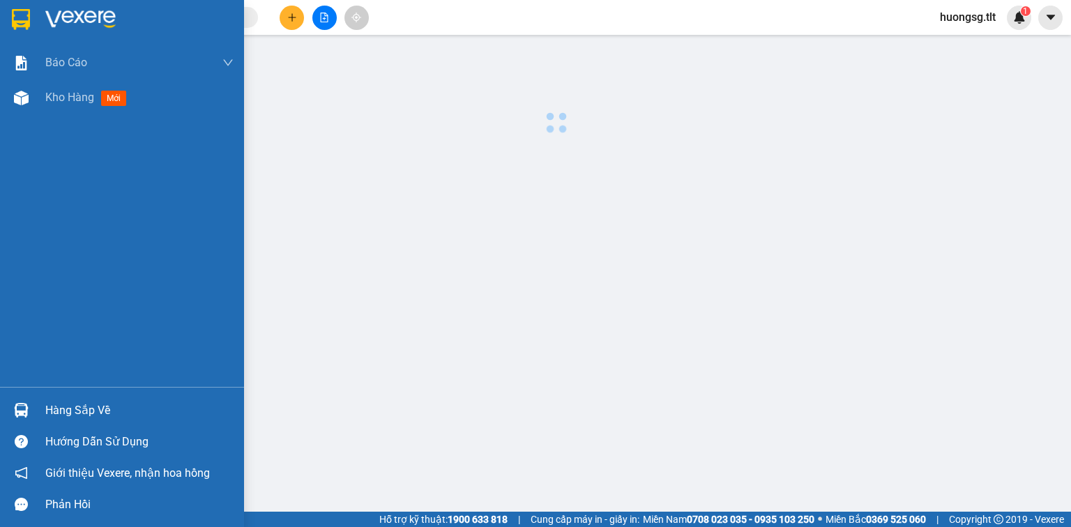
click at [102, 119] on div "Báo cáo Báo cáo dòng tiền (Nhân Viên) Doanh số tạo đơn theo VP gửi (nhân viên) …" at bounding box center [122, 216] width 244 height 342
click at [110, 101] on span "mới" at bounding box center [114, 98] width 26 height 15
